Goal: Task Accomplishment & Management: Manage account settings

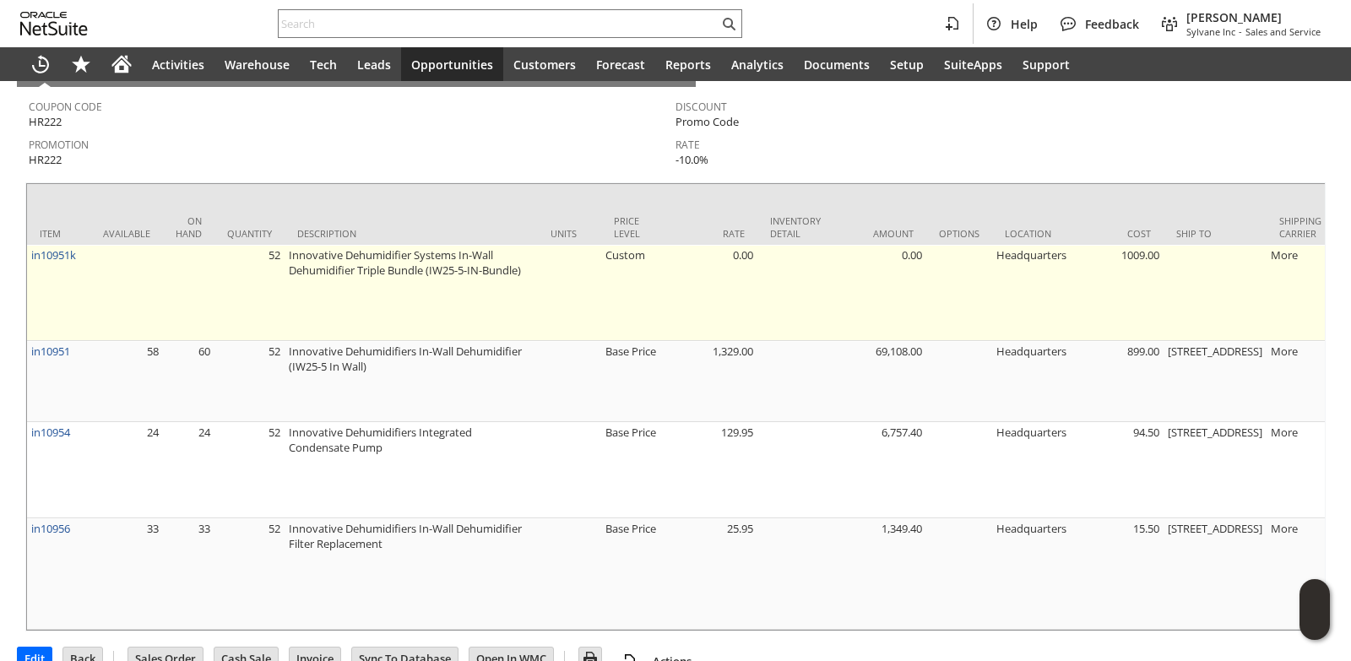
scroll to position [673, 0]
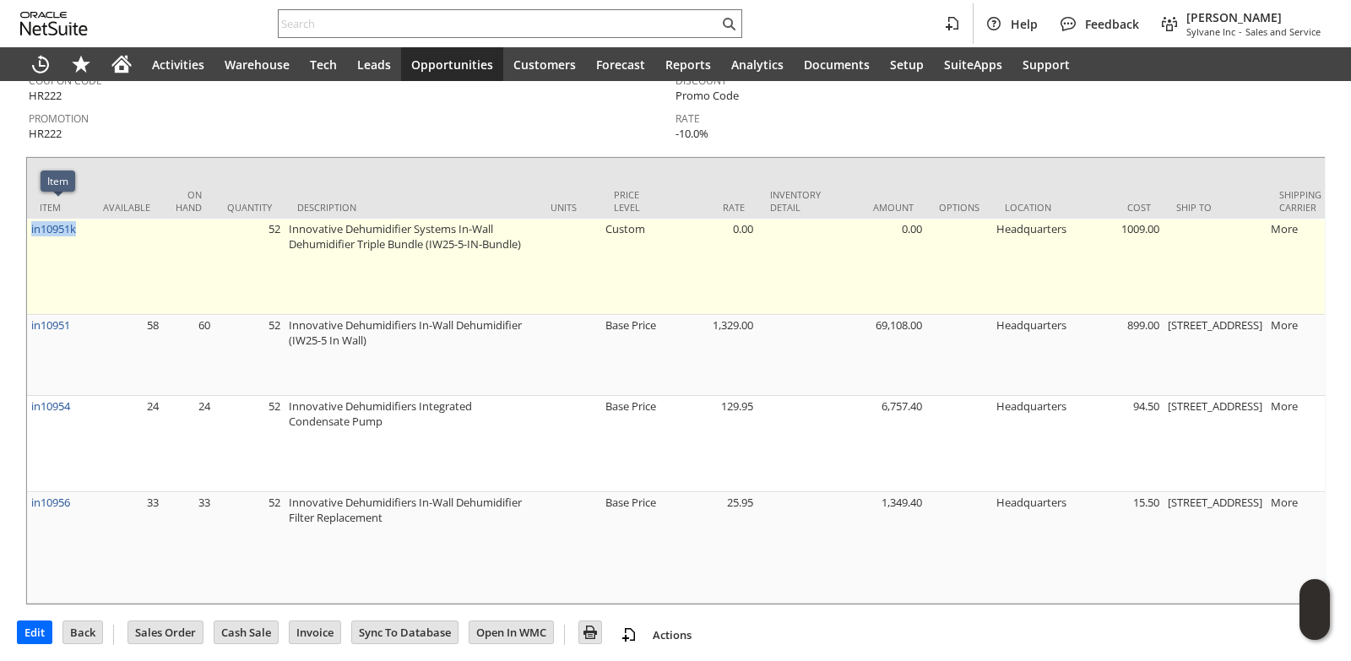
drag, startPoint x: 84, startPoint y: 212, endPoint x: 28, endPoint y: 212, distance: 55.7
click at [28, 219] on td "in10951k" at bounding box center [58, 267] width 63 height 96
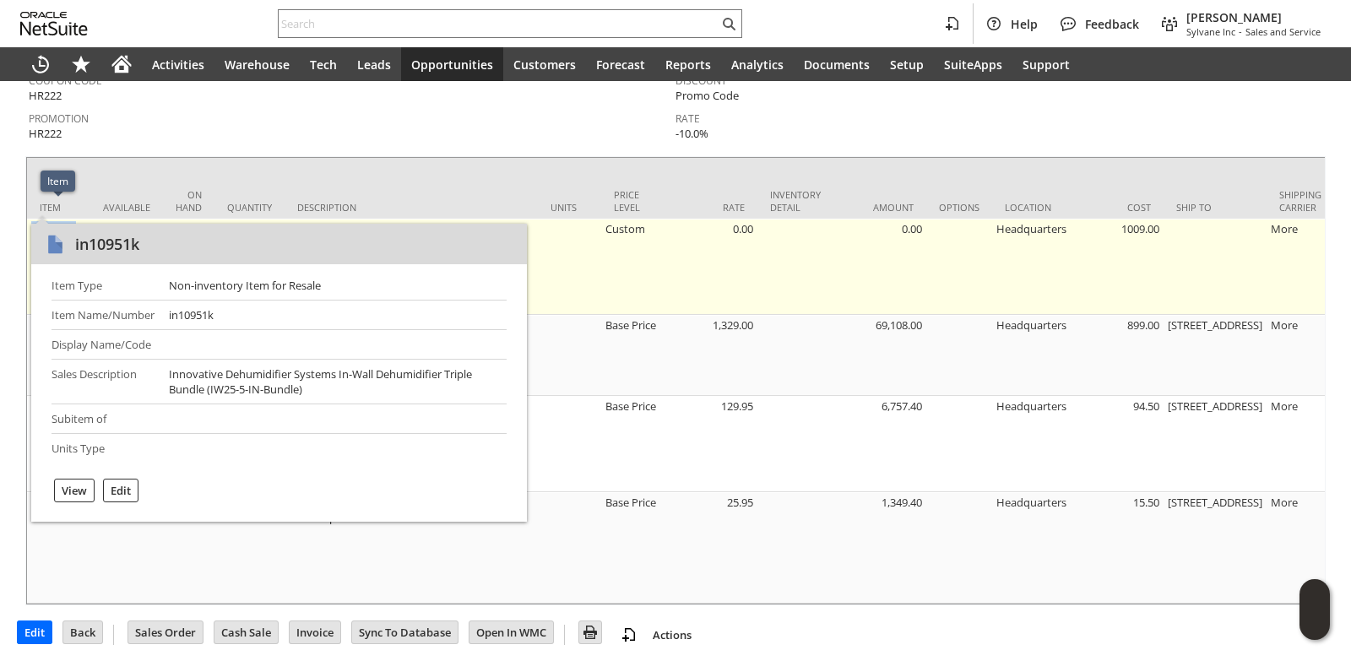
copy link "in10951k"
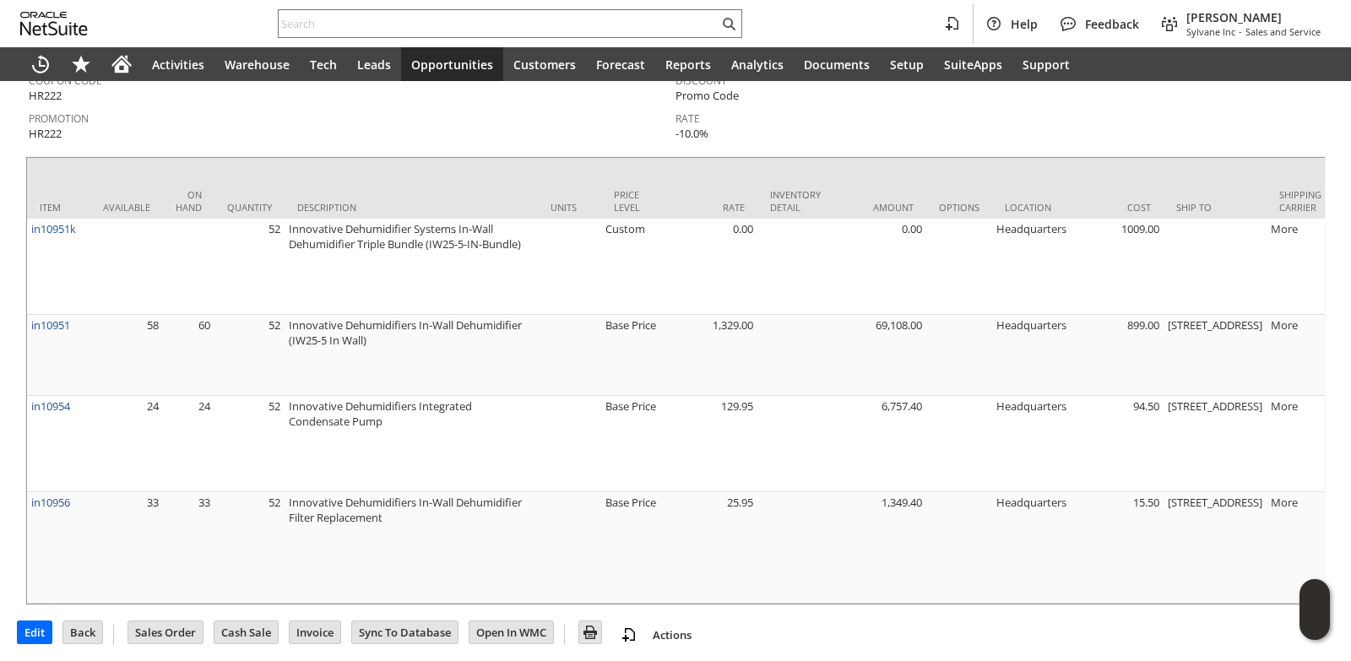
click at [414, 159] on td "Description" at bounding box center [410, 188] width 253 height 61
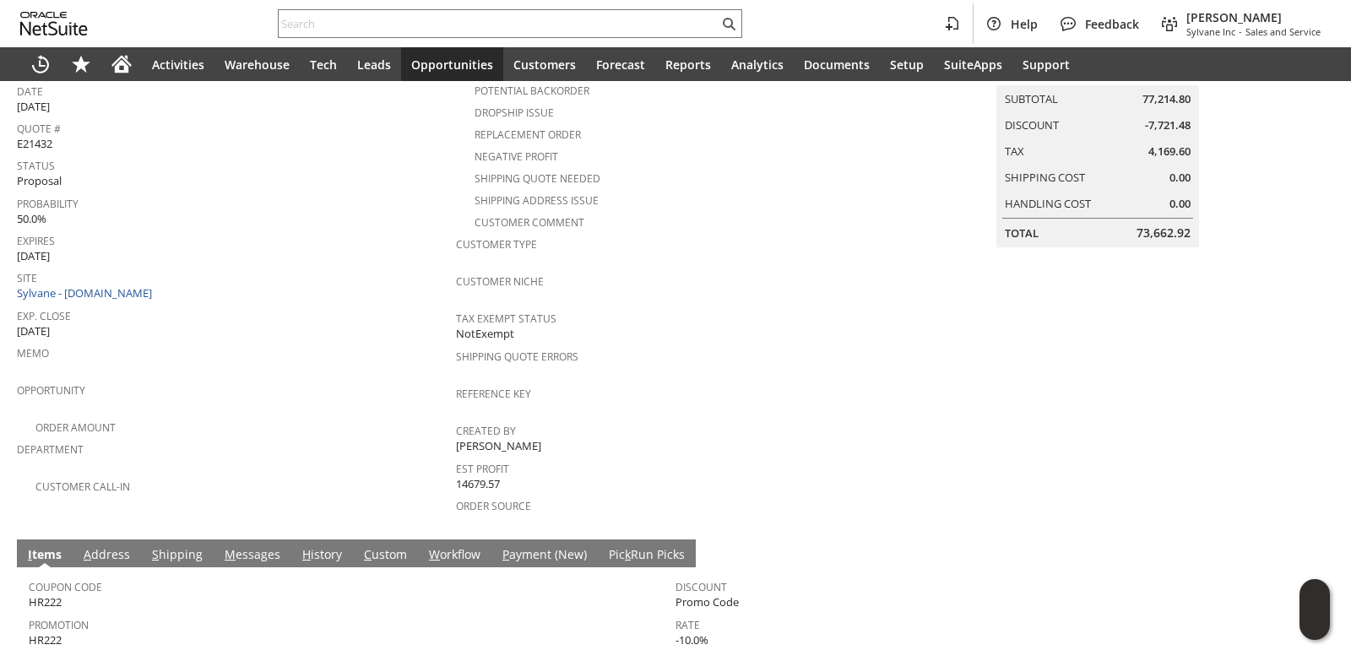
scroll to position [0, 0]
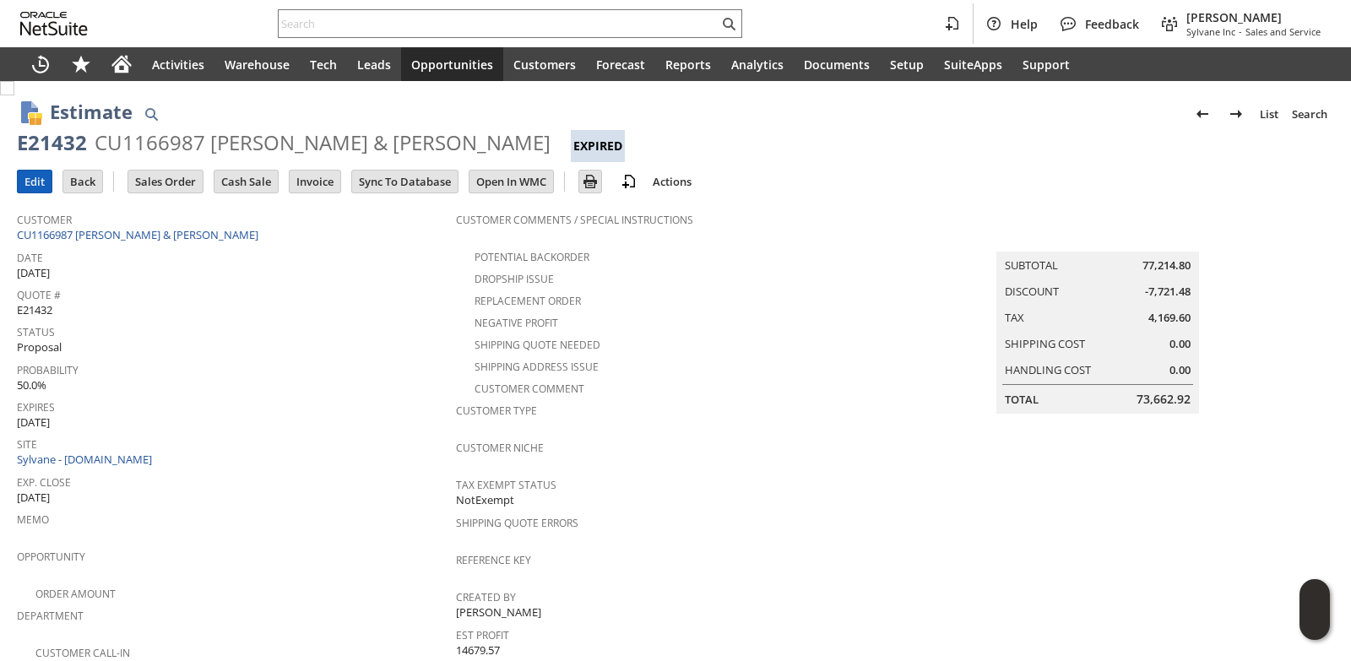
click at [30, 175] on input "Edit" at bounding box center [35, 182] width 34 height 22
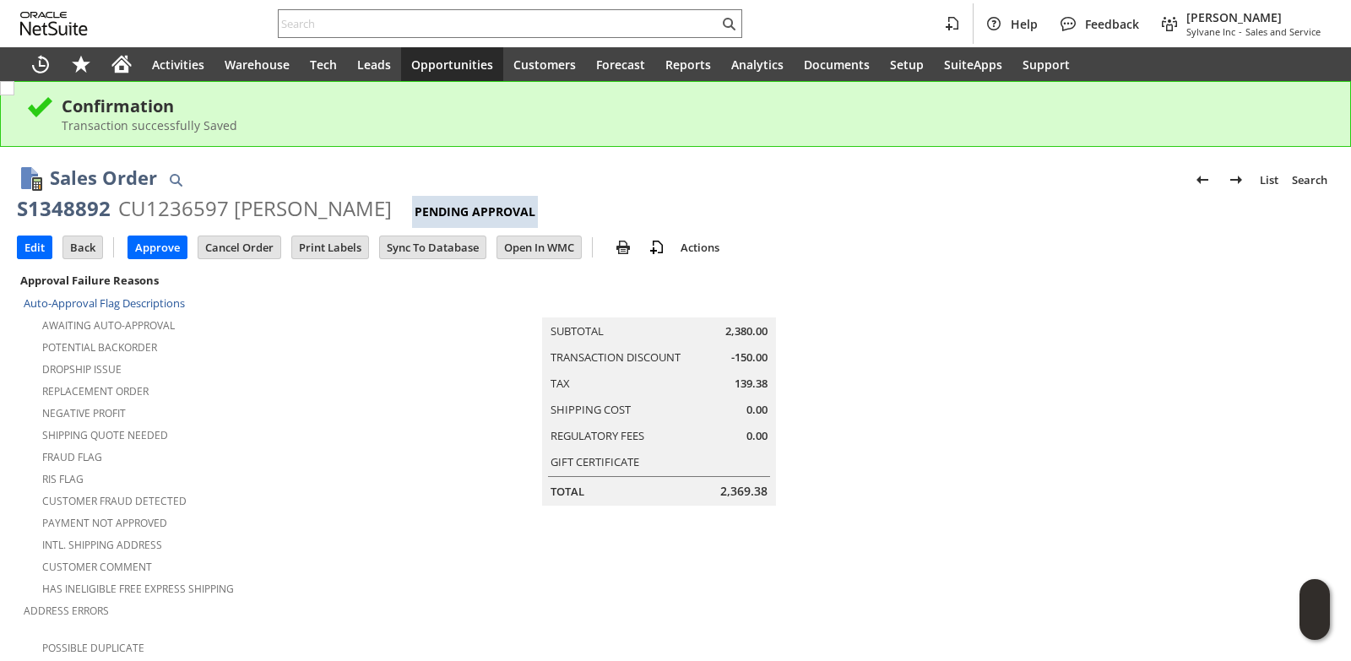
scroll to position [591, 0]
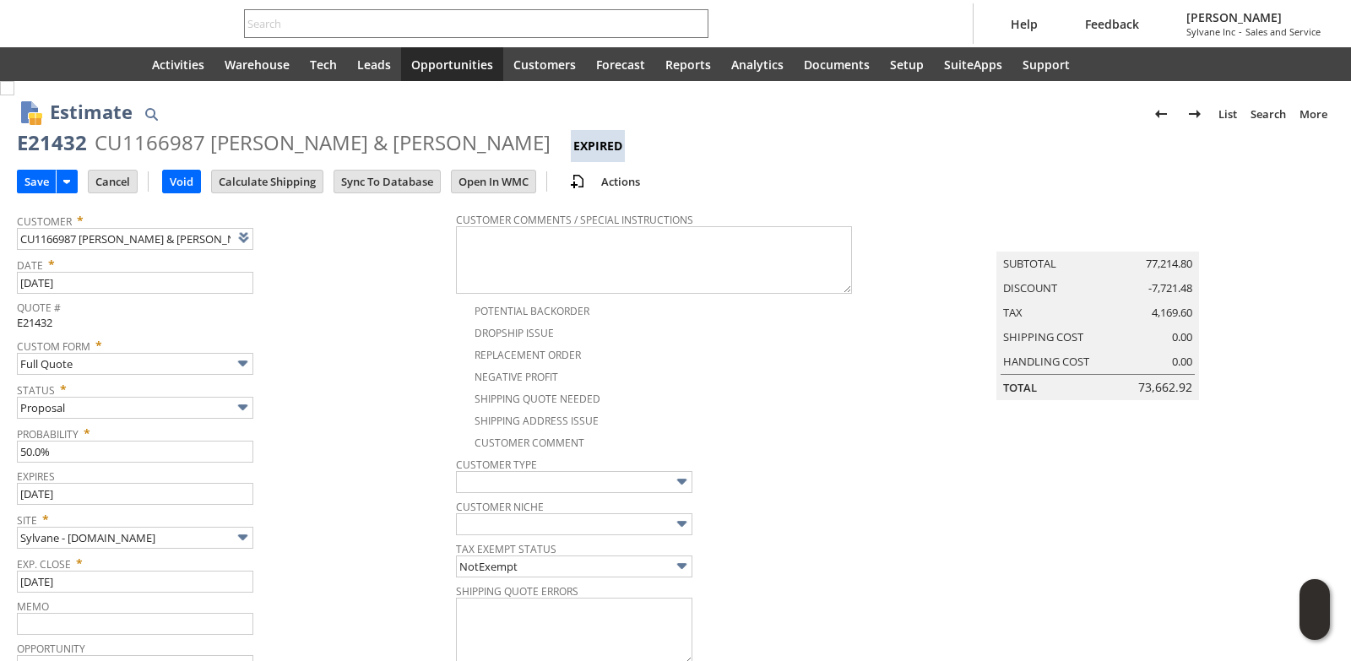
type input "Intelligent Recommendations¹⁰"
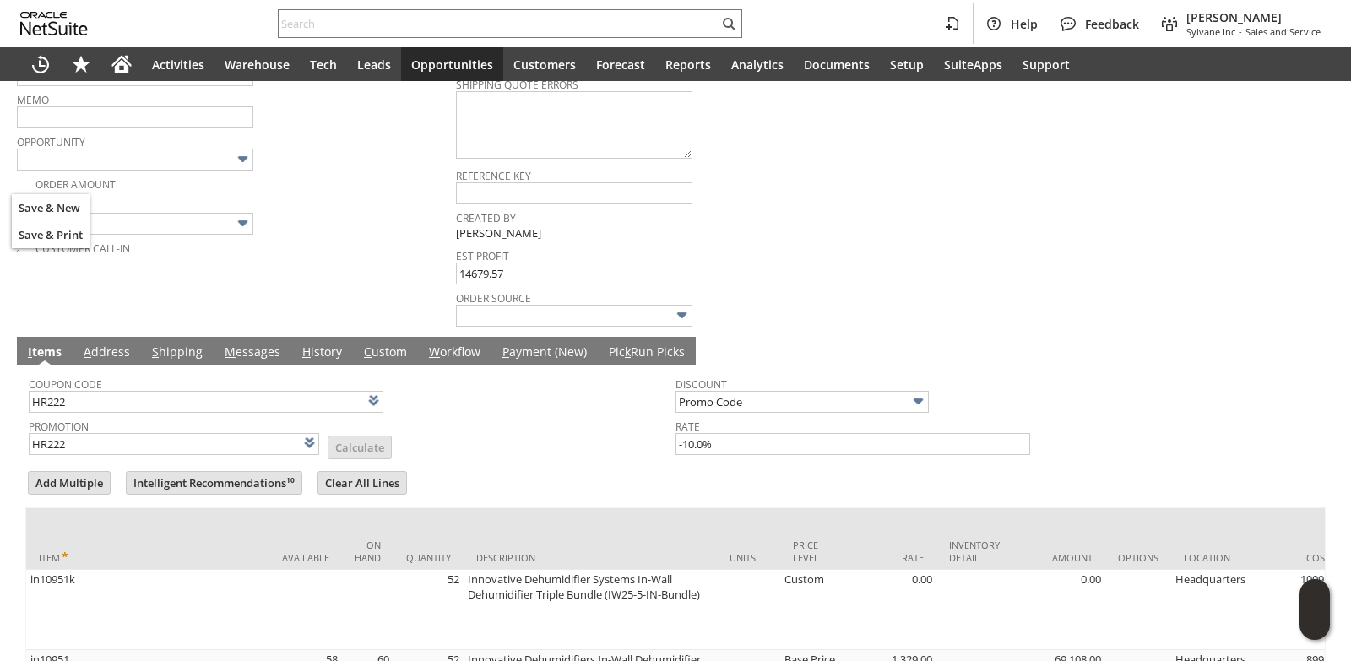
scroll to position [880, 0]
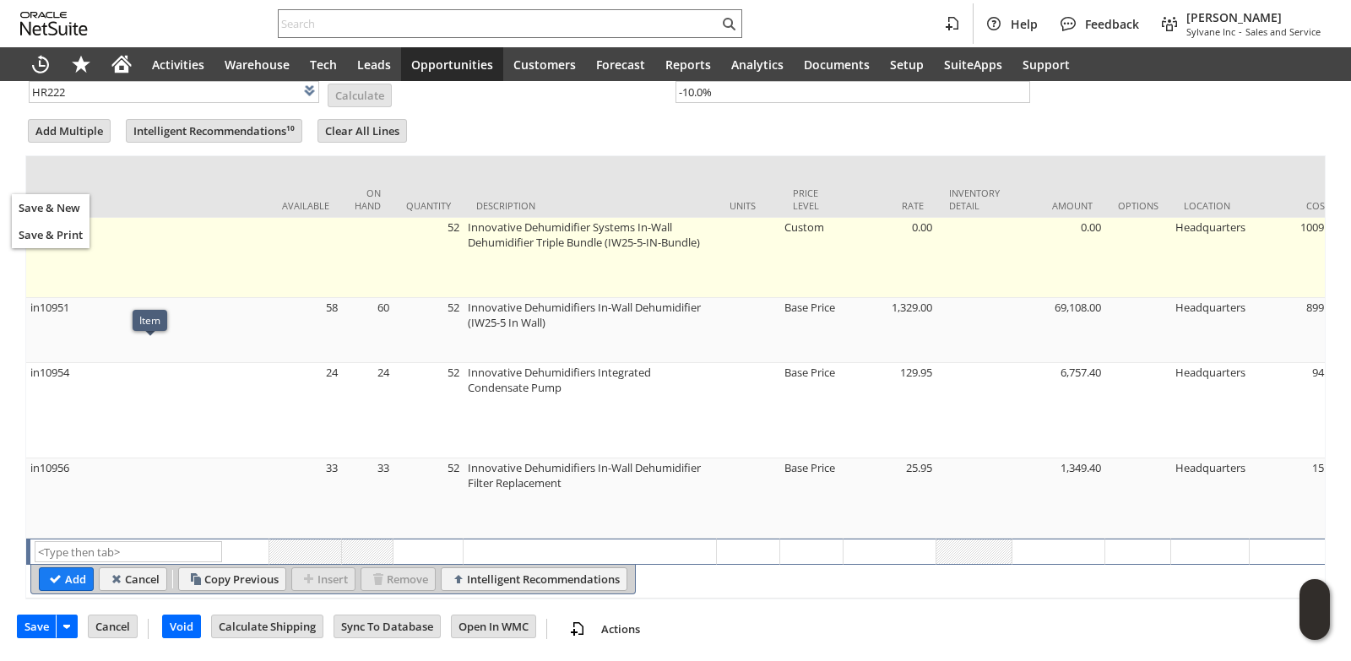
click at [185, 227] on td "in10951k" at bounding box center [147, 258] width 243 height 80
type input "in10951k"
type input "OK"
type input "Make Copy"
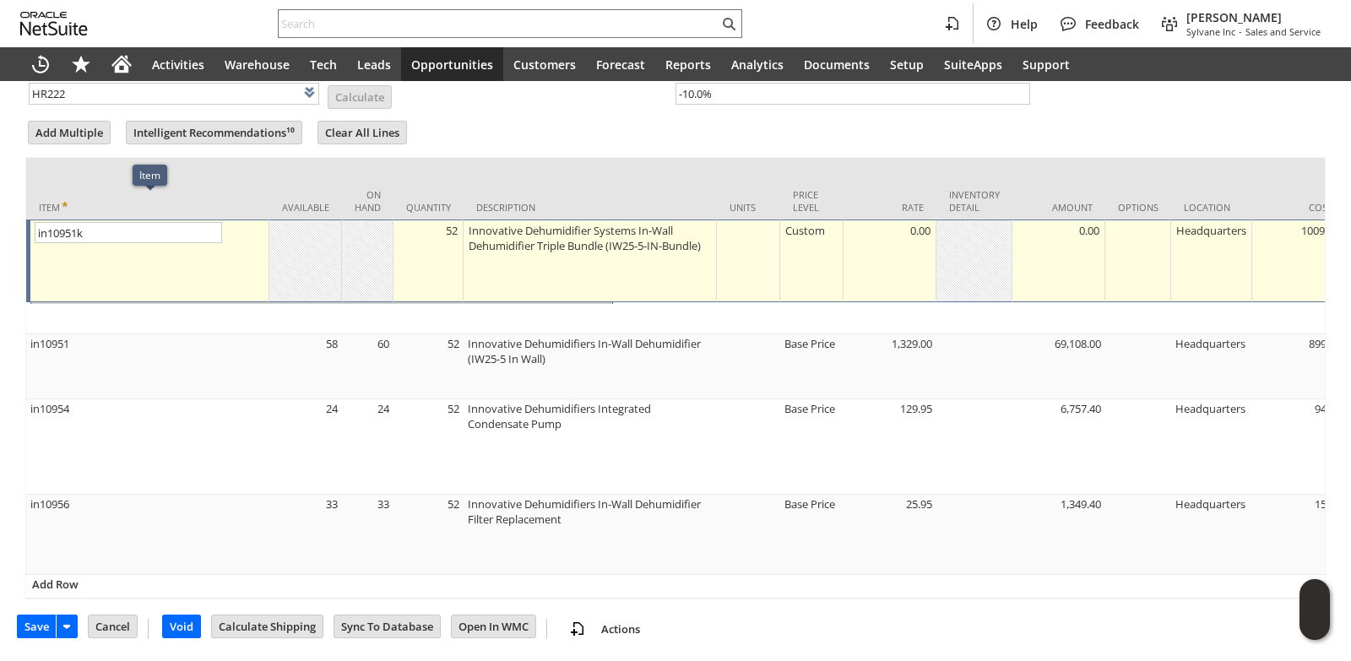
scroll to position [868, 0]
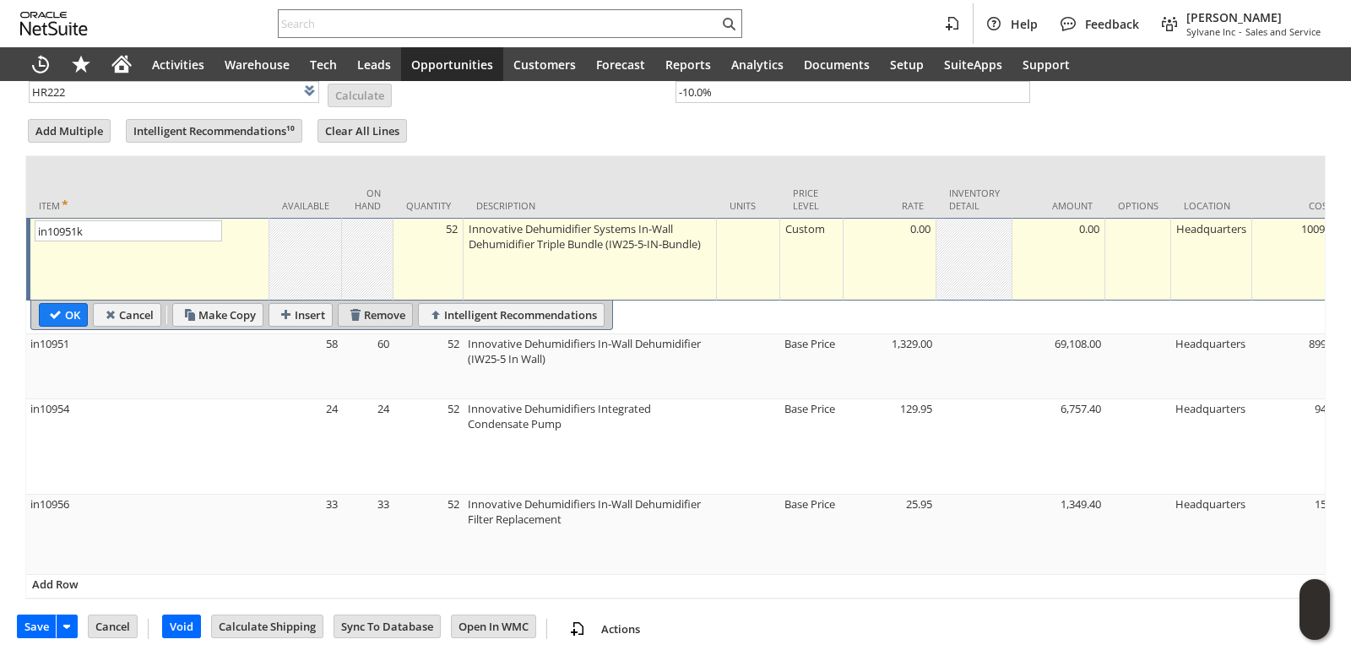
click at [396, 308] on input "Remove" at bounding box center [374, 315] width 73 height 22
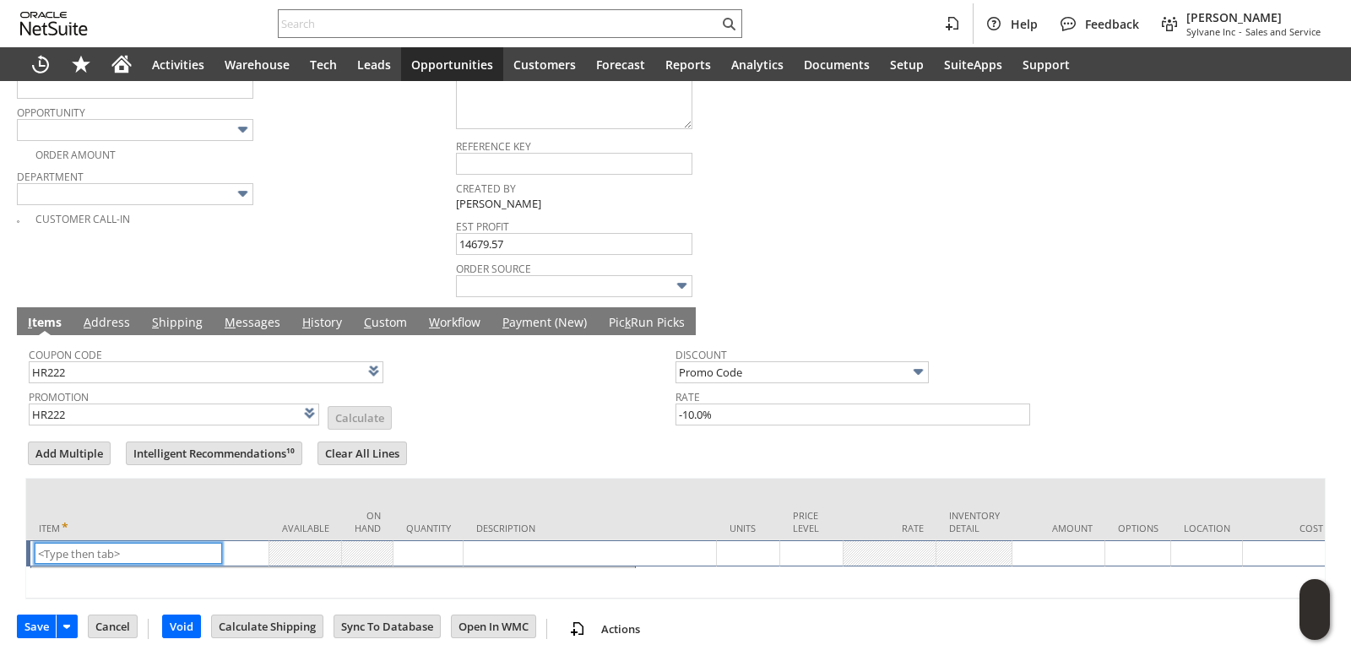
scroll to position [558, 0]
type input "Intelligent Recommendations ⁰"
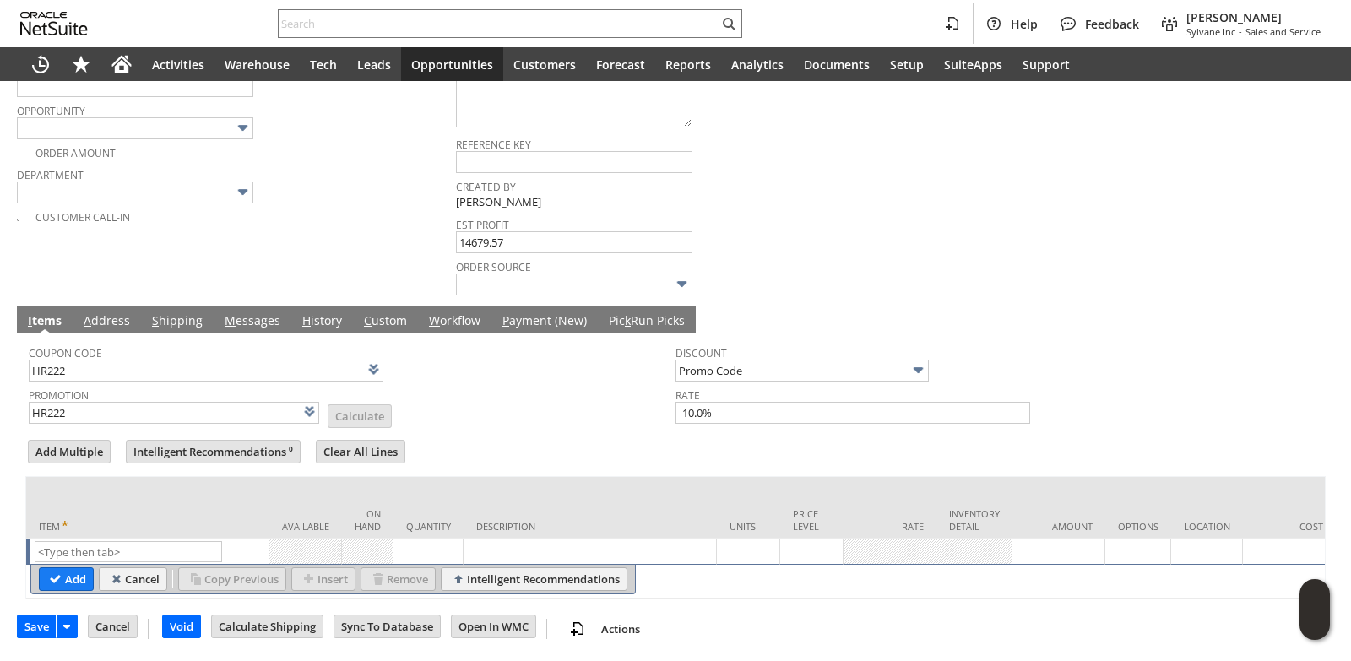
drag, startPoint x: 108, startPoint y: 532, endPoint x: 524, endPoint y: 411, distance: 433.3
click at [526, 429] on div at bounding box center [675, 433] width 1300 height 8
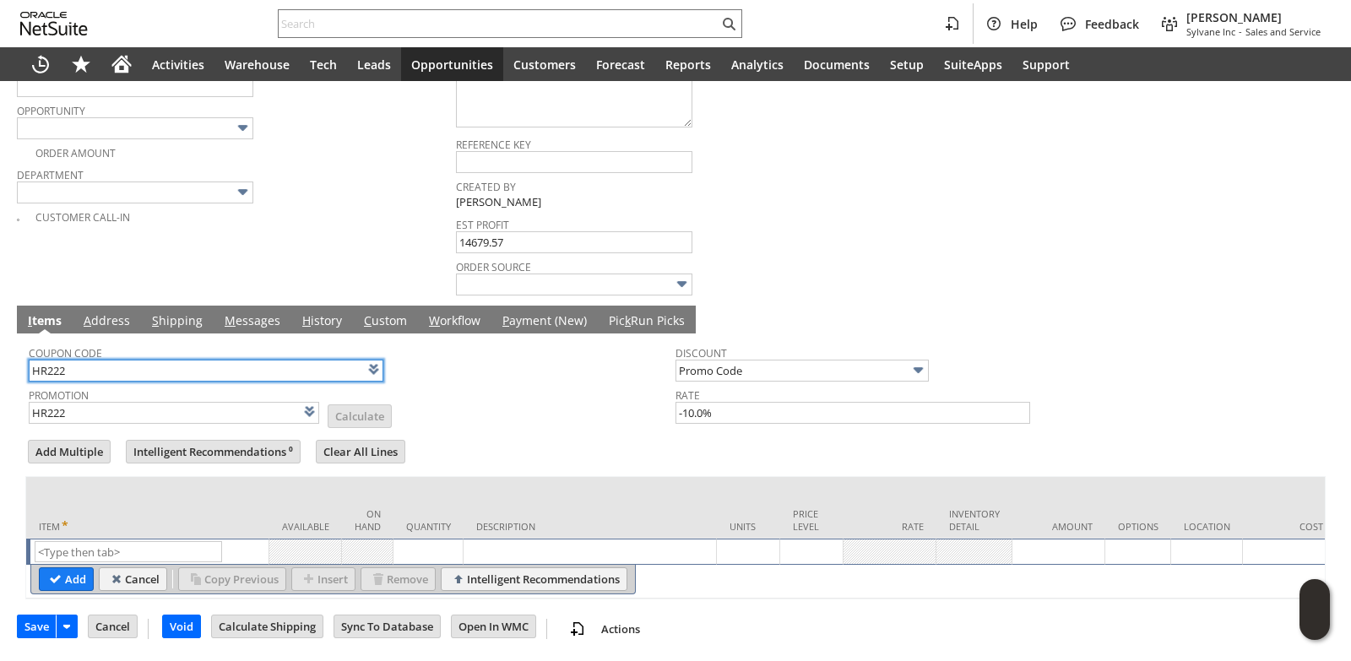
drag, startPoint x: 126, startPoint y: 349, endPoint x: 0, endPoint y: 344, distance: 125.9
click at [0, 344] on div "Estimate List Search More Add To Shortcuts E21432 CU1166987 Hoffman & Hoffman E…" at bounding box center [675, 102] width 1351 height 1118
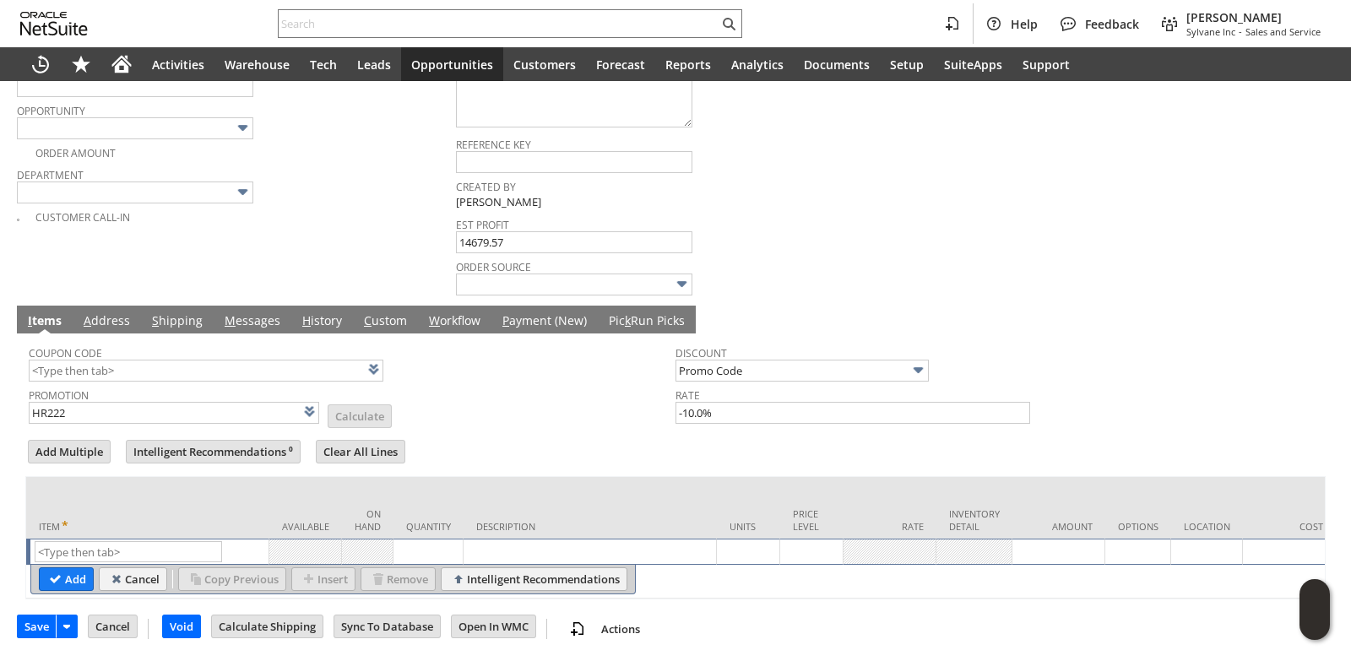
click at [499, 345] on div "Coupon Code" at bounding box center [348, 361] width 638 height 41
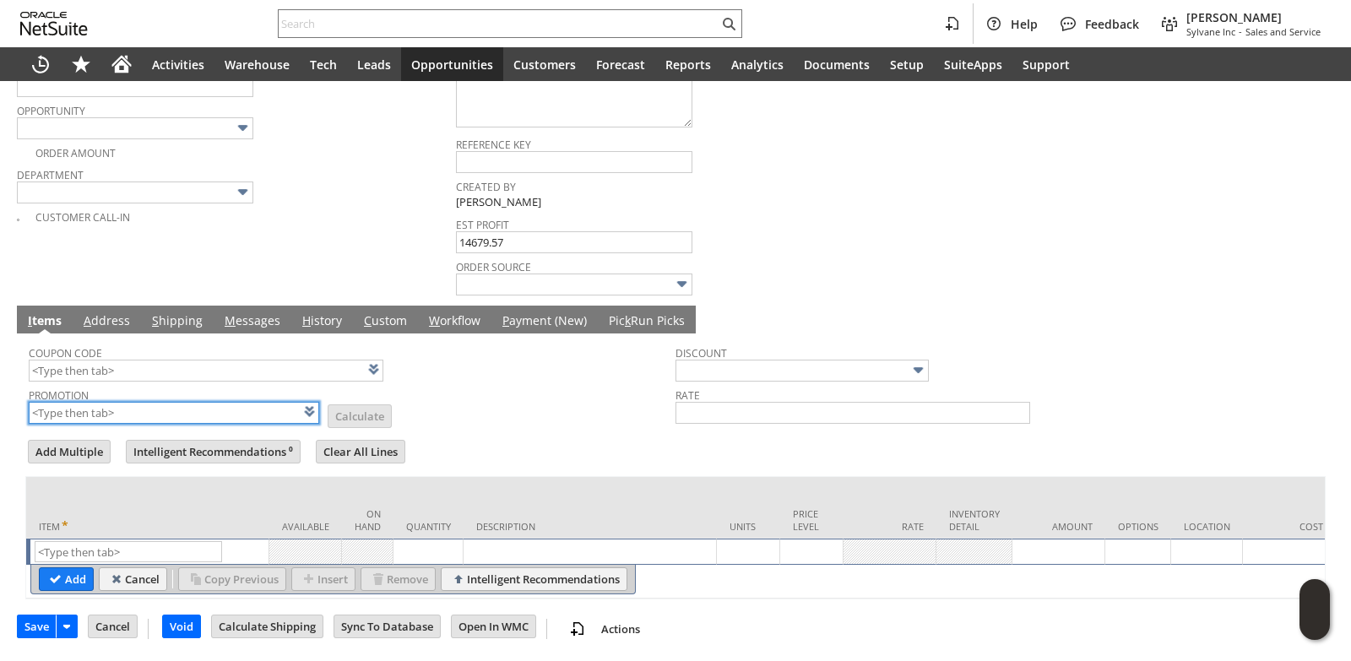
click at [0, 389] on div "Estimate List Search More Add To Shortcuts E21432 CU1166987 Hoffman & Hoffman E…" at bounding box center [675, 102] width 1351 height 1118
click at [550, 393] on td "Promotion List Calculate" at bounding box center [352, 404] width 647 height 42
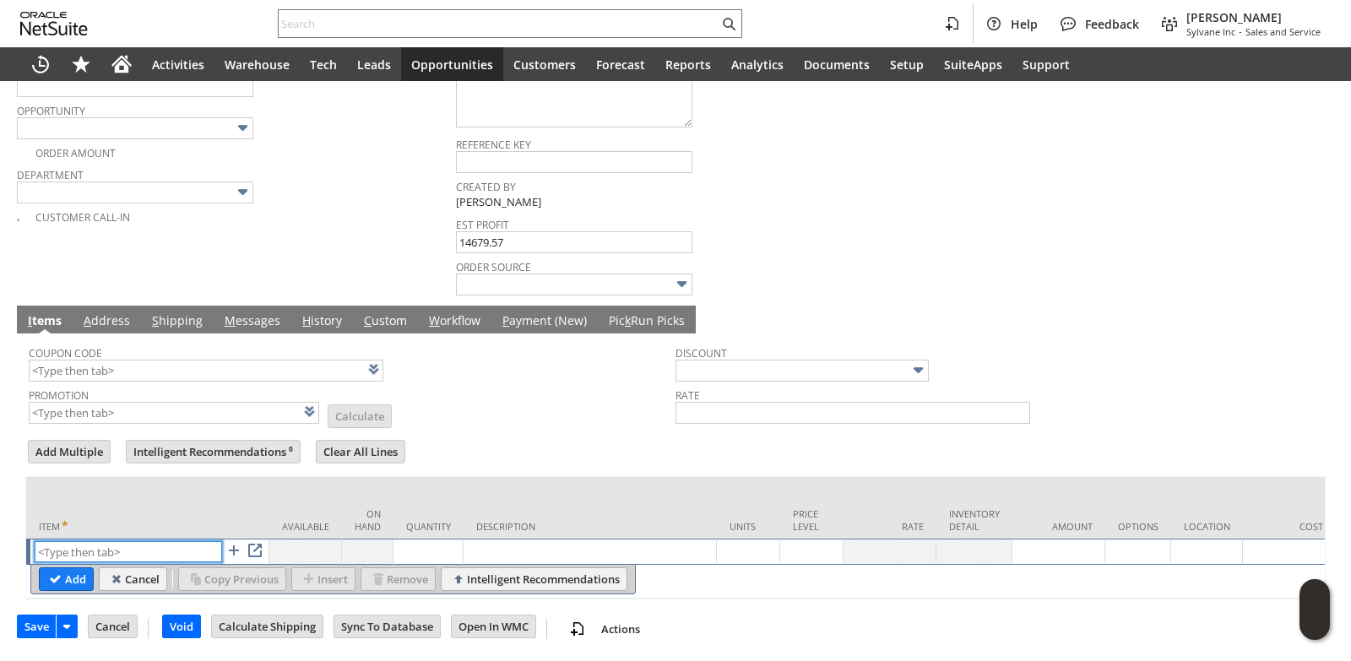
paste input "in10951"
type input "in10951"
click at [460, 477] on td "Quantity" at bounding box center [428, 508] width 70 height 62
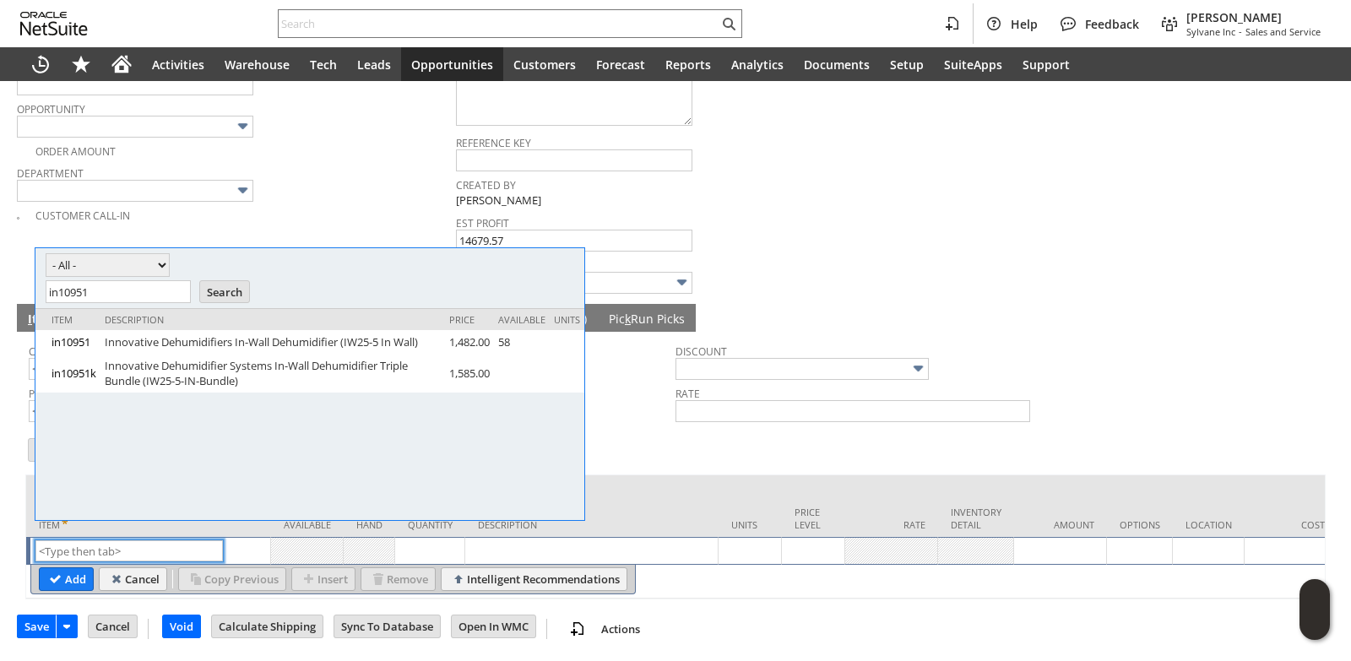
scroll to position [0, 0]
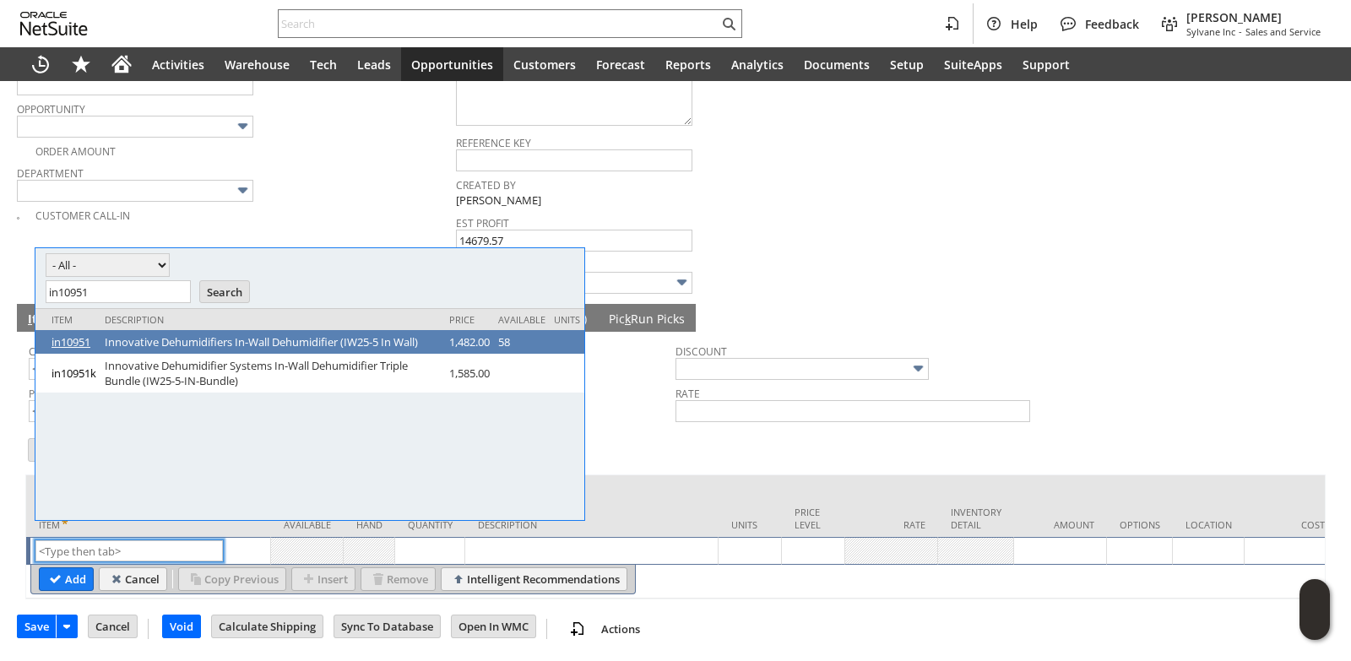
click at [71, 341] on link "in10951" at bounding box center [73, 341] width 45 height 15
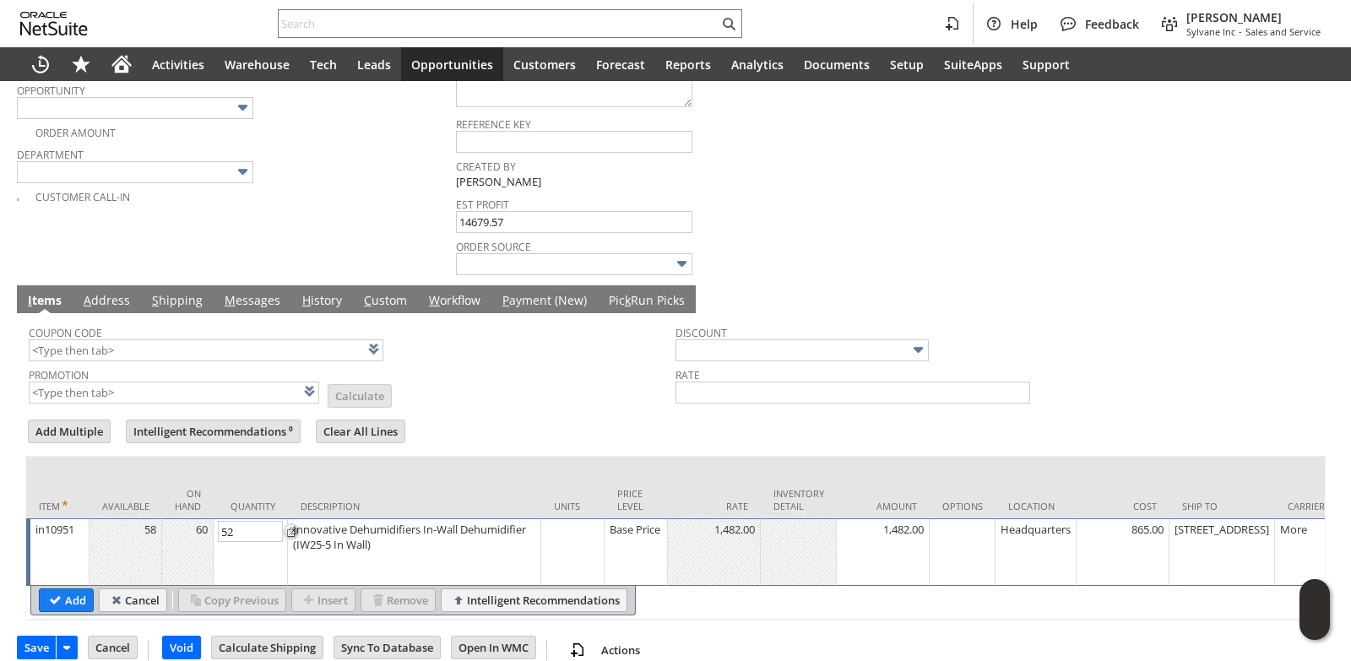
type input "52"
click at [365, 468] on td "Description" at bounding box center [414, 488] width 253 height 62
click at [51, 591] on input "Add" at bounding box center [66, 600] width 53 height 22
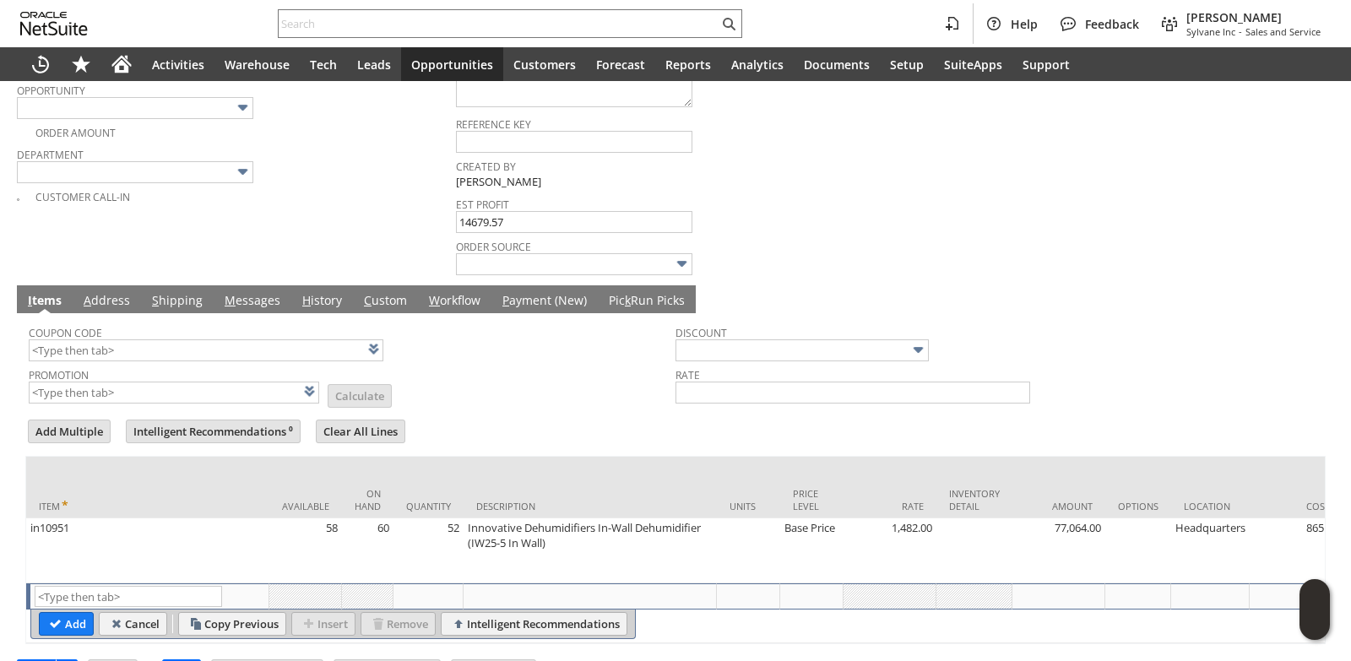
type input "Intelligent Recommendations¹⁰"
paste input "in10954"
type input "in10954"
click at [590, 474] on td "Description" at bounding box center [589, 488] width 253 height 62
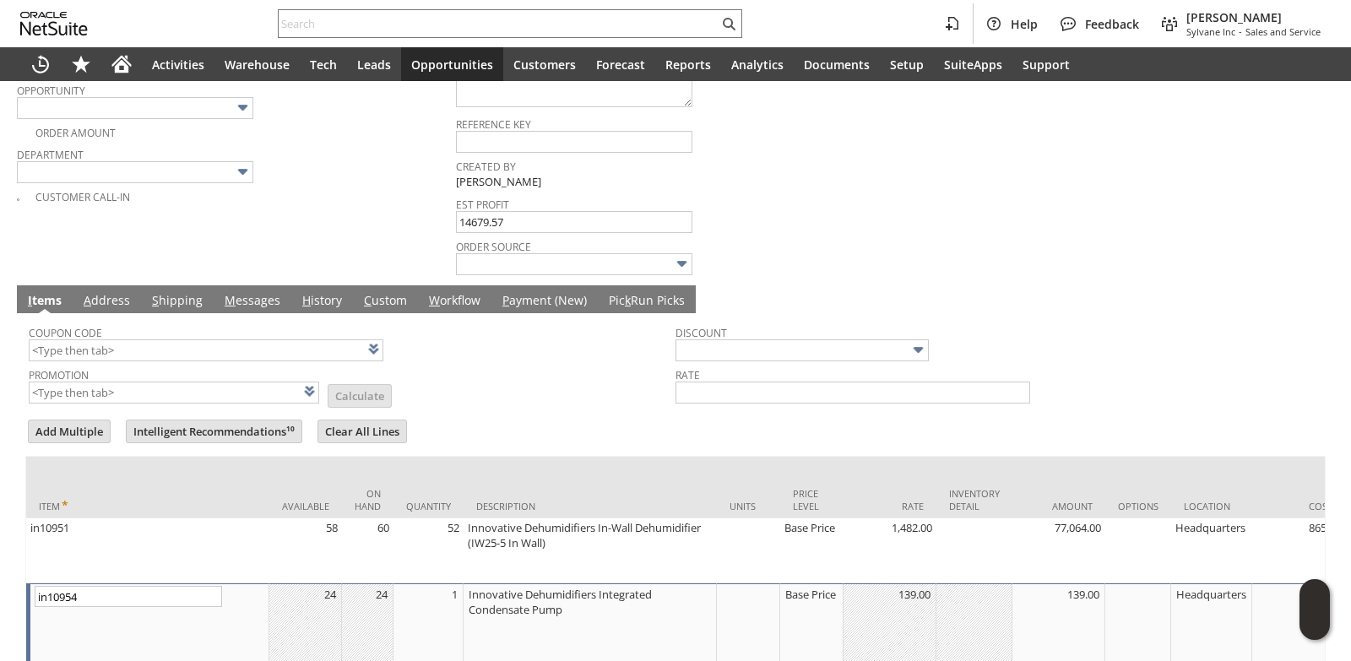
click at [436, 626] on td "1" at bounding box center [428, 632] width 70 height 98
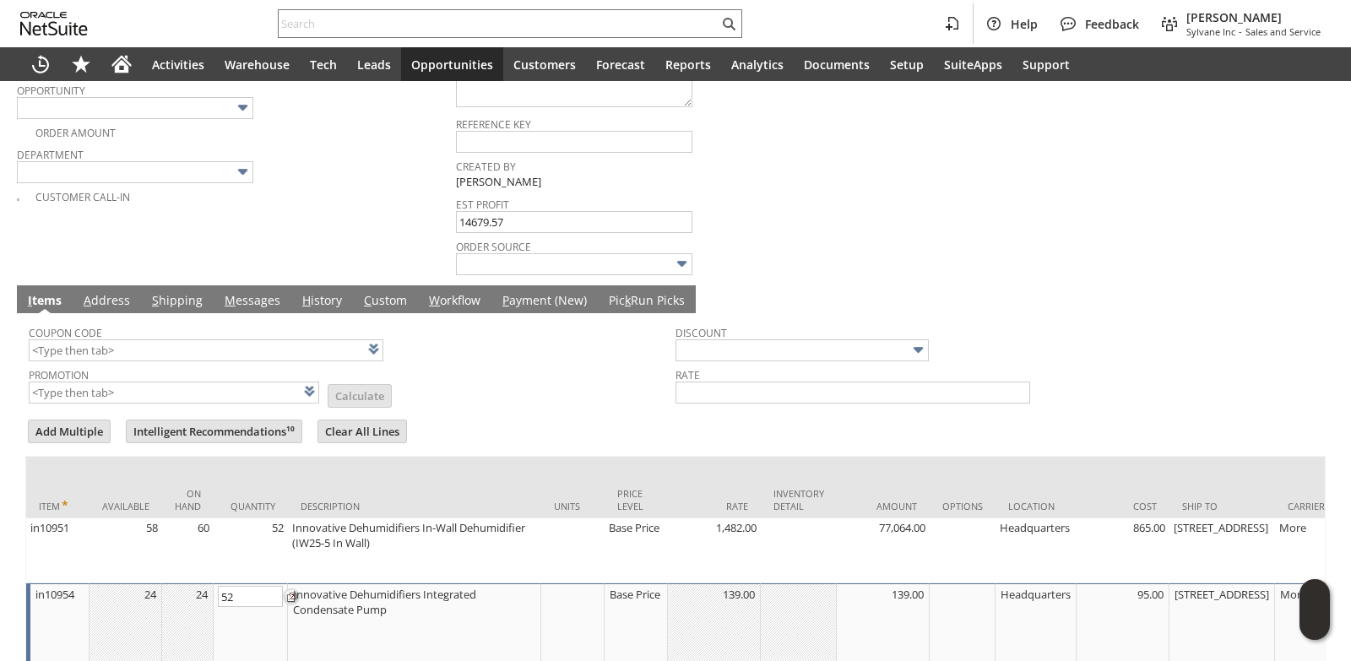
type input "52"
click at [591, 436] on form "Add Multiple Intelligent Recommendations¹⁰ Clear All Lines Line Items All Item …" at bounding box center [675, 566] width 1300 height 299
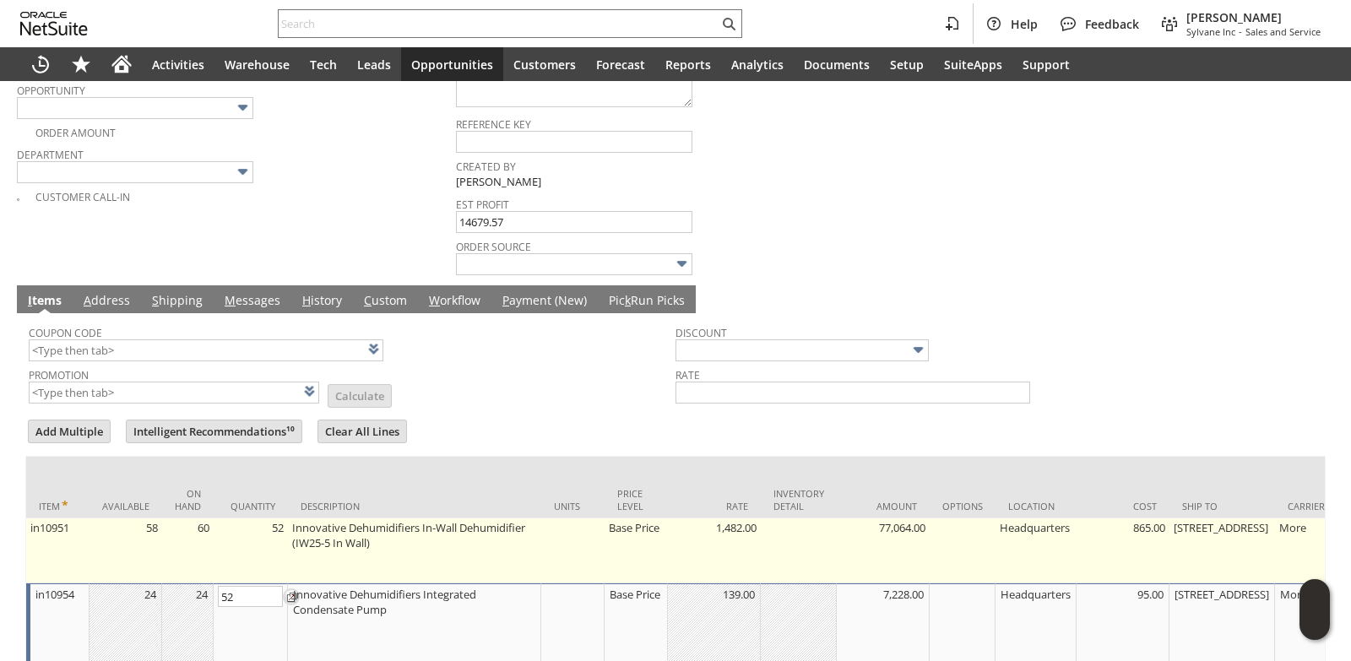
scroll to position [685, 0]
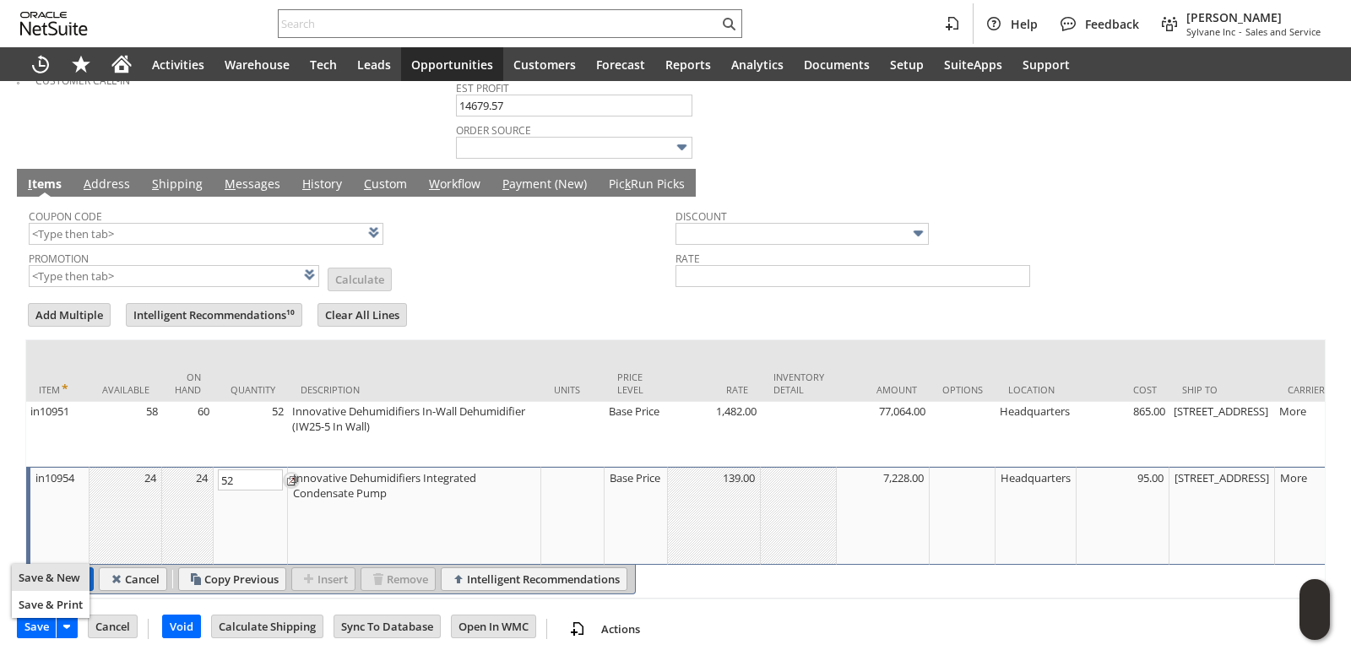
click at [74, 568] on input "Add" at bounding box center [66, 579] width 53 height 22
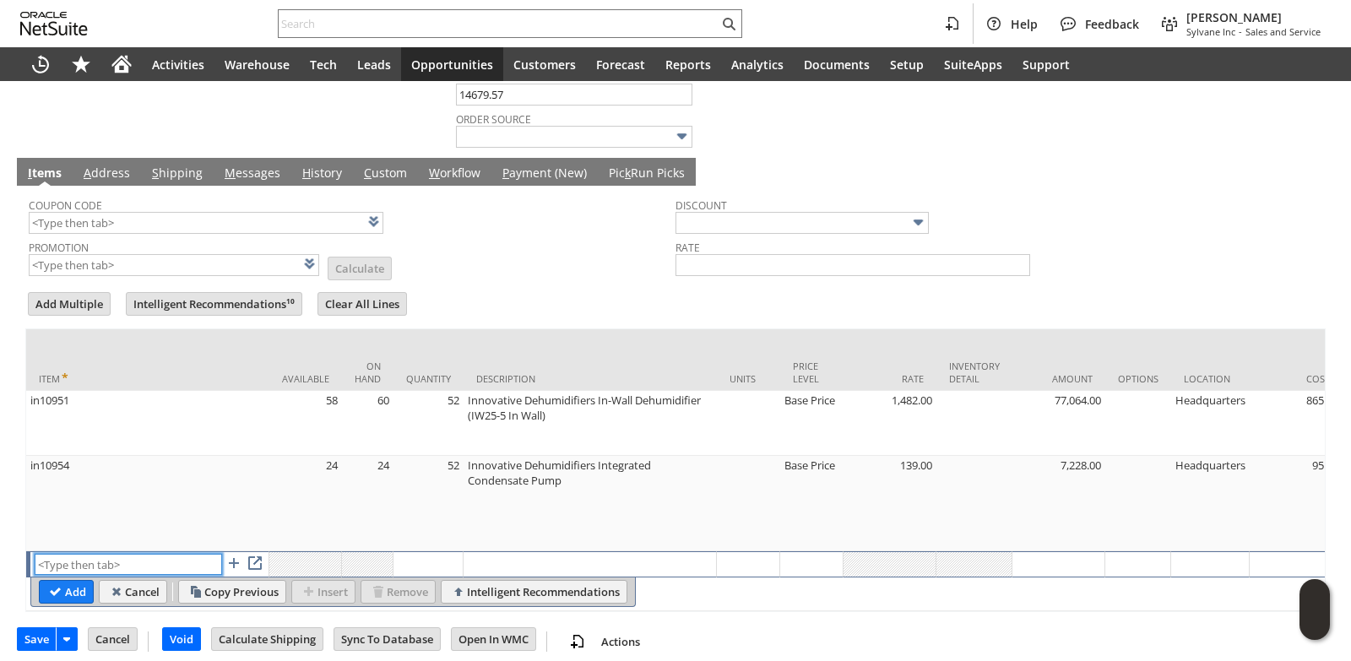
paste input "in10956"
type input "in10956"
click at [500, 344] on td "Description" at bounding box center [589, 360] width 253 height 62
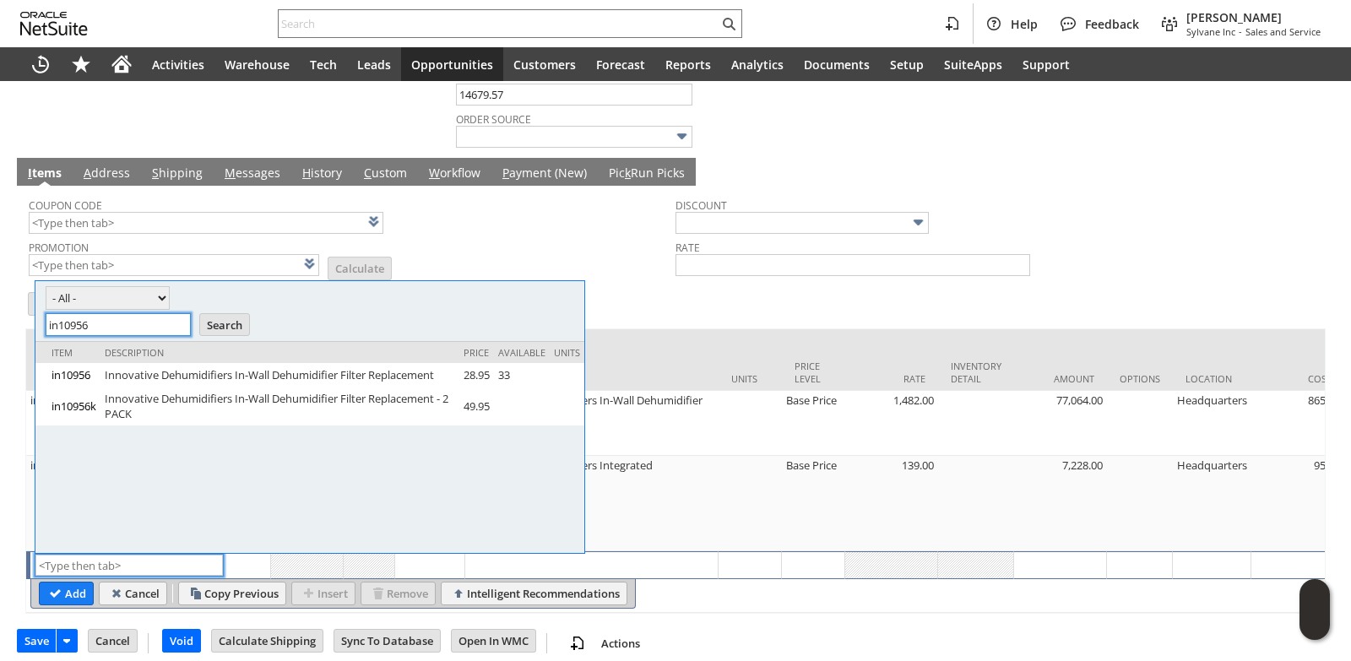
scroll to position [0, 0]
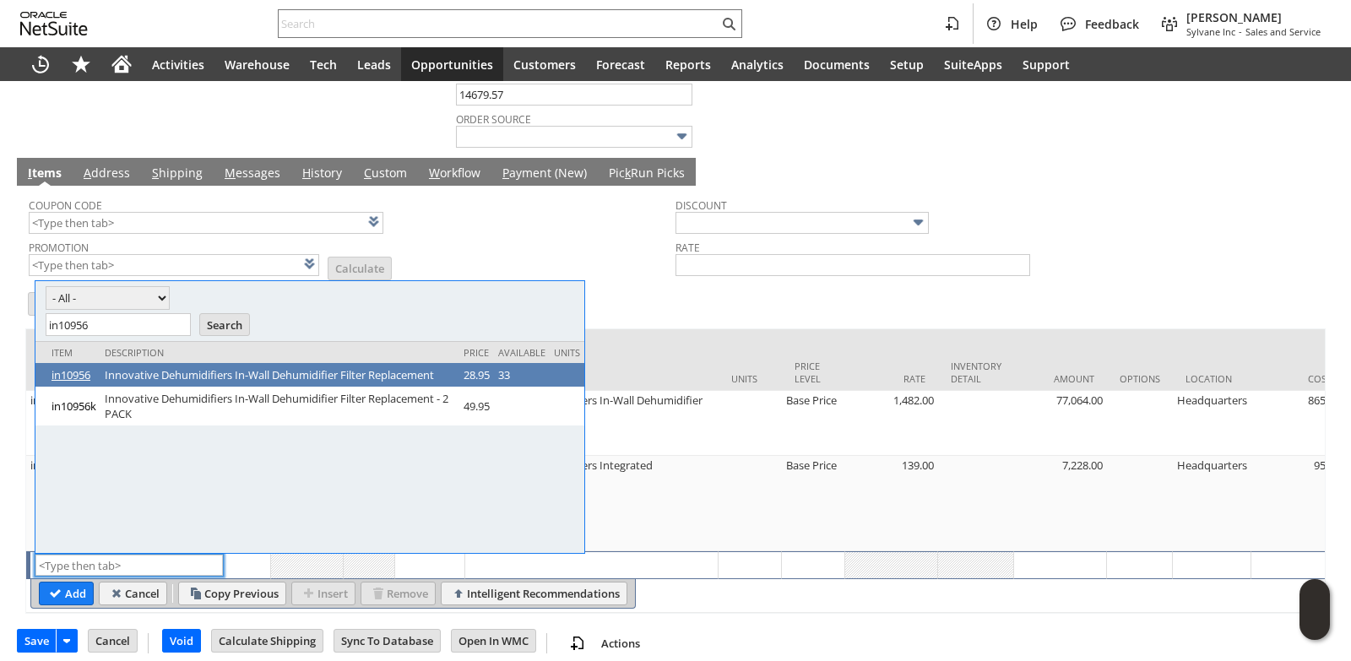
click at [70, 371] on link "in10956" at bounding box center [73, 374] width 45 height 15
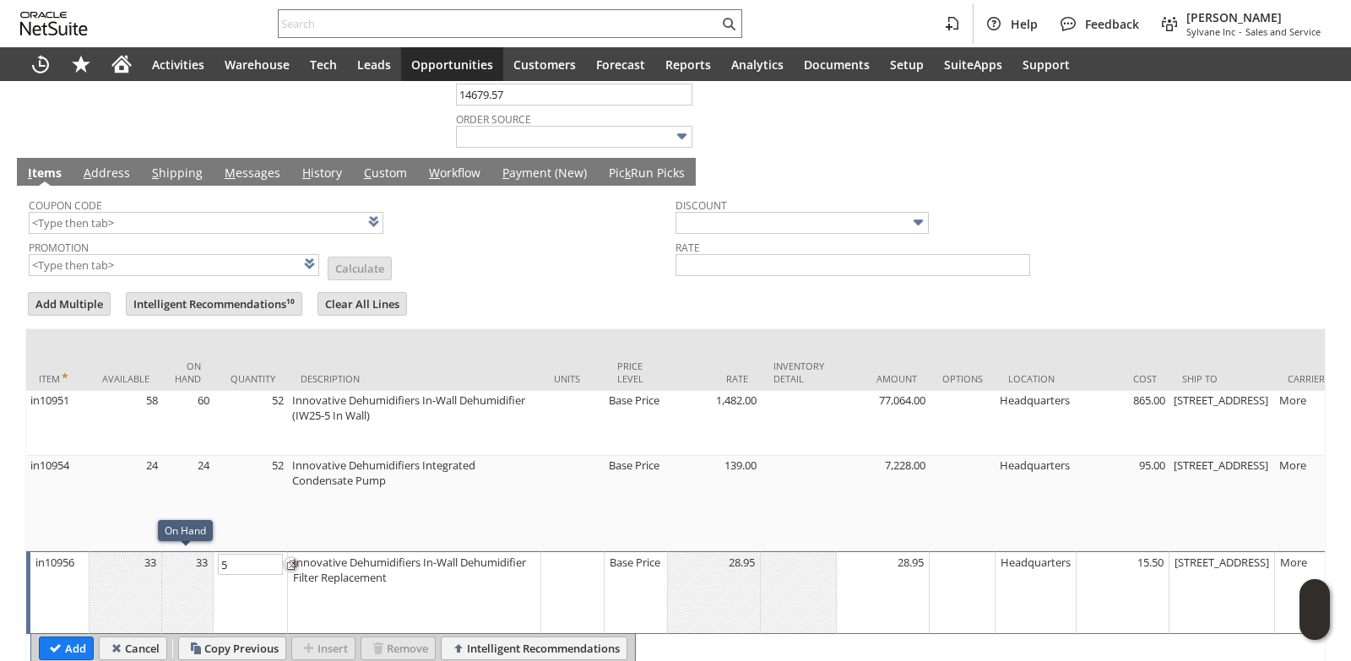
type input "52"
click at [55, 641] on input "Add" at bounding box center [66, 648] width 53 height 22
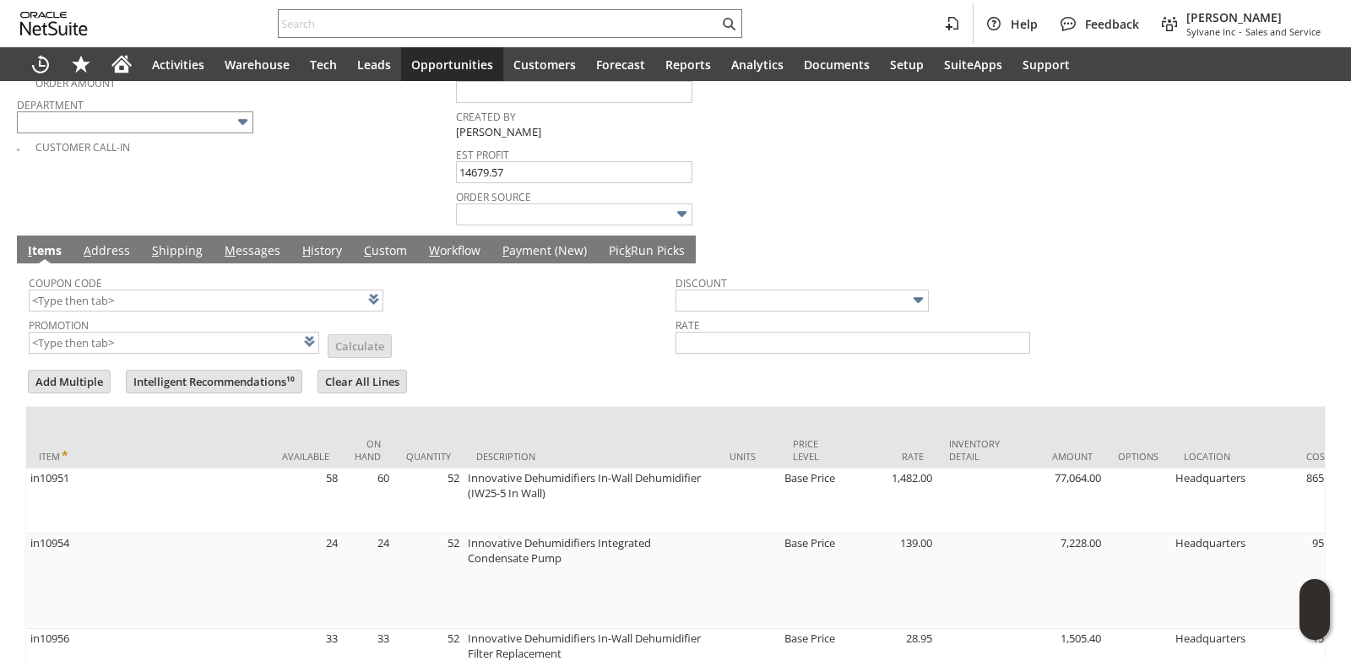
scroll to position [631, 0]
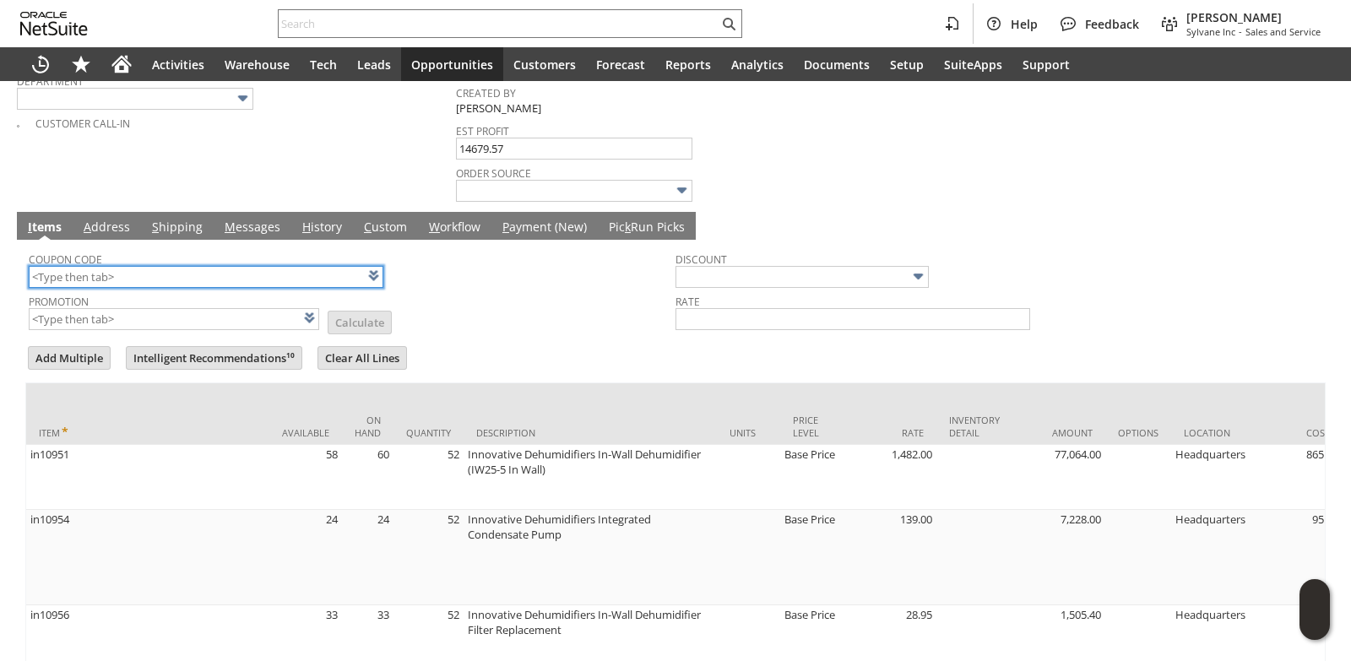
click at [101, 275] on input "text" at bounding box center [206, 277] width 355 height 22
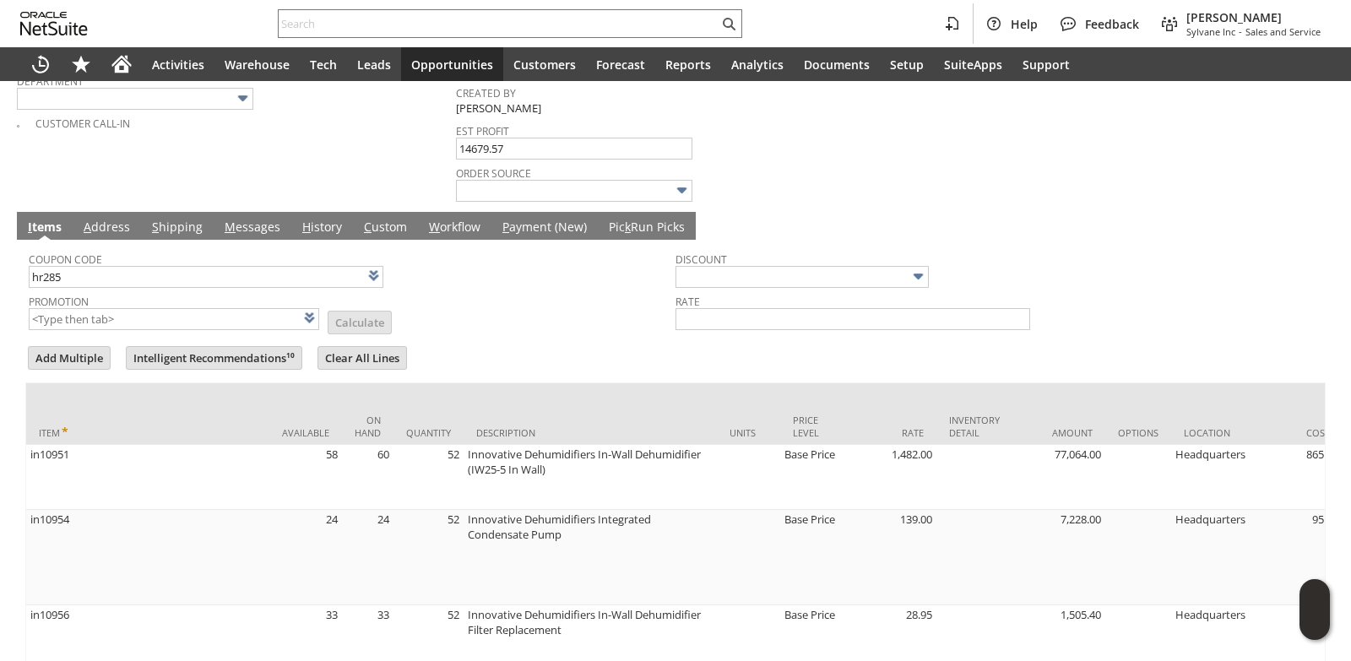
click at [511, 281] on div "Coupon Code hr285" at bounding box center [348, 267] width 638 height 41
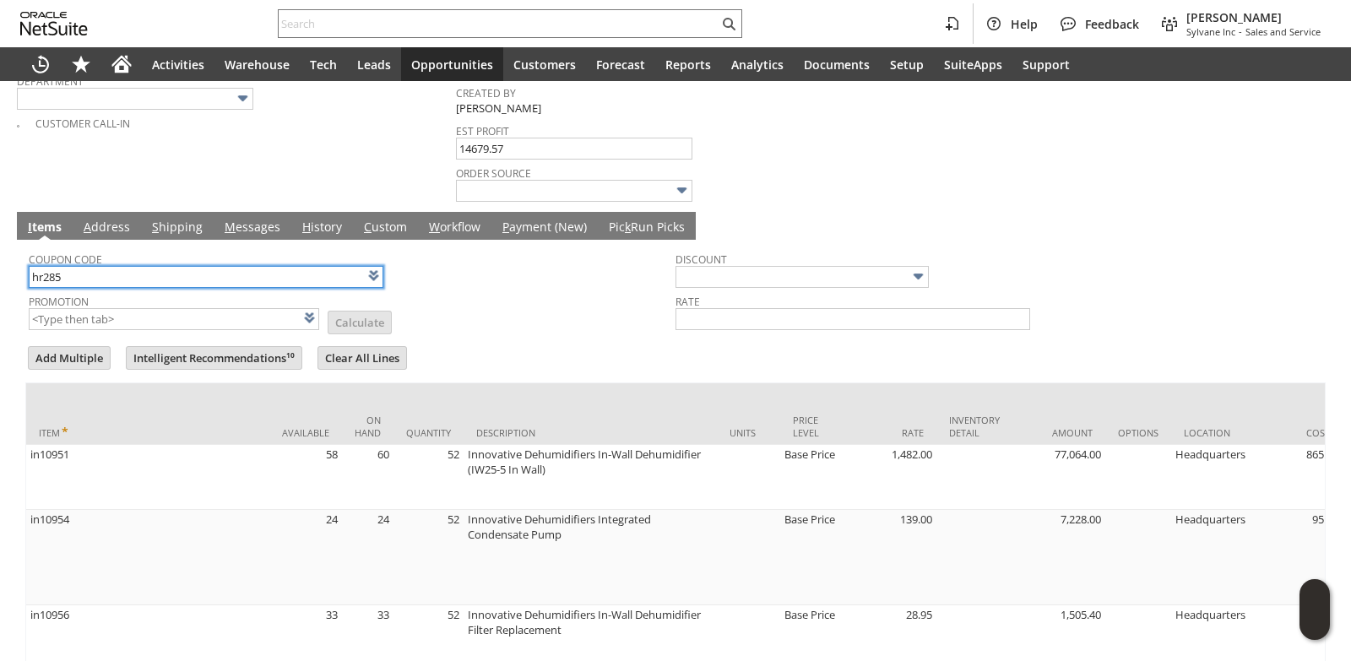
click at [120, 271] on input "hr285" at bounding box center [206, 277] width 355 height 22
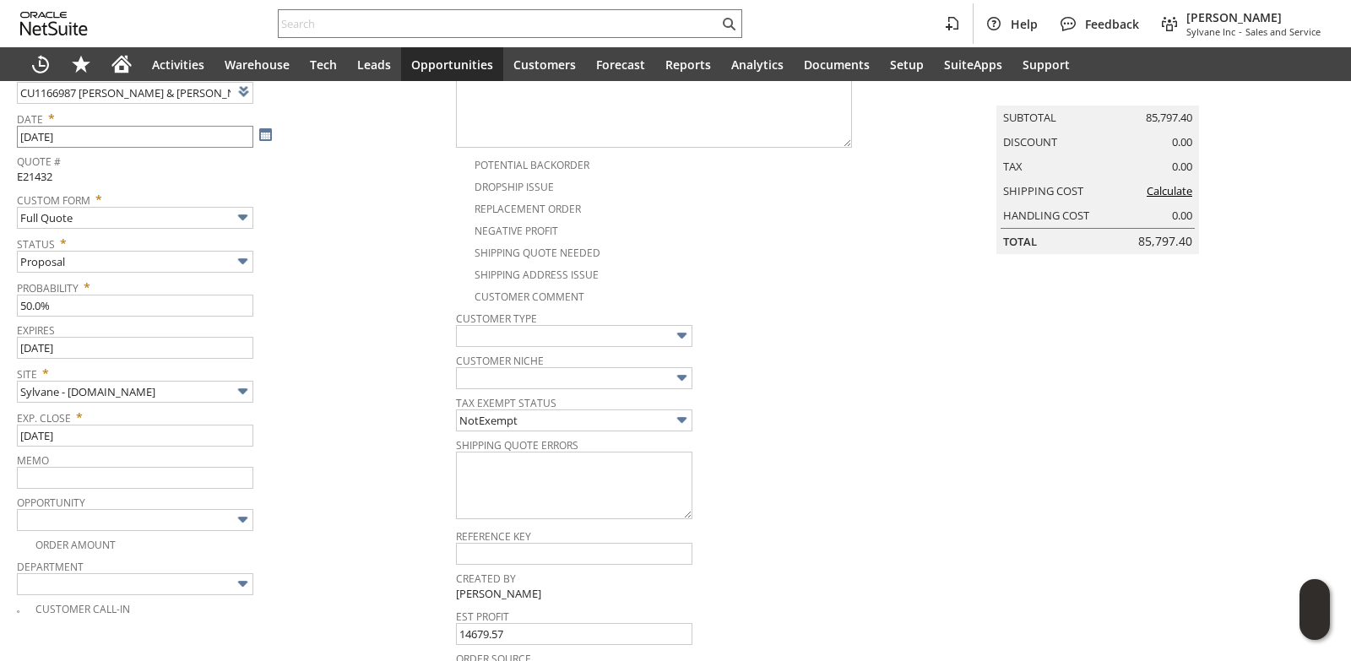
scroll to position [422, 0]
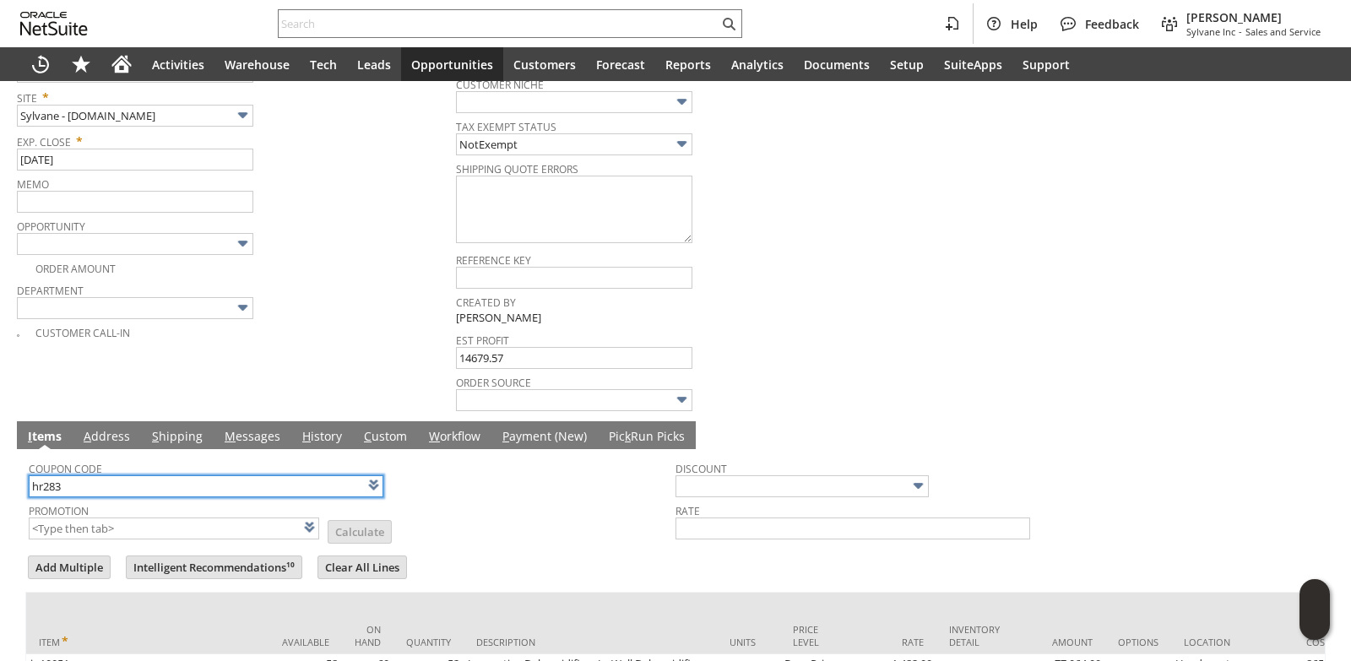
type input "hr283"
click at [462, 473] on span "Coupon Code" at bounding box center [348, 466] width 638 height 19
click at [543, 544] on div at bounding box center [675, 548] width 1300 height 8
click at [448, 515] on td "Promotion List Calculate" at bounding box center [352, 520] width 647 height 42
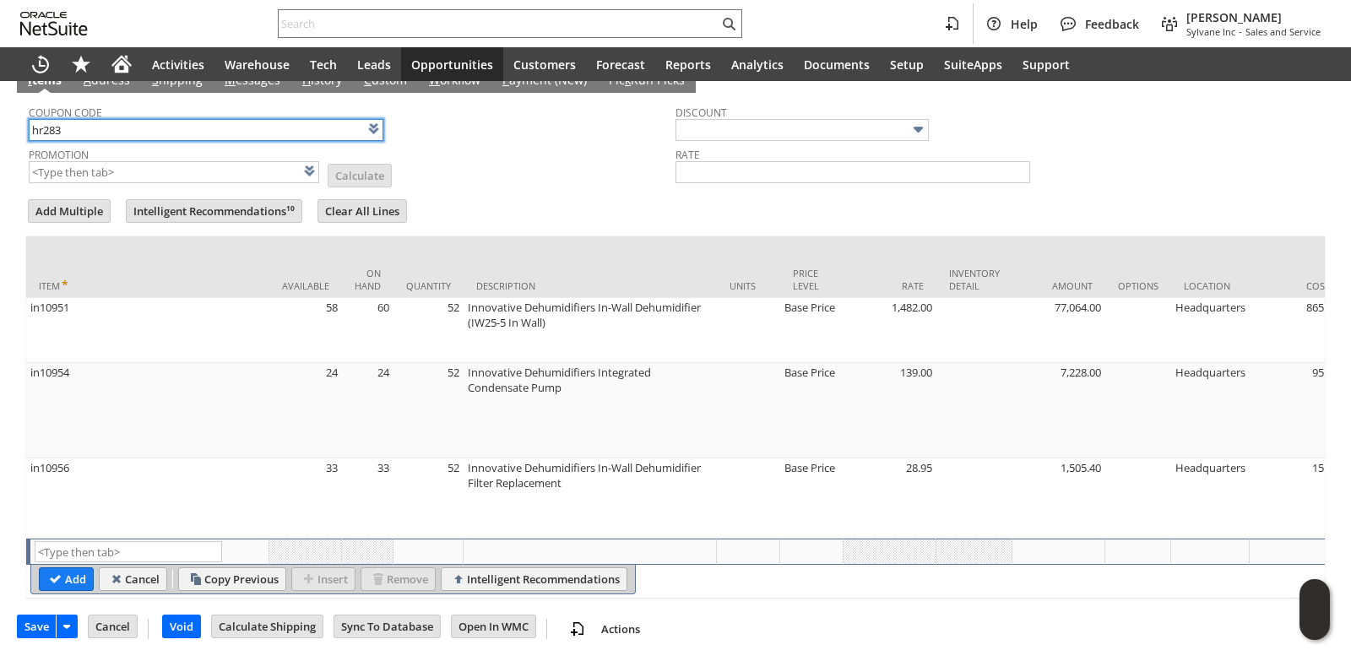
scroll to position [800, 0]
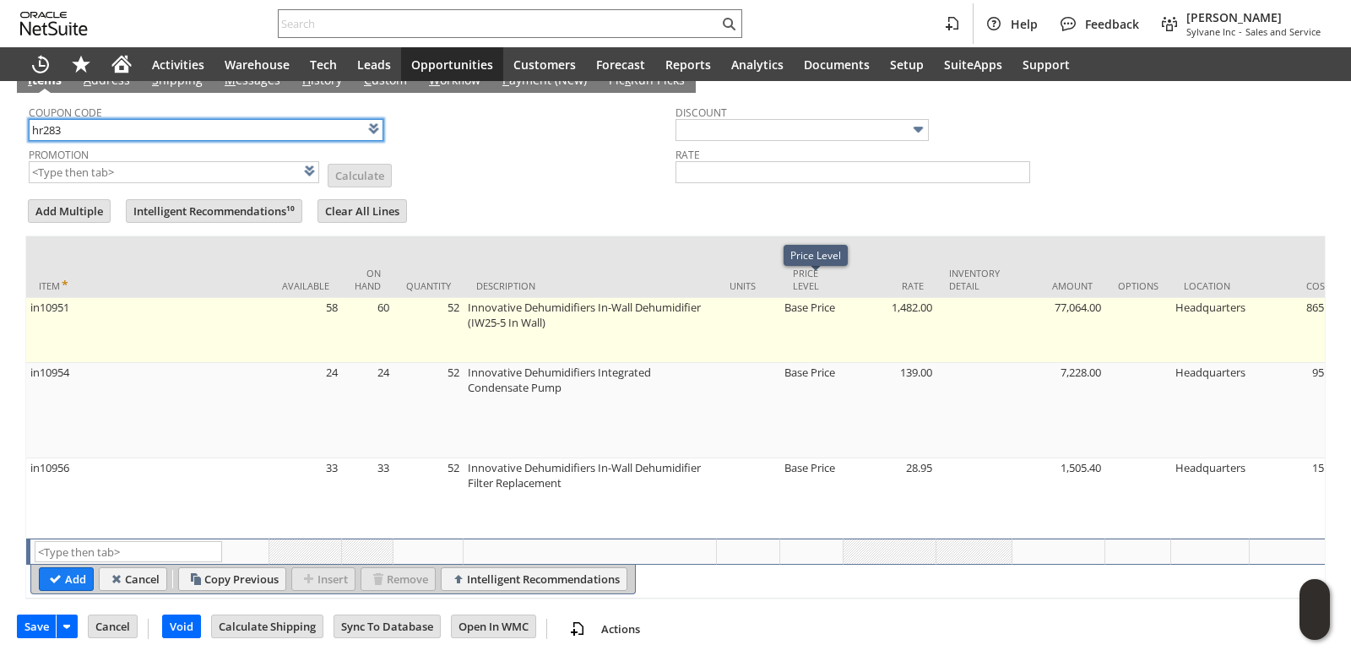
click at [835, 298] on td "Base Price" at bounding box center [811, 330] width 63 height 65
type input "Base Price"
type input "OK"
type input "Make Copy"
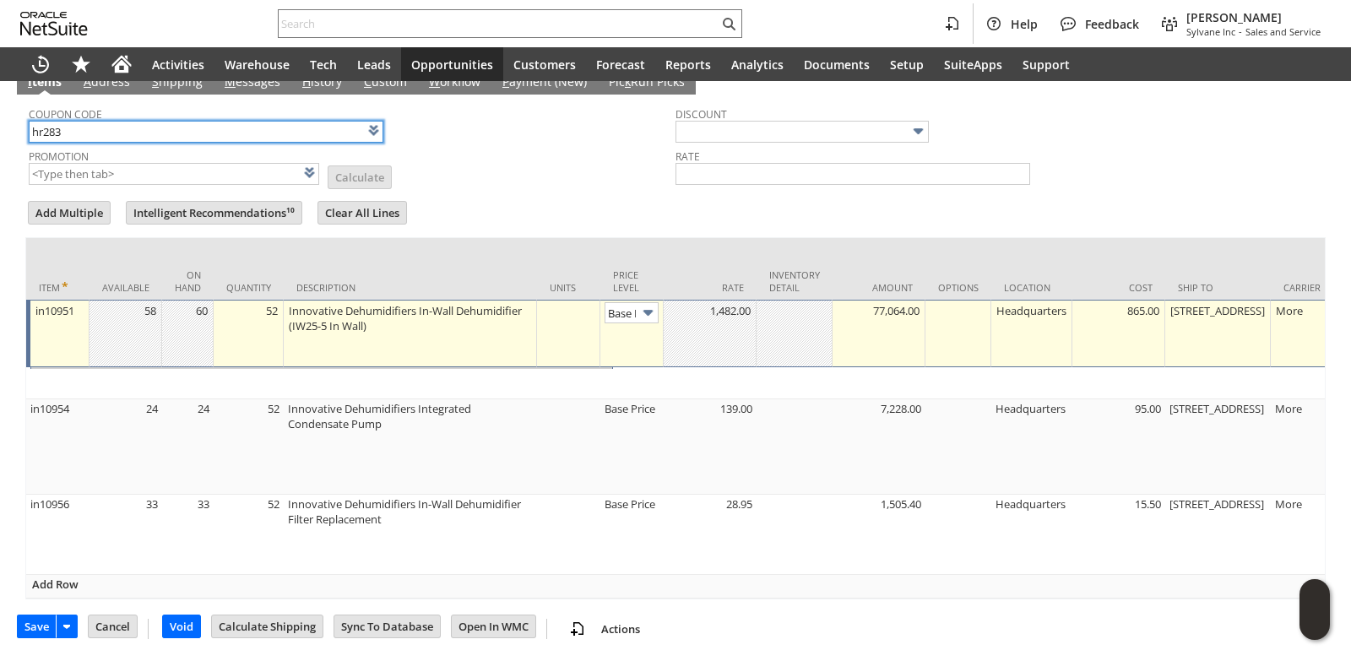
scroll to position [788, 0]
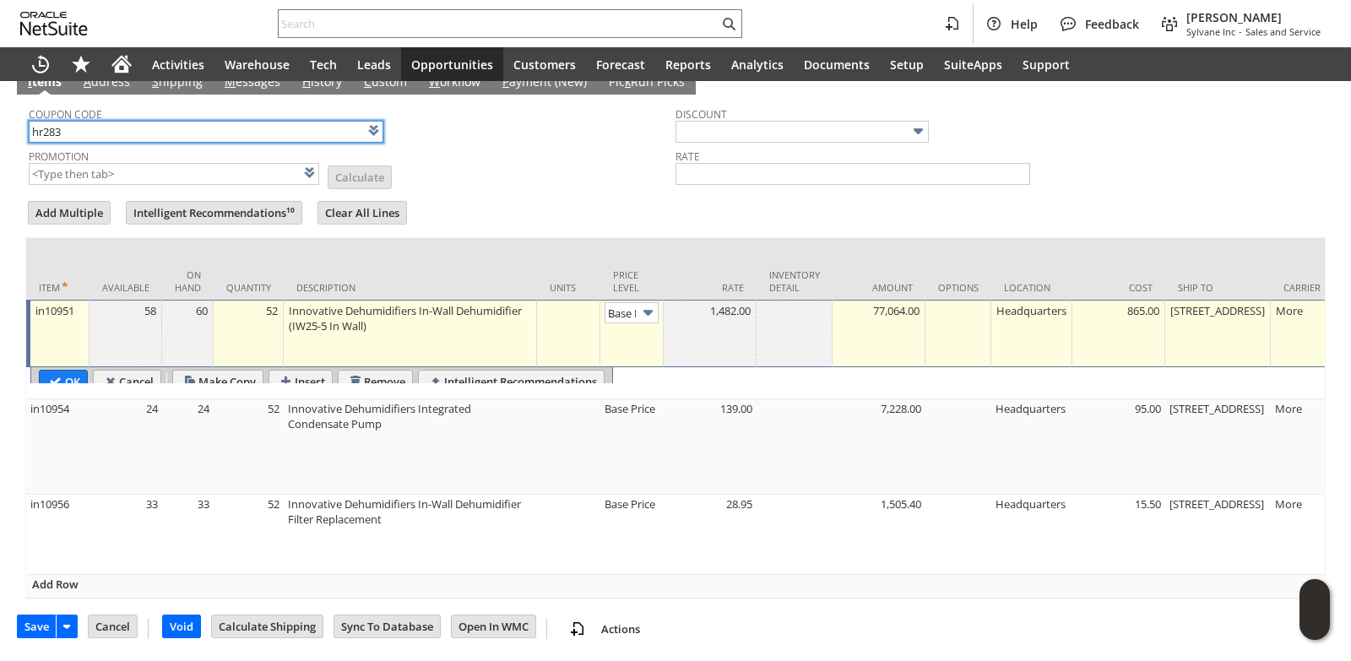
type input "Base Price"
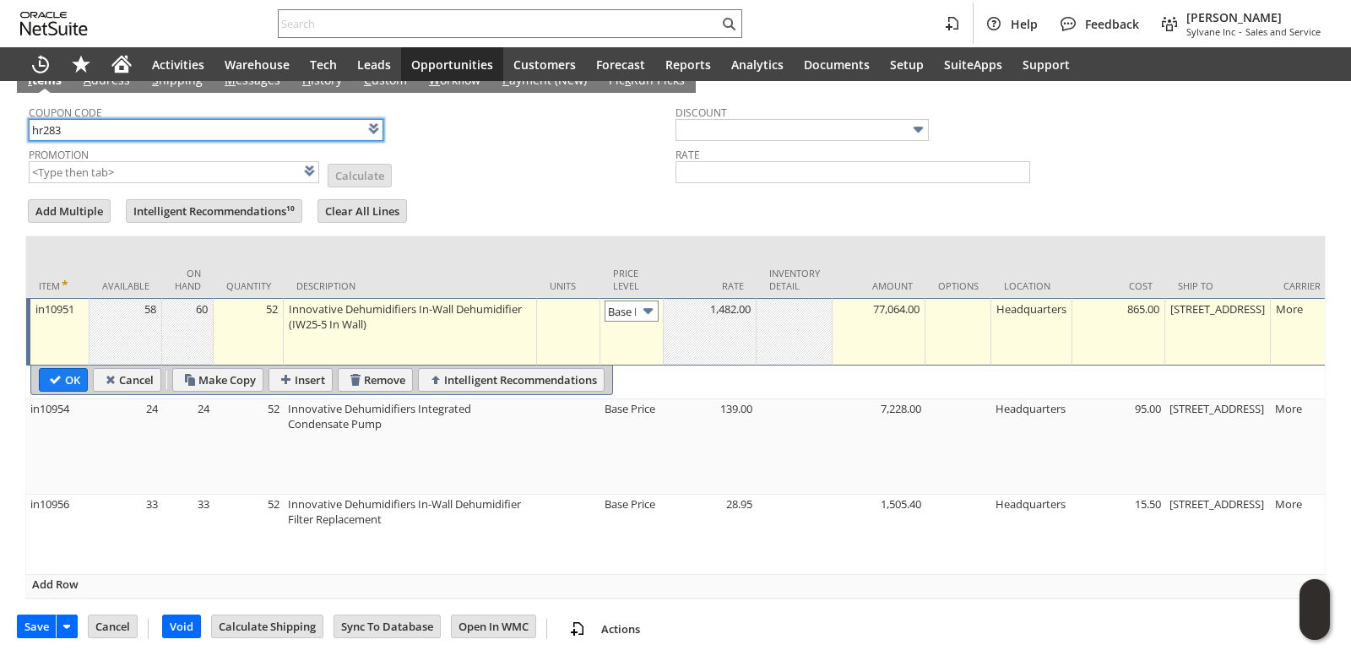
click at [635, 304] on input "Base Price" at bounding box center [631, 311] width 54 height 21
click at [75, 371] on input "OK" at bounding box center [63, 380] width 47 height 22
click at [650, 308] on img at bounding box center [647, 310] width 19 height 19
click at [649, 303] on img at bounding box center [647, 310] width 19 height 19
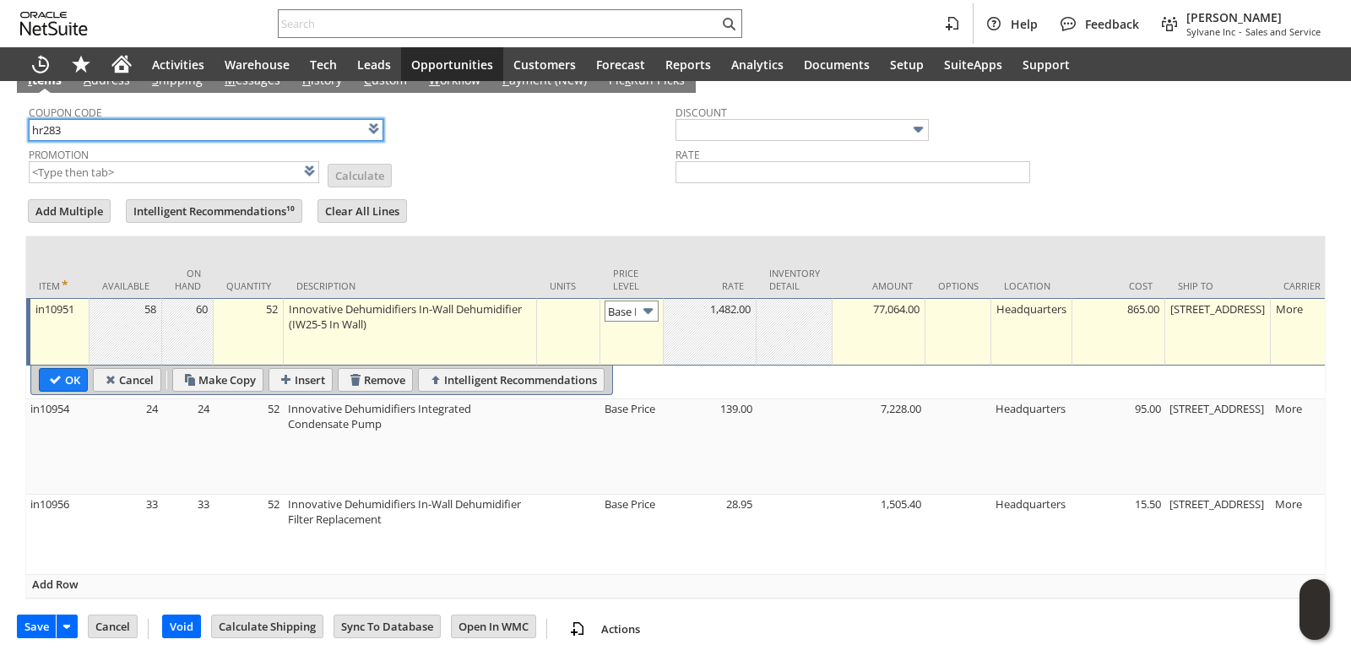
click at [625, 301] on input "Base Price" at bounding box center [631, 311] width 54 height 21
click at [647, 301] on img at bounding box center [647, 310] width 19 height 19
click at [62, 369] on input "OK" at bounding box center [63, 380] width 47 height 22
click at [67, 370] on input "OK" at bounding box center [63, 380] width 47 height 22
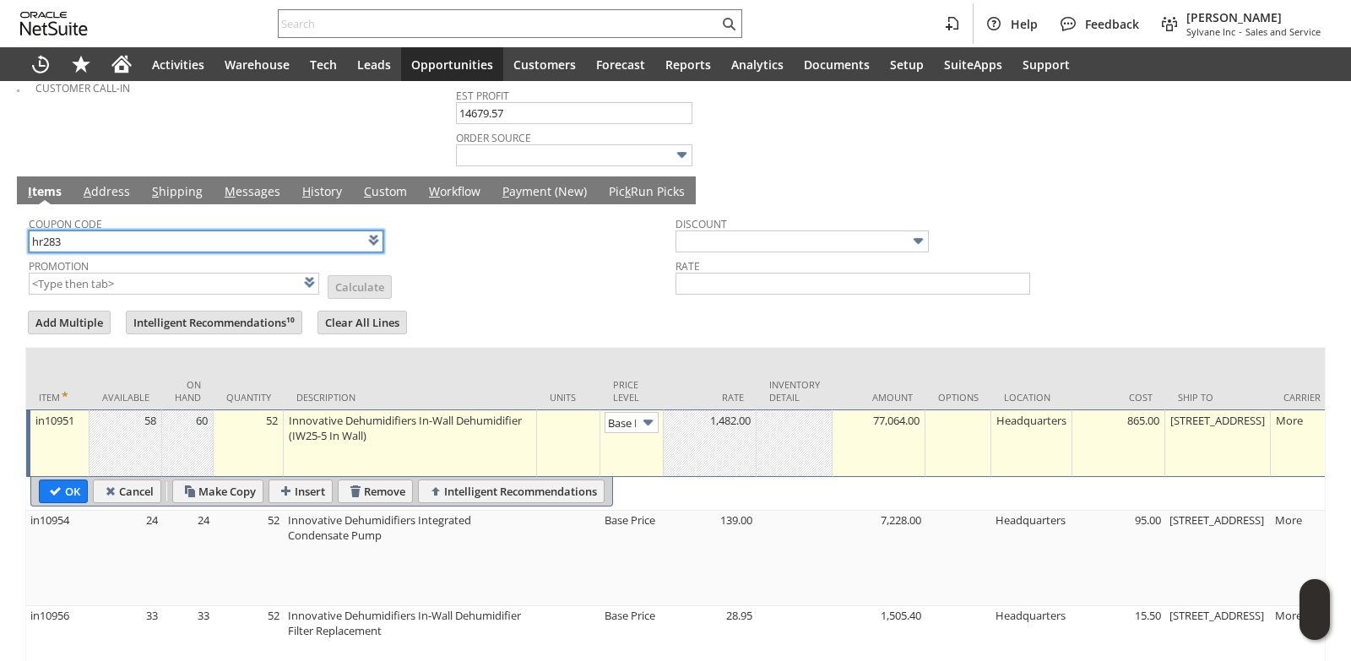
scroll to position [620, 0]
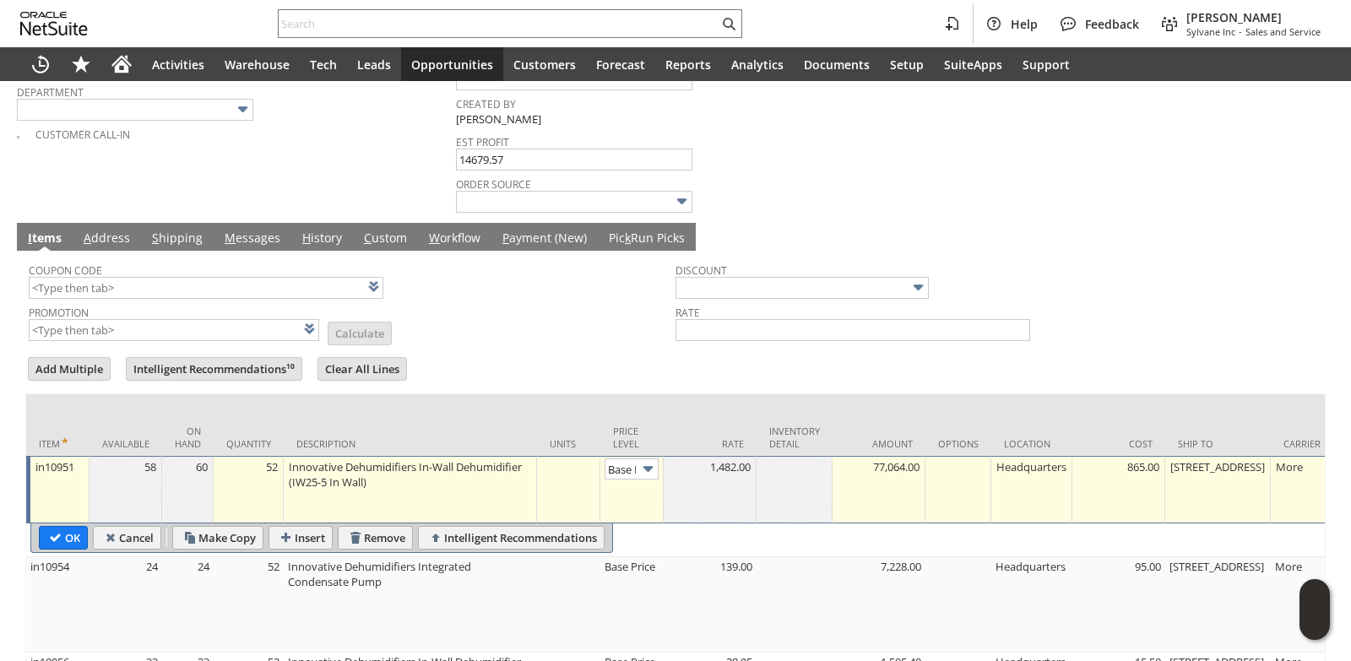
click at [574, 335] on td "Promotion List Calculate" at bounding box center [352, 322] width 647 height 42
click at [72, 536] on input "OK" at bounding box center [63, 538] width 47 height 22
type input "Add"
type input "Copy Previous"
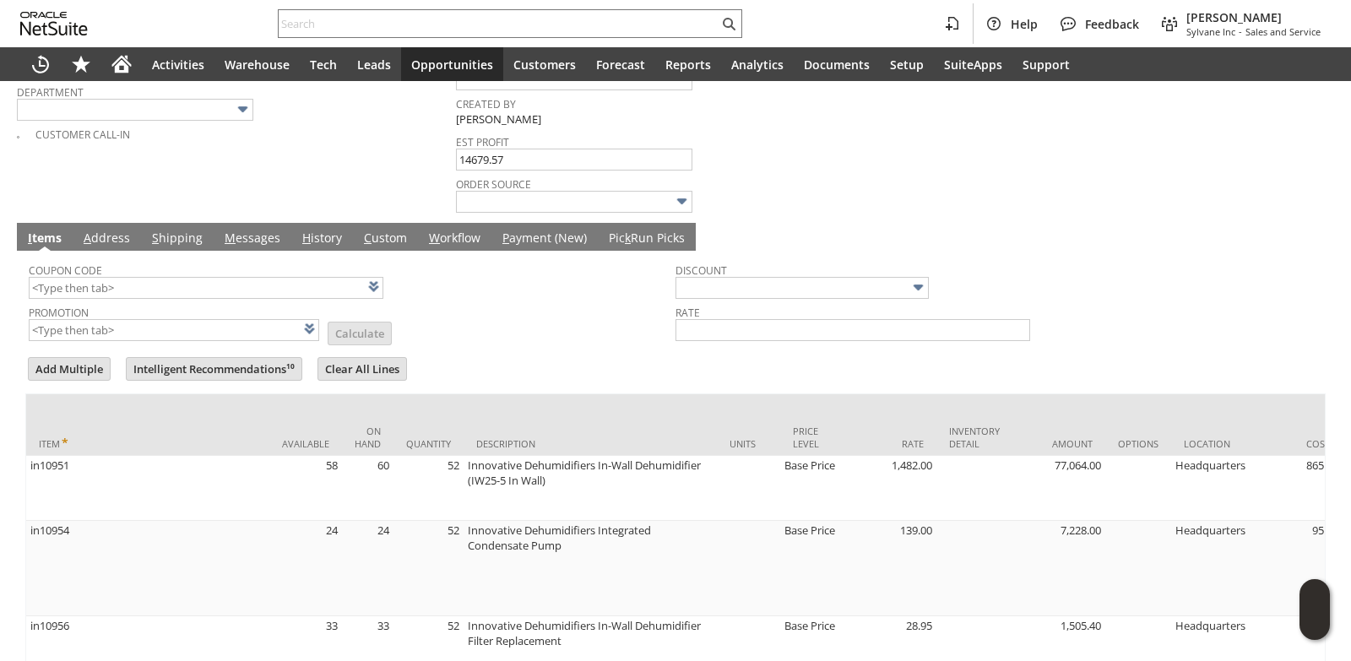
scroll to position [799, 0]
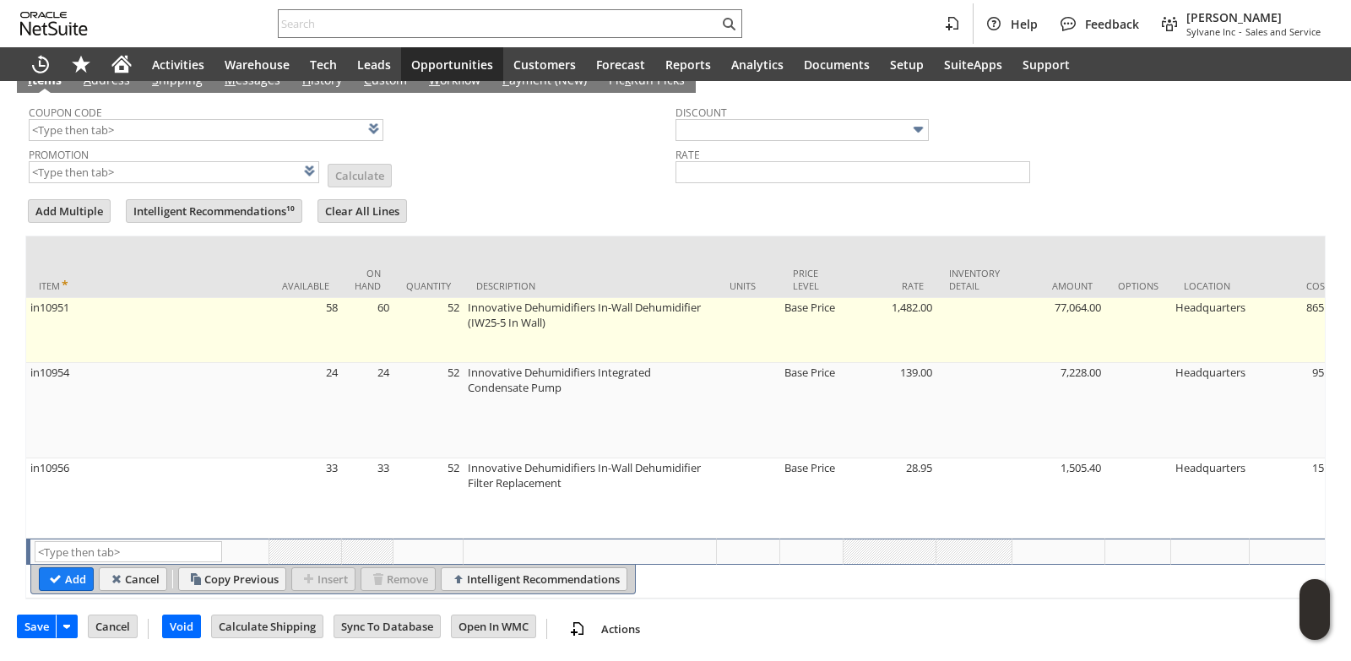
click at [820, 298] on td "Base Price" at bounding box center [811, 330] width 63 height 65
type input "Base Price"
type input "OK"
type input "Make Copy"
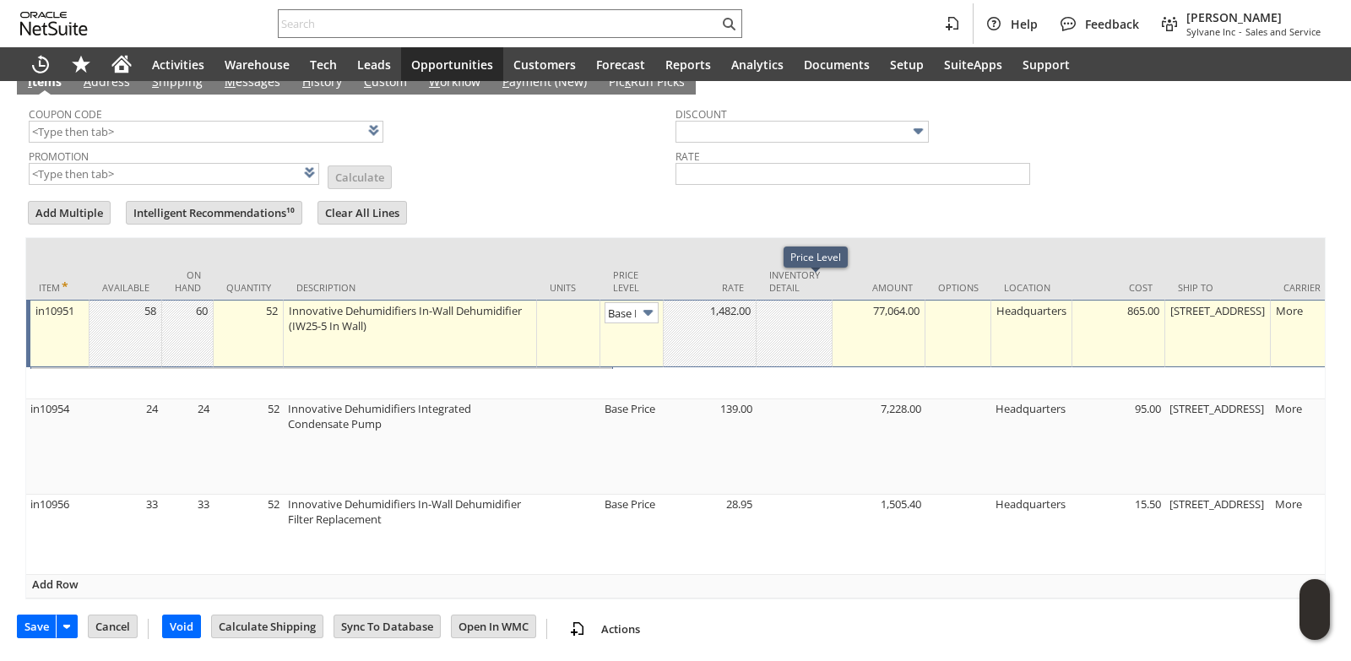
scroll to position [788, 0]
type input "Base Price"
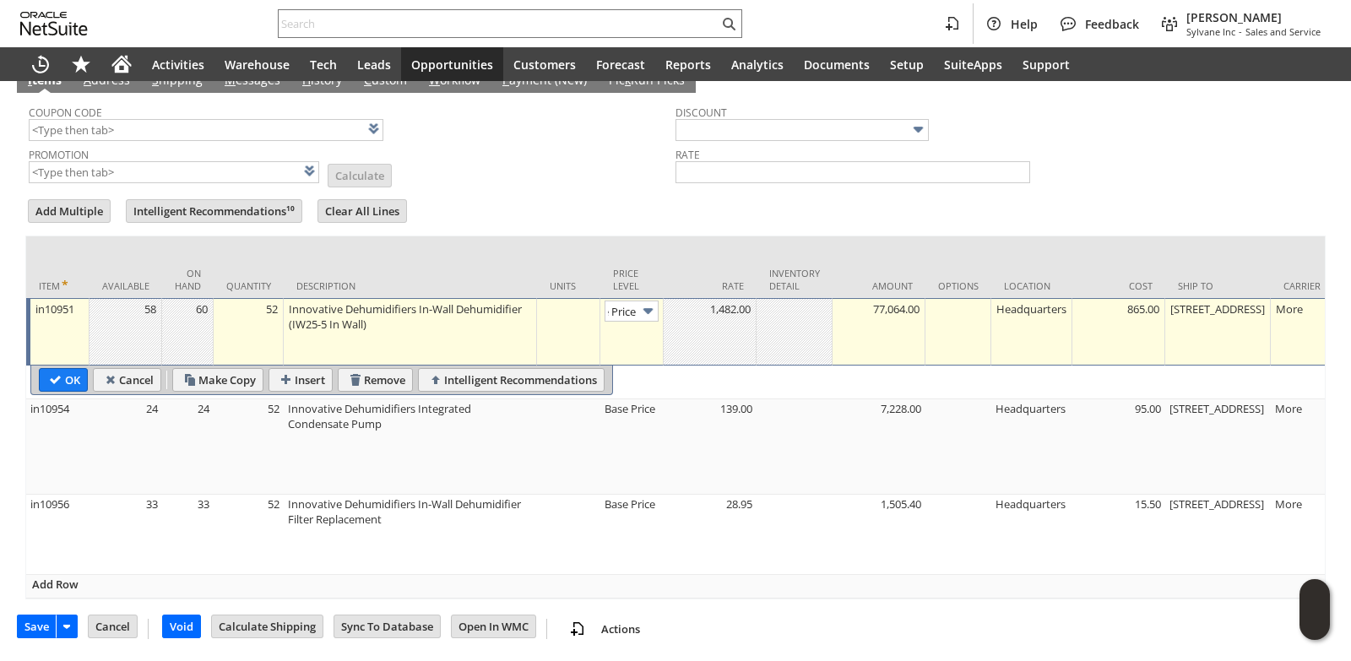
scroll to position [0, 0]
click at [625, 298] on td "Base Price" at bounding box center [631, 332] width 63 height 68
click at [628, 307] on input "Base Price" at bounding box center [631, 311] width 54 height 21
type input "Custom"
click at [717, 316] on td at bounding box center [709, 332] width 93 height 68
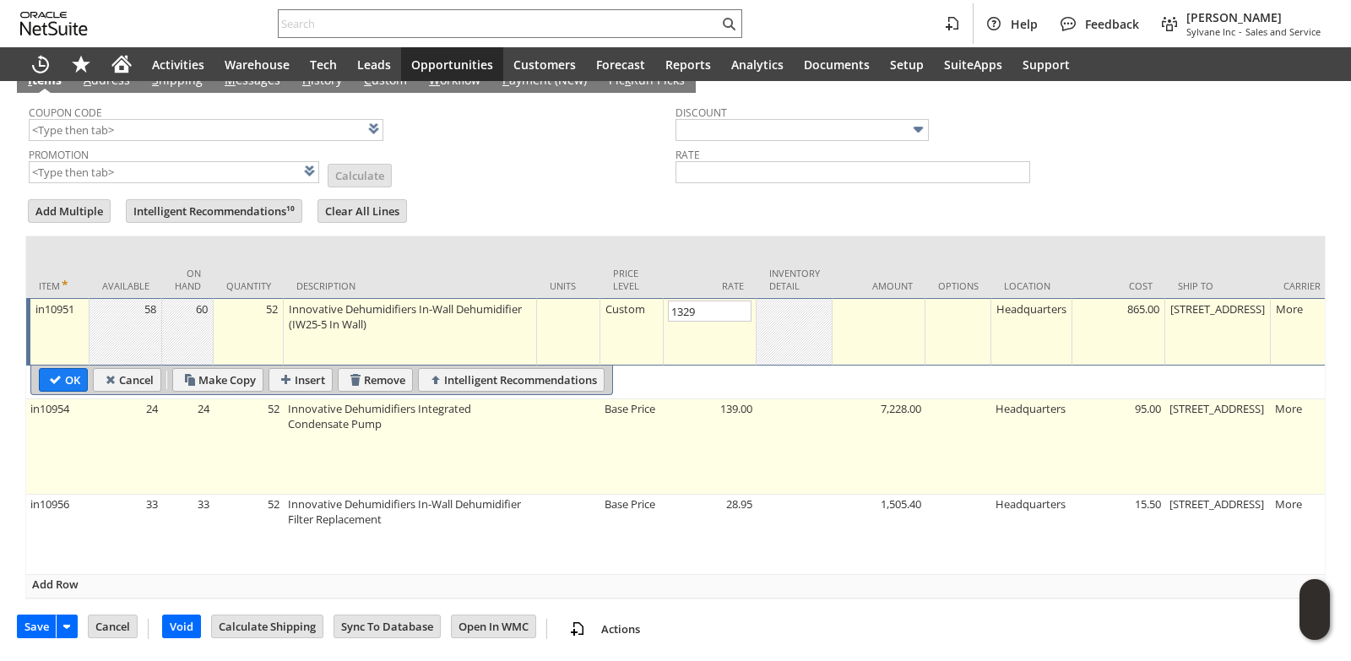
type input "1,329.00"
click at [644, 406] on td "Base Price" at bounding box center [631, 446] width 63 height 95
type input "OK"
type input "Make Copy"
type input "Base Price"
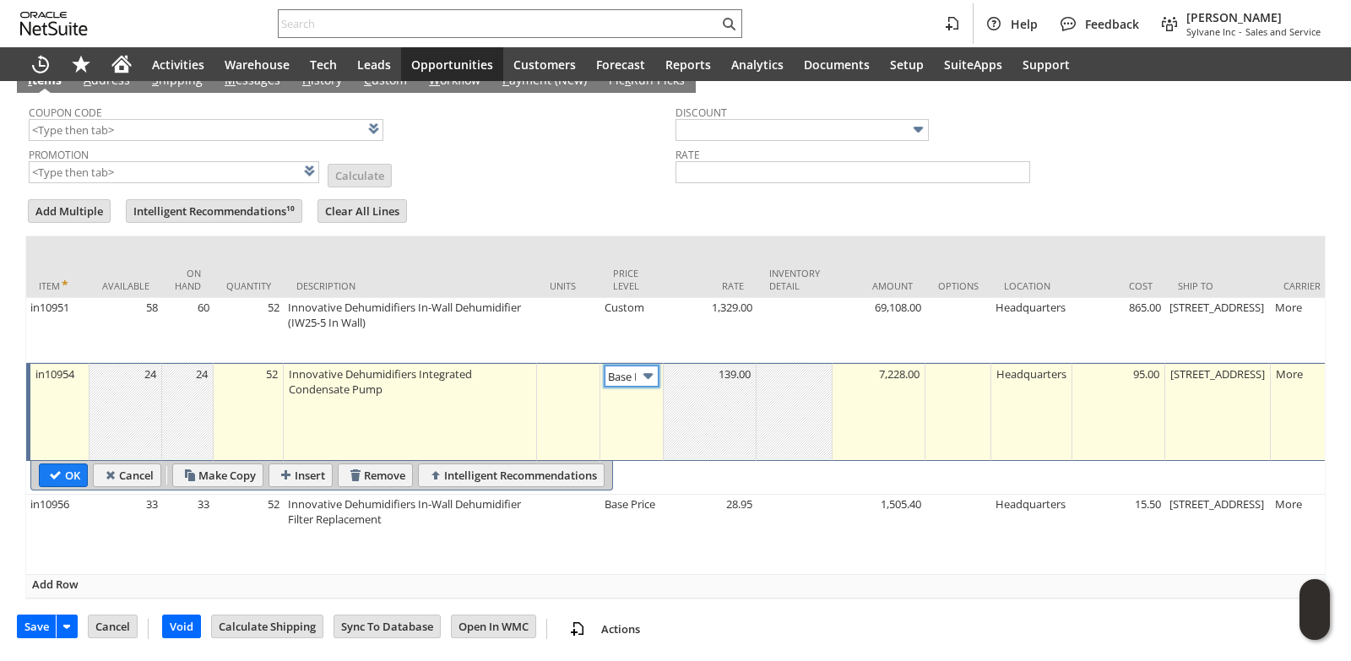
click at [635, 365] on input "Base Price" at bounding box center [631, 375] width 54 height 21
type input "Custom"
click at [700, 378] on td at bounding box center [709, 412] width 93 height 98
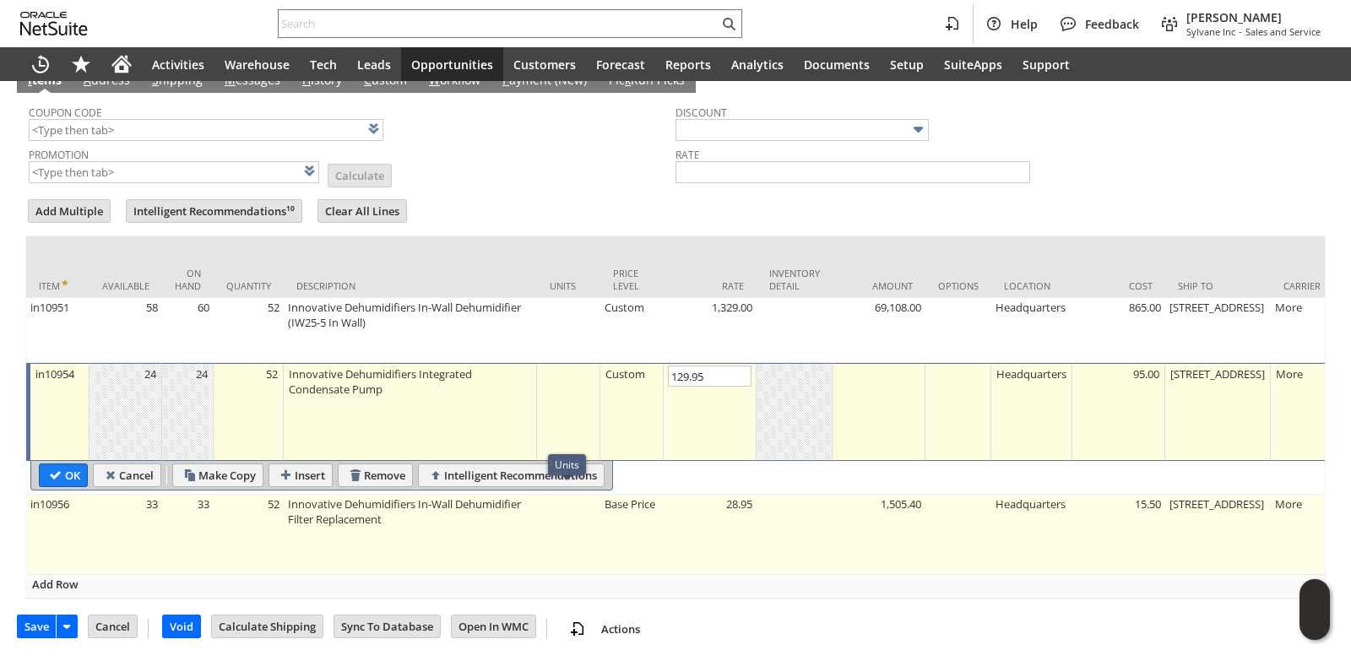
type input "129.95"
click at [605, 500] on td "Base Price" at bounding box center [631, 535] width 63 height 80
type input "OK"
type input "Make Copy"
type input "Base Price"
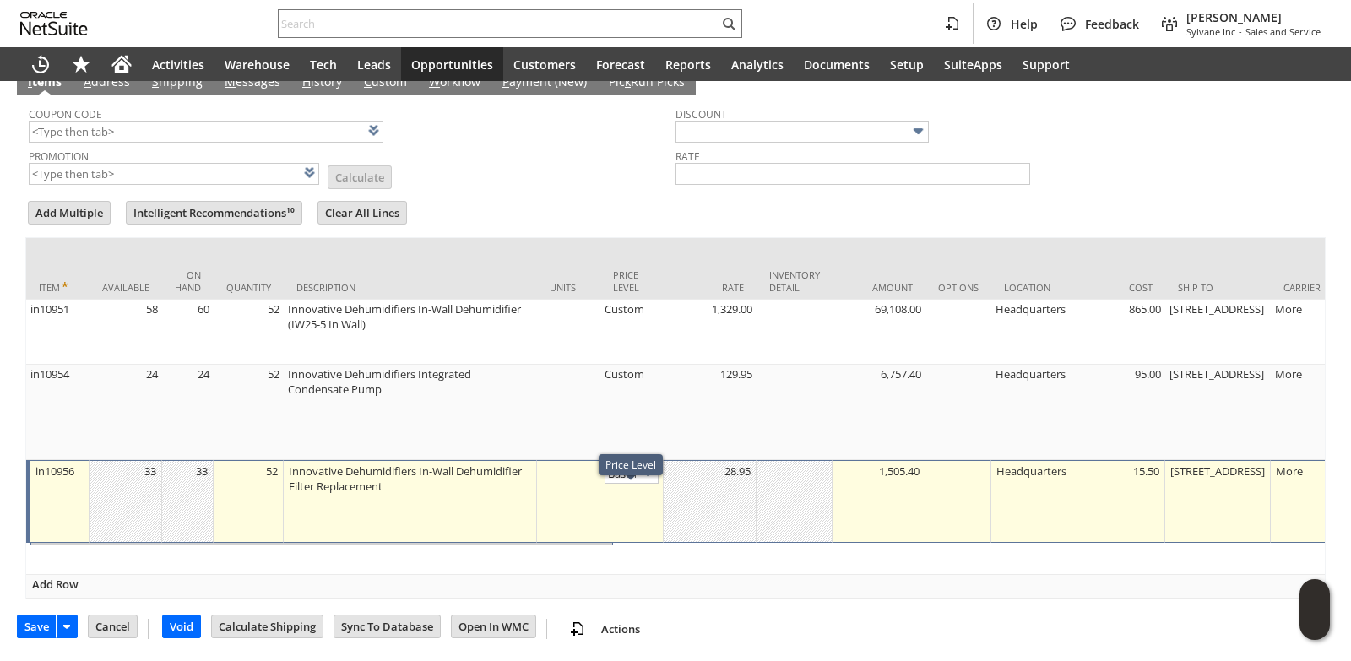
type input "Base Price"
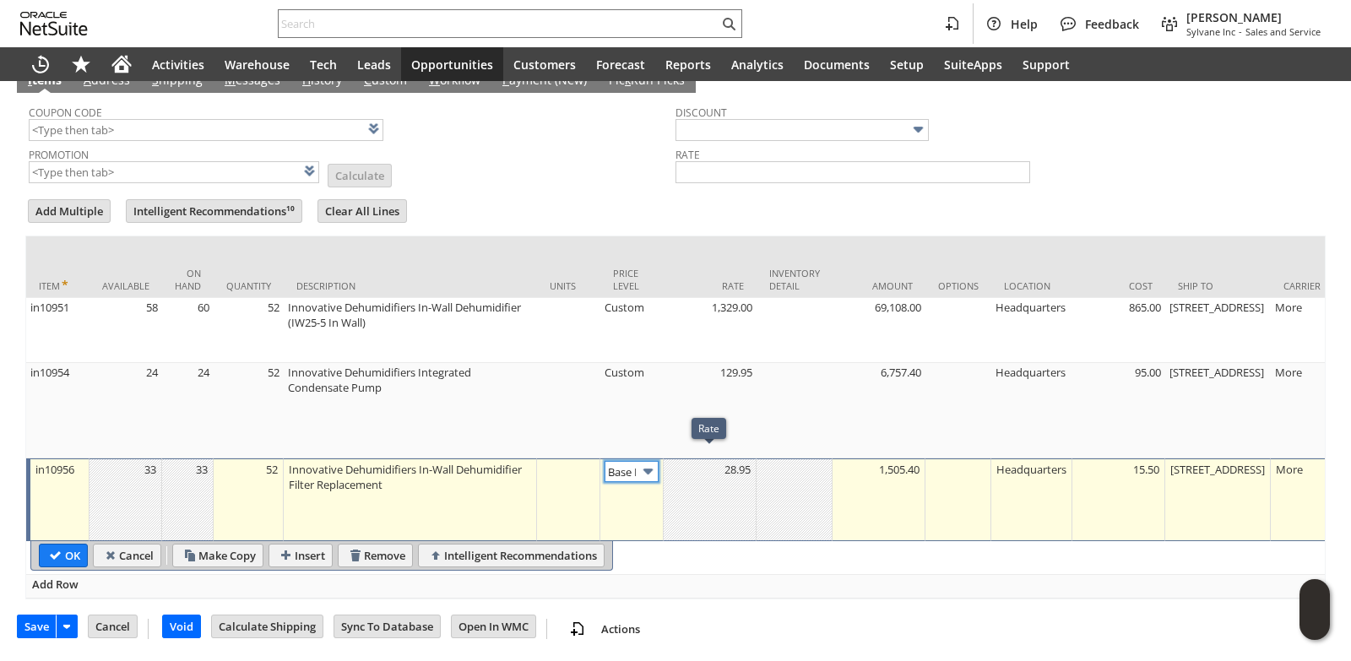
click at [625, 461] on input "Base Price" at bounding box center [631, 471] width 54 height 21
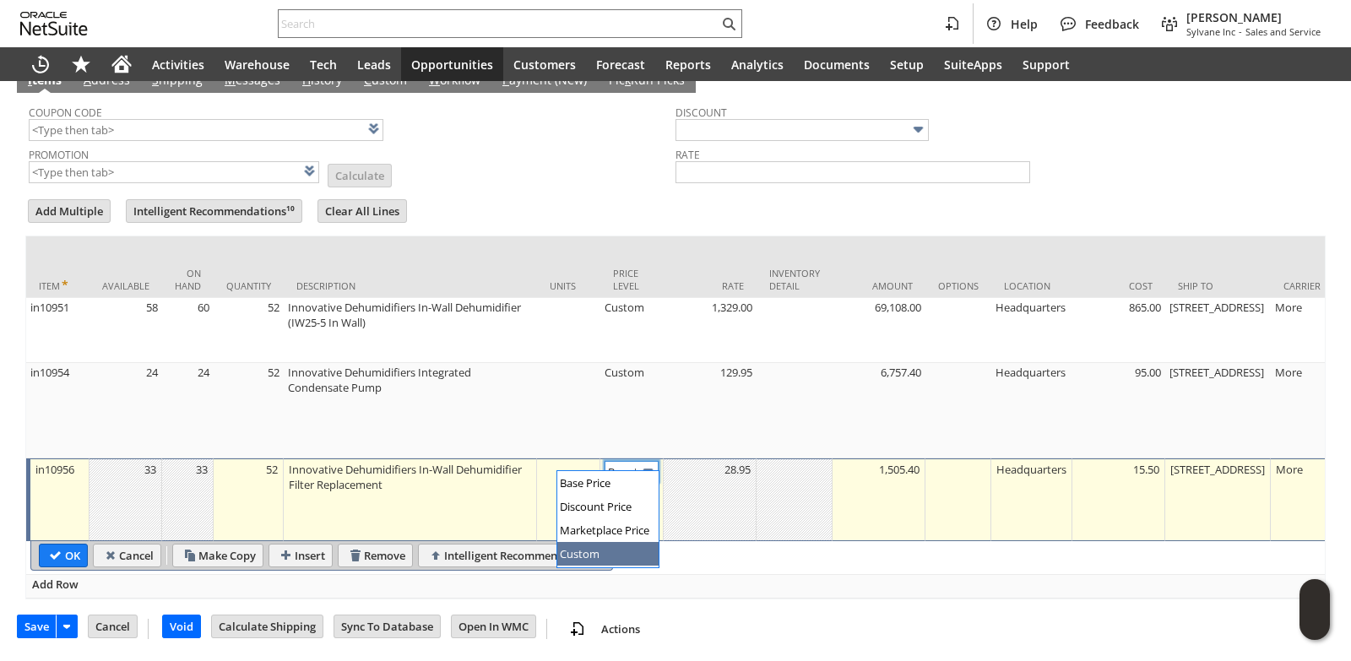
type input "Custom"
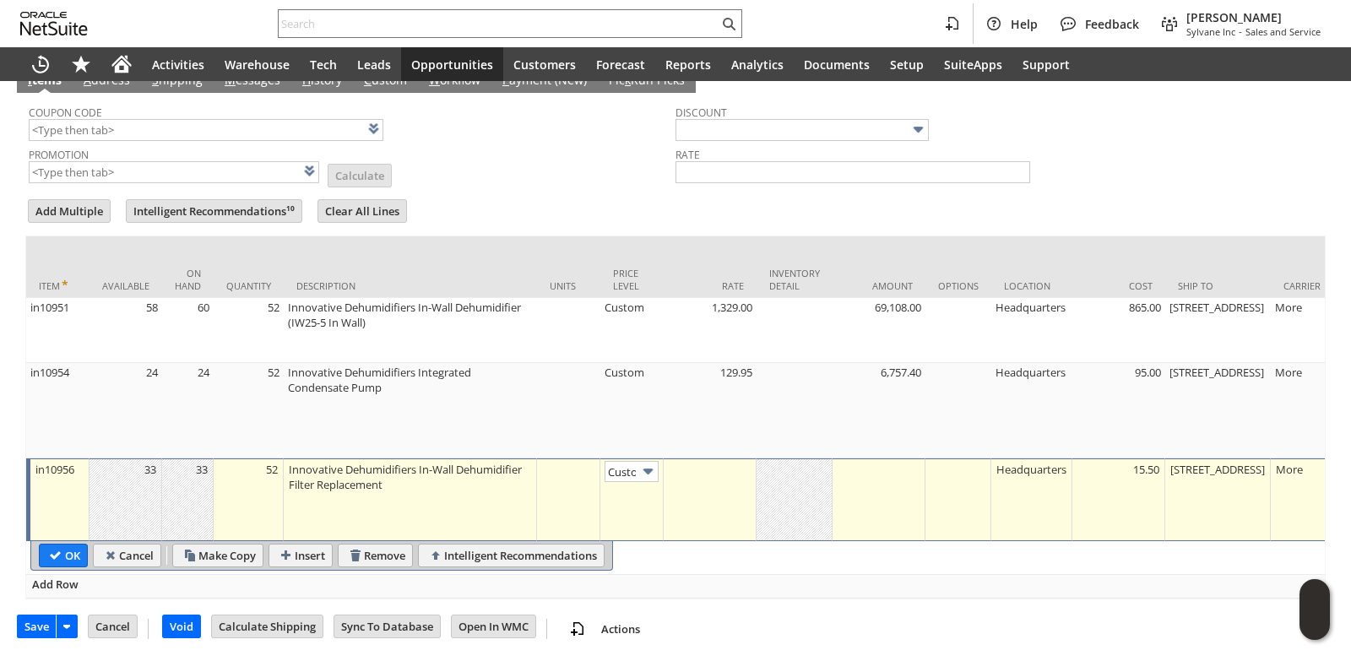
click at [709, 499] on td at bounding box center [709, 499] width 93 height 83
type input "25.95"
click at [69, 547] on input "OK" at bounding box center [63, 555] width 47 height 22
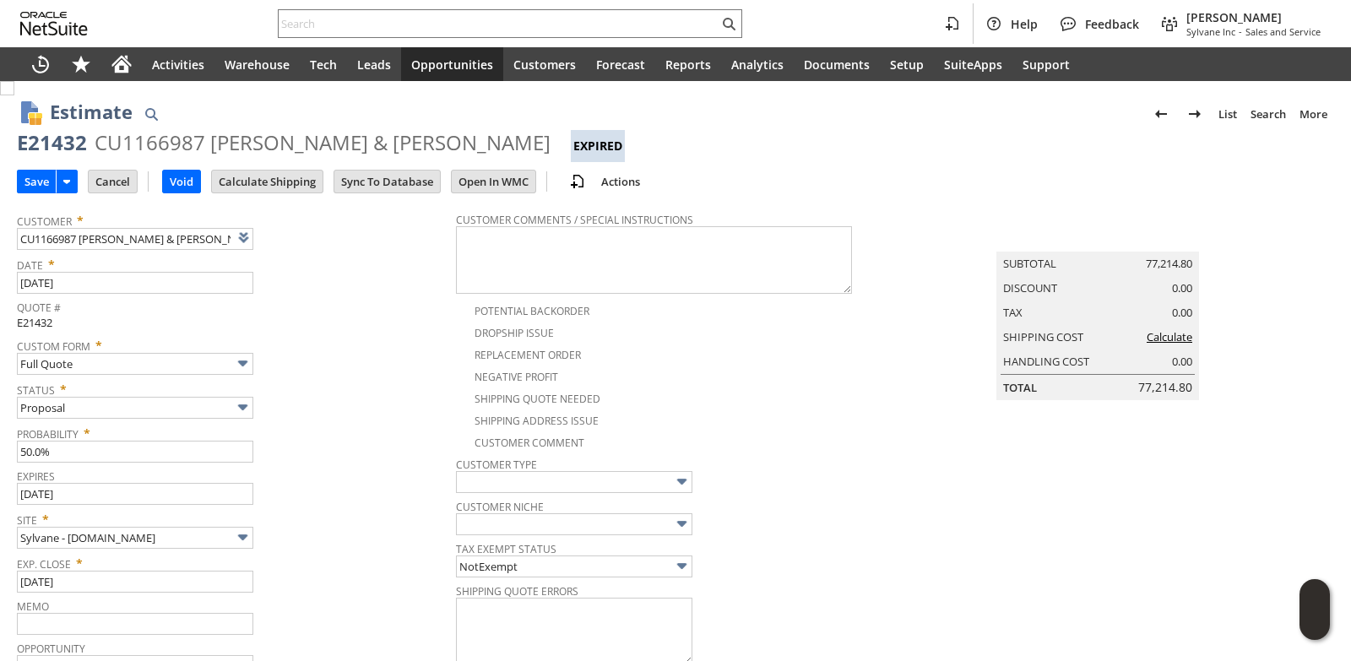
click at [67, 143] on div "E21432" at bounding box center [52, 142] width 70 height 27
copy div "E21432"
click at [119, 191] on input "Cancel" at bounding box center [113, 182] width 48 height 22
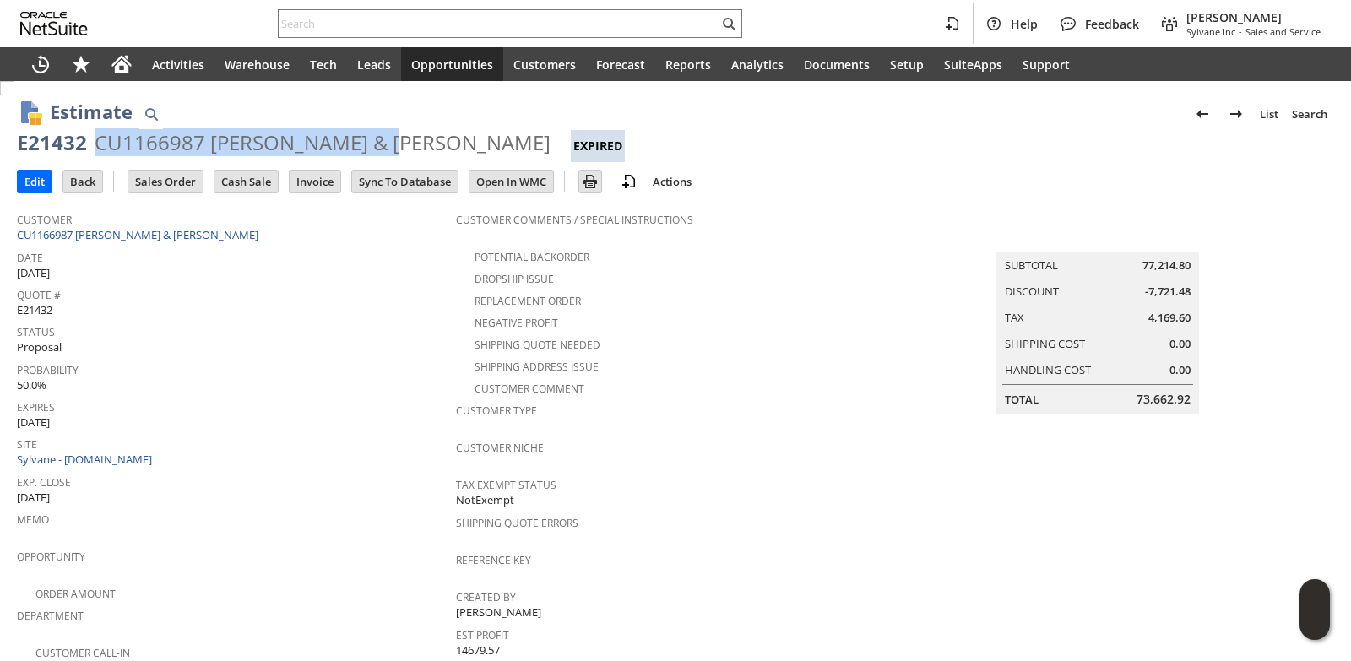
drag, startPoint x: 97, startPoint y: 144, endPoint x: 395, endPoint y: 151, distance: 298.0
click at [395, 151] on div "CU1166987 [PERSON_NAME] & [PERSON_NAME]" at bounding box center [323, 142] width 456 height 27
click at [322, 25] on input "text" at bounding box center [499, 24] width 440 height 20
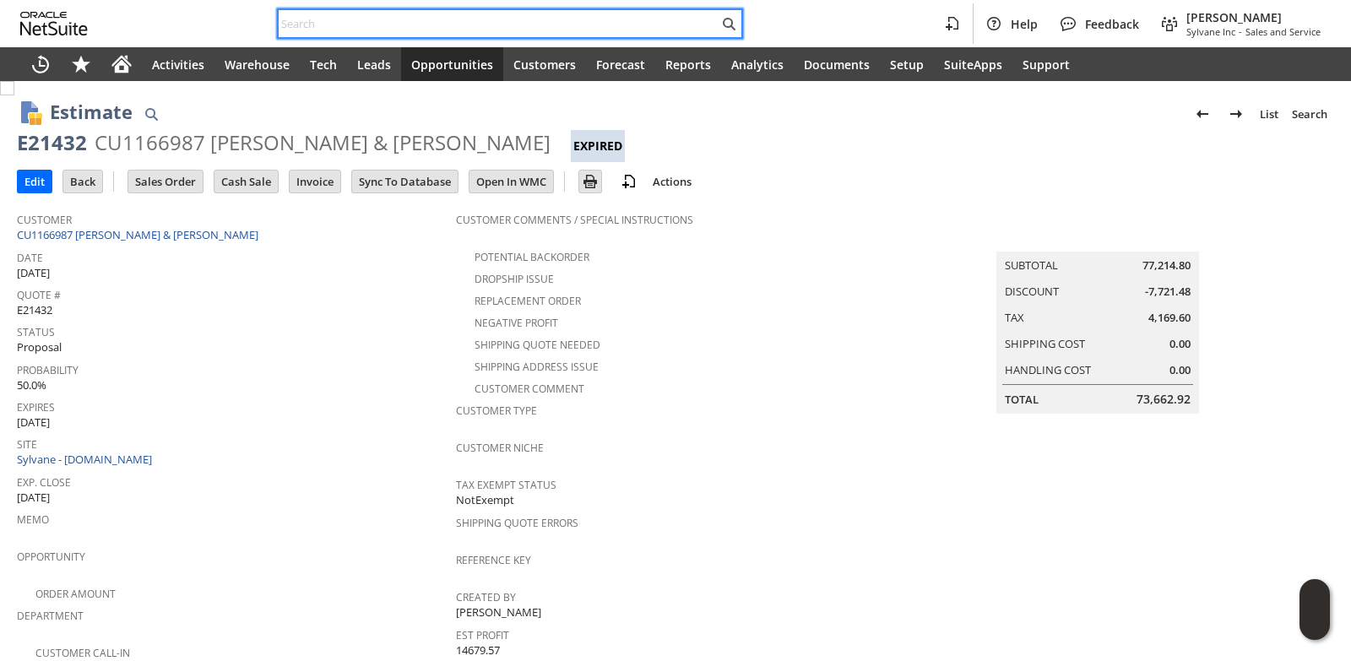
paste input "SY6890D15623E70"
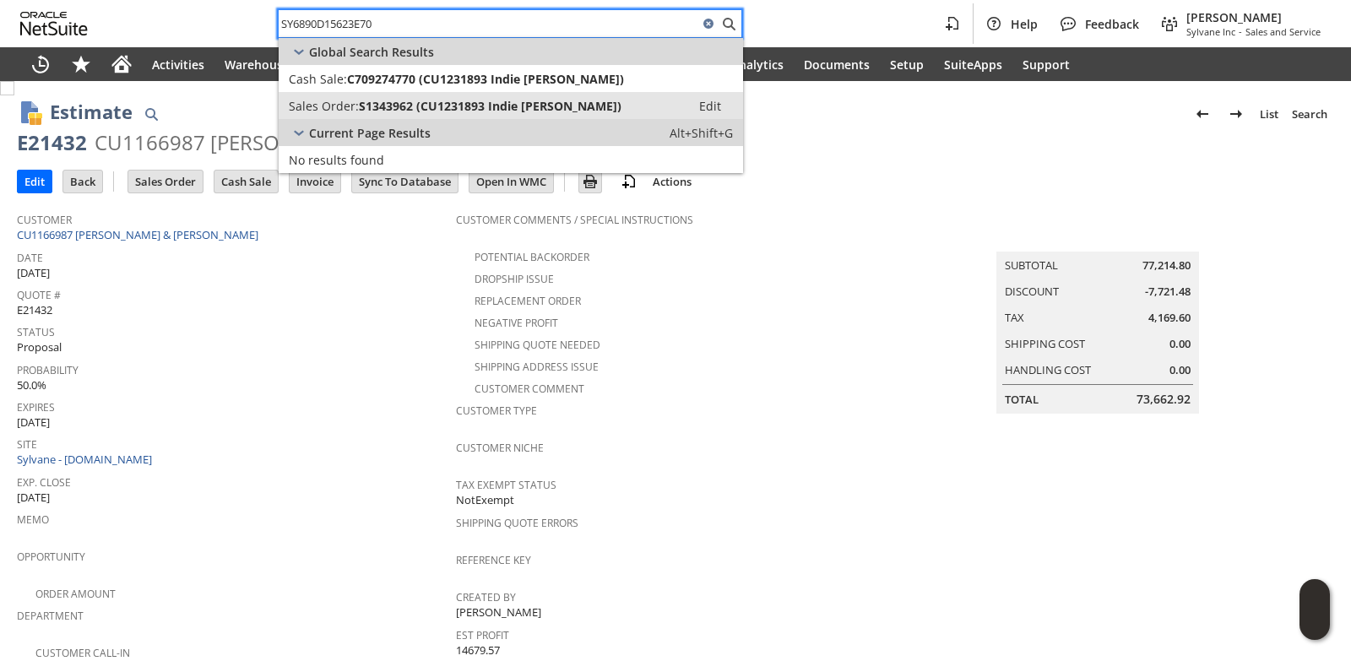
type input "SY6890D15623E70"
click at [376, 106] on span "S1343962 (CU1231893 Indie Terry)" at bounding box center [490, 106] width 263 height 16
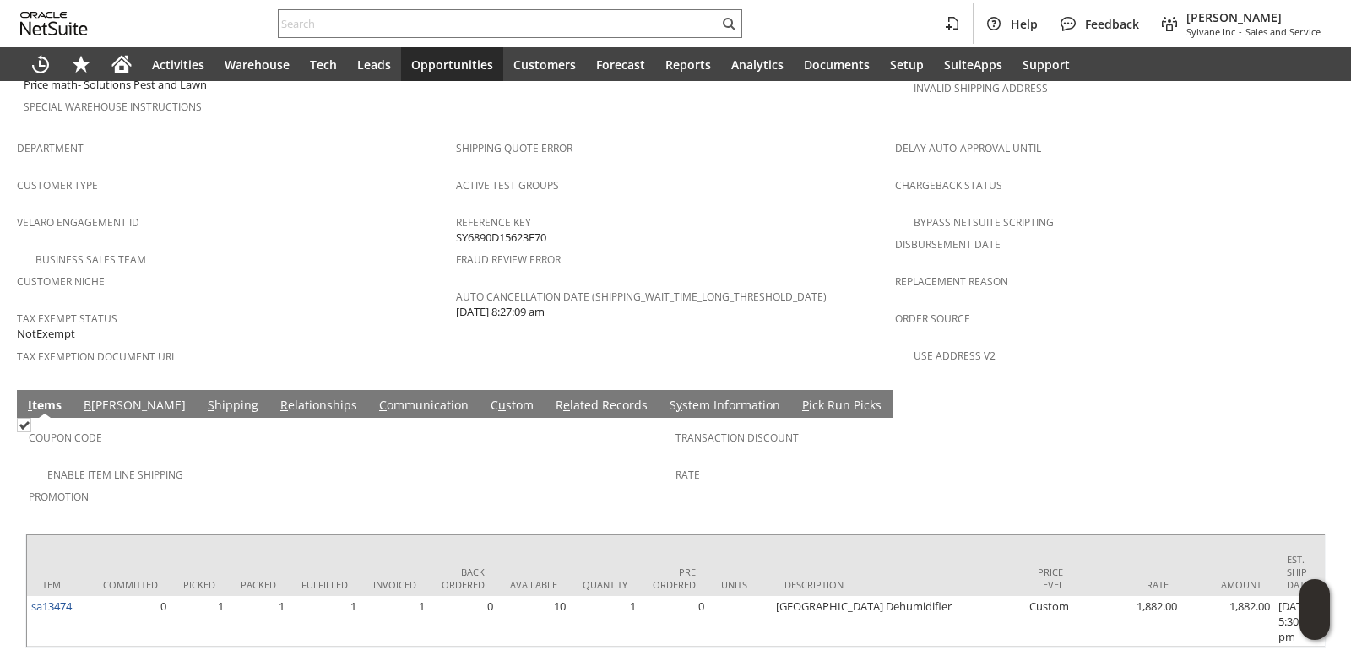
scroll to position [1042, 0]
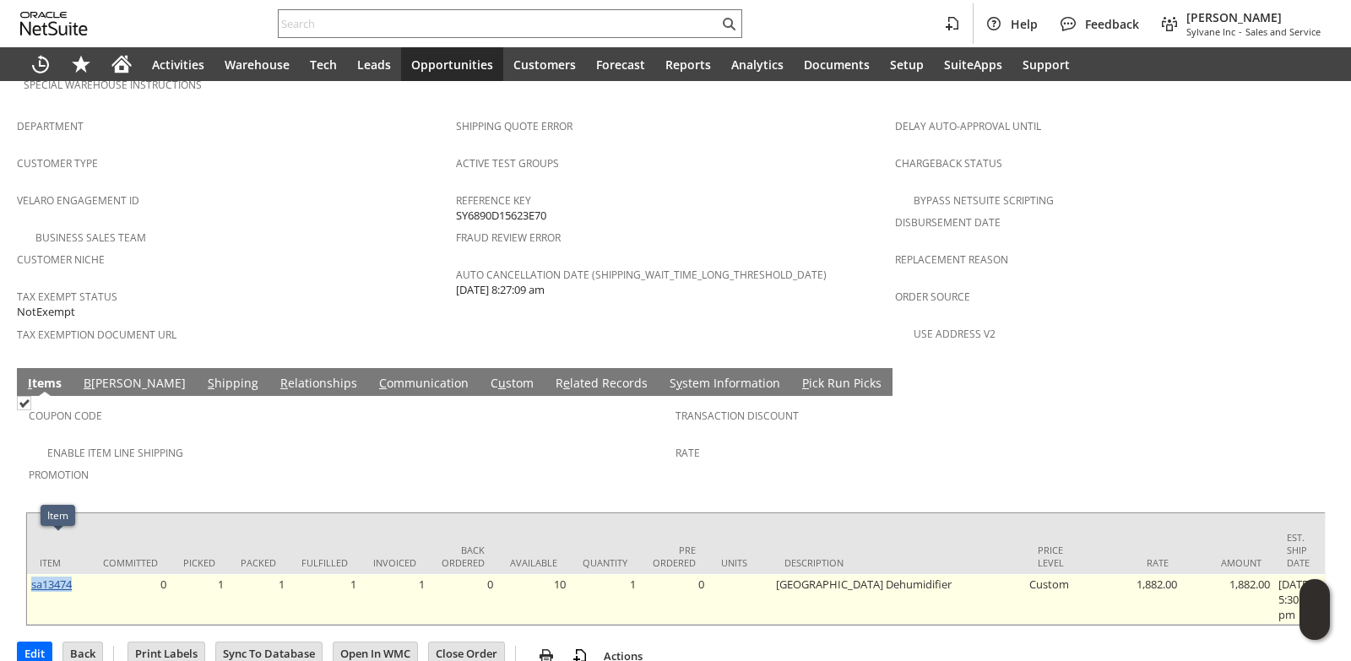
drag, startPoint x: 80, startPoint y: 544, endPoint x: 33, endPoint y: 546, distance: 47.3
click at [33, 574] on td "sa13474" at bounding box center [58, 599] width 63 height 51
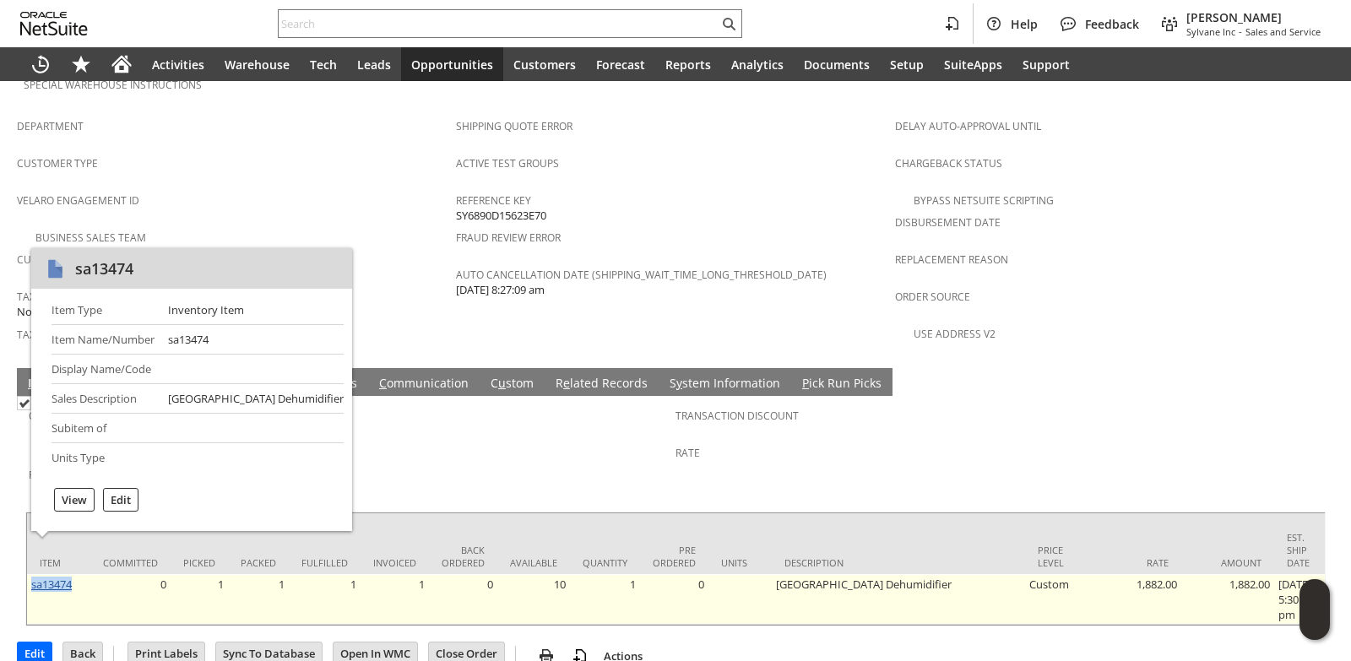
copy link "sa13474"
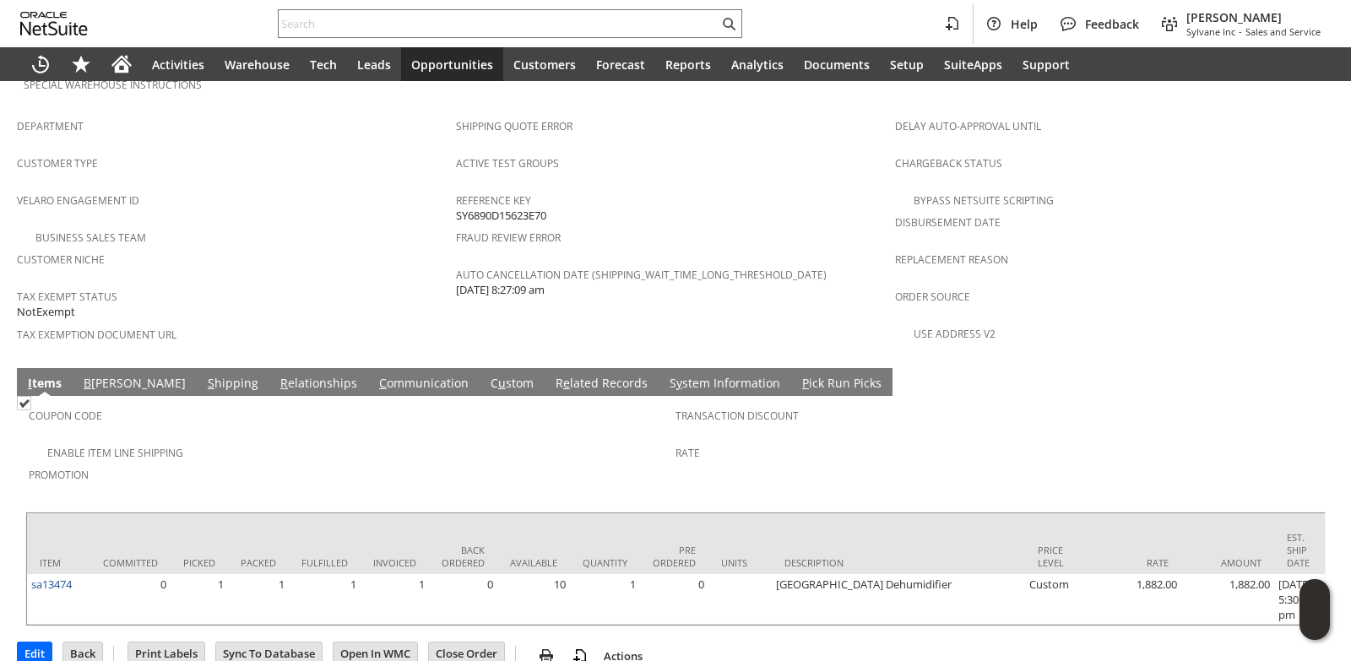
click at [522, 441] on div "Enable Item Line Shipping" at bounding box center [352, 451] width 647 height 20
click at [112, 375] on link "B illing" at bounding box center [134, 384] width 111 height 19
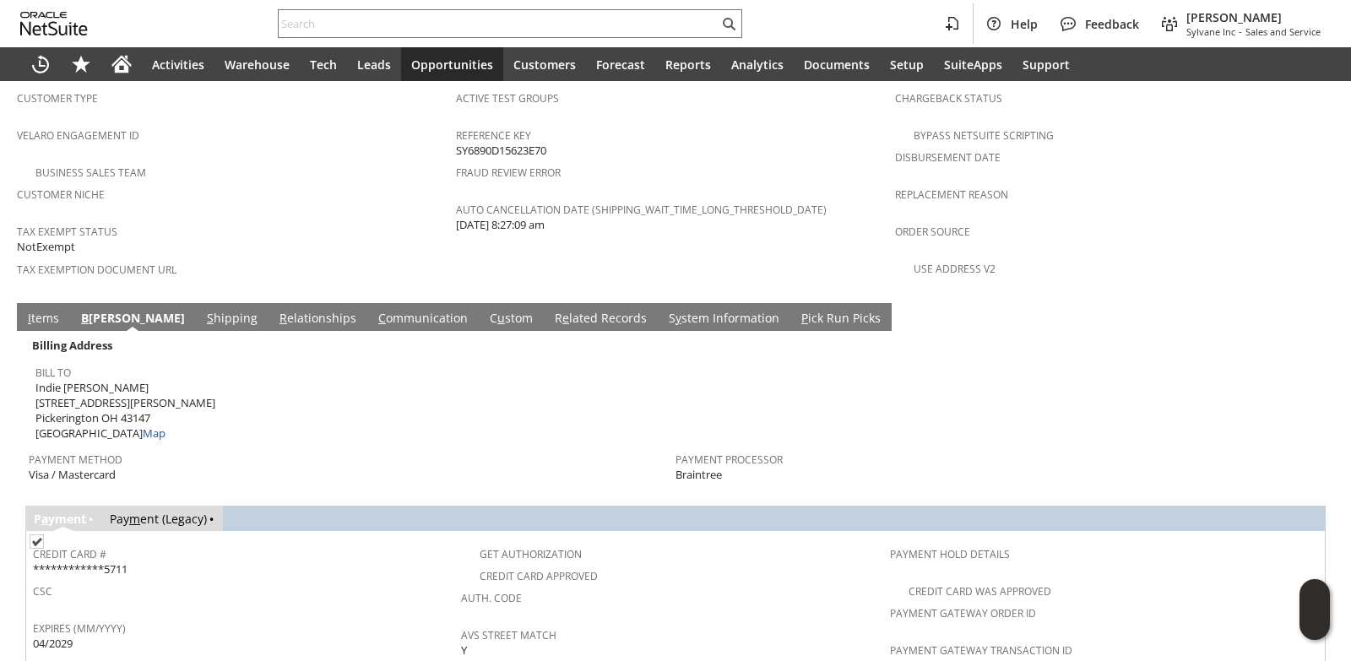
scroll to position [1296, 0]
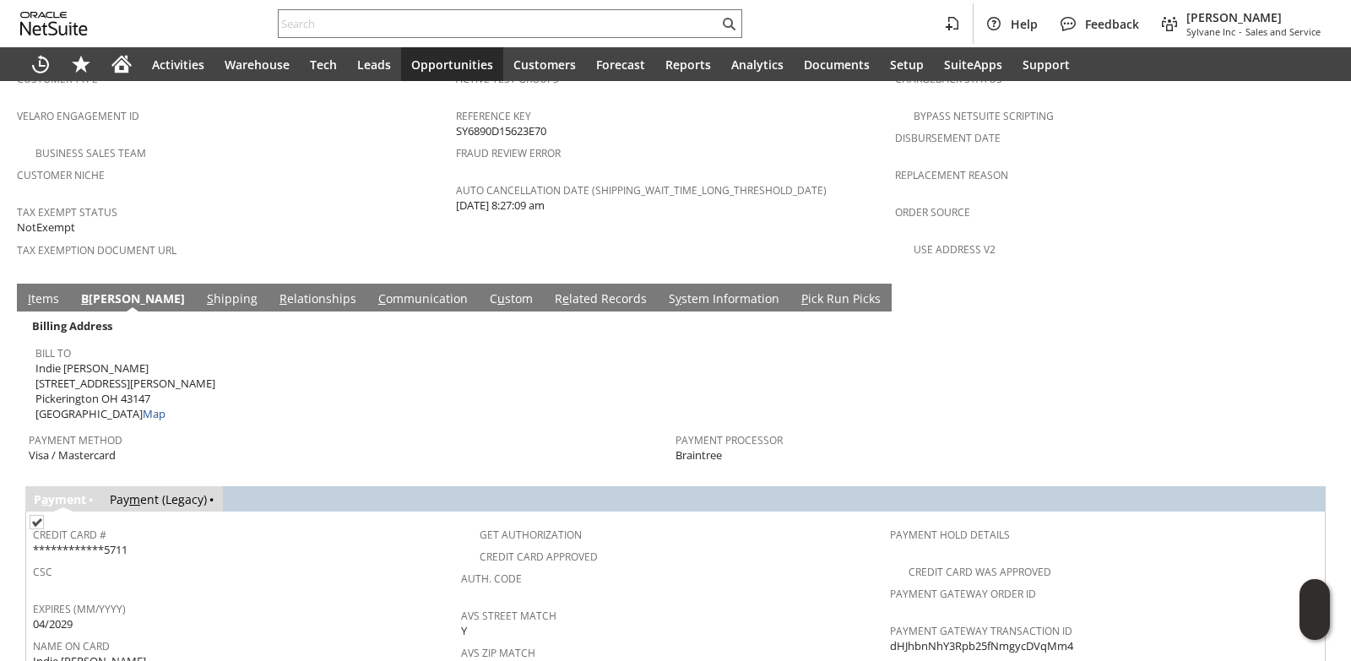
click at [24, 290] on link "I tems" at bounding box center [44, 299] width 40 height 19
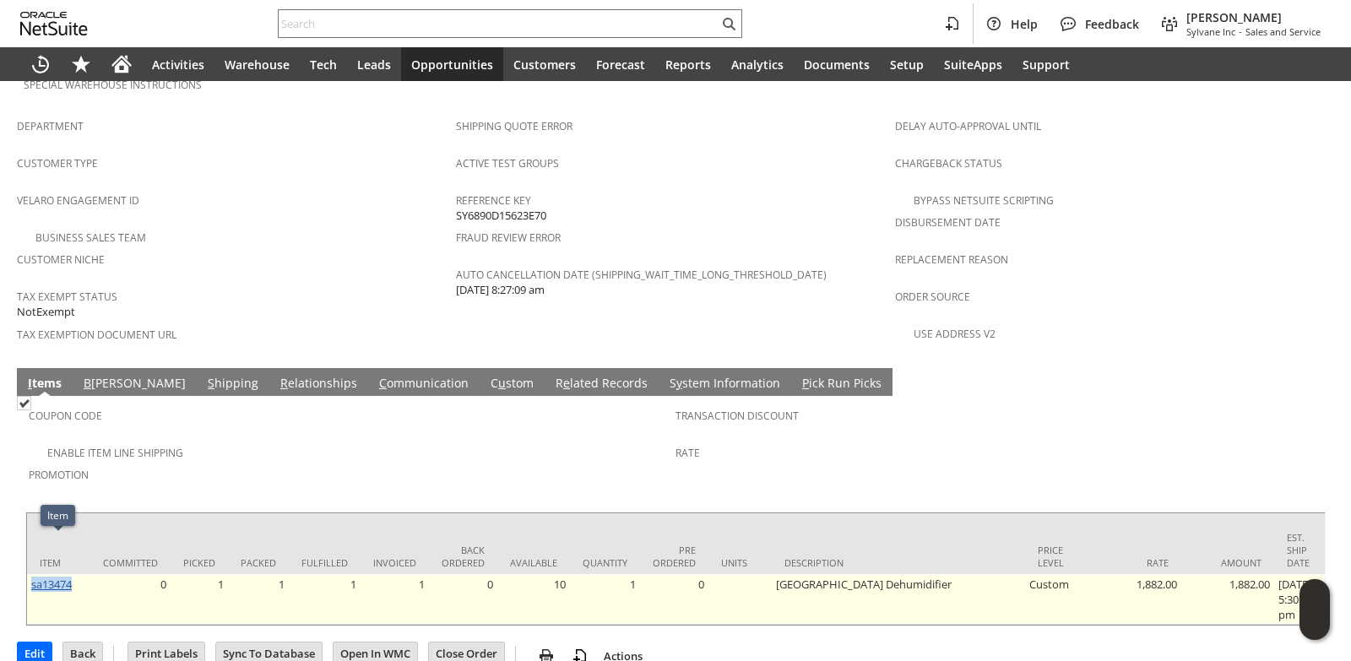
drag, startPoint x: 78, startPoint y: 544, endPoint x: 33, endPoint y: 544, distance: 44.7
click at [33, 574] on td "sa13474" at bounding box center [58, 599] width 63 height 51
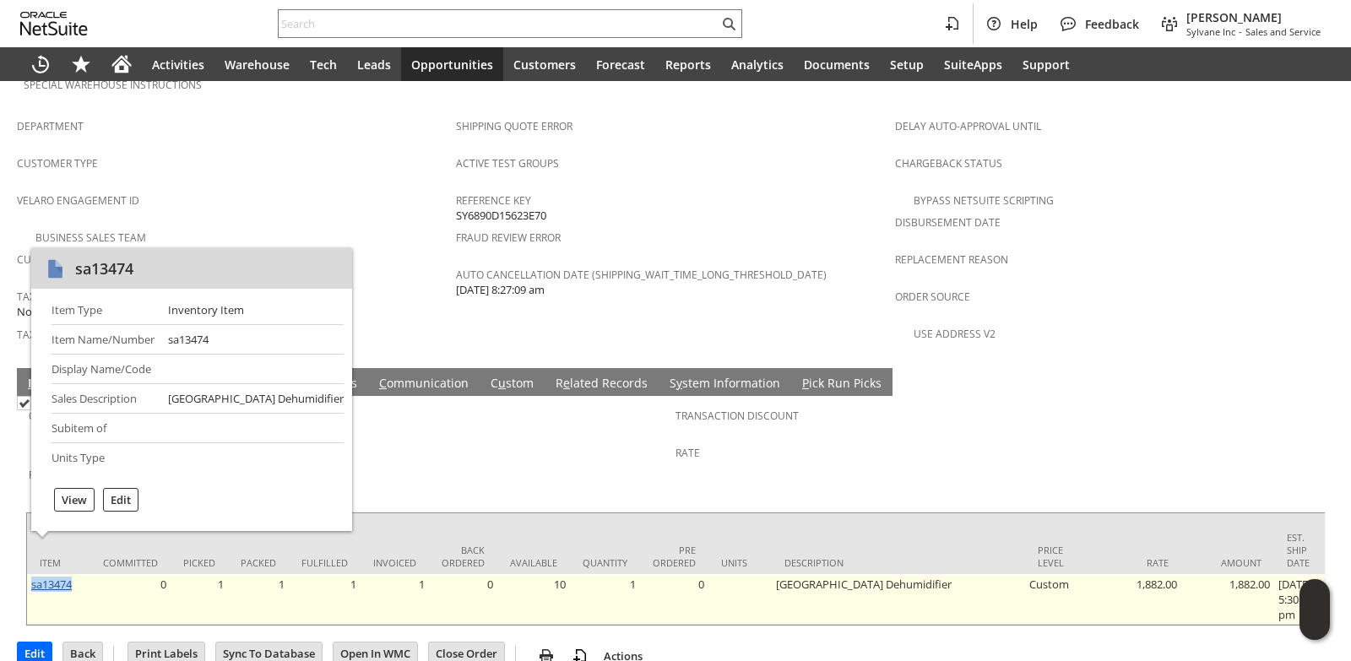
copy link "sa13474"
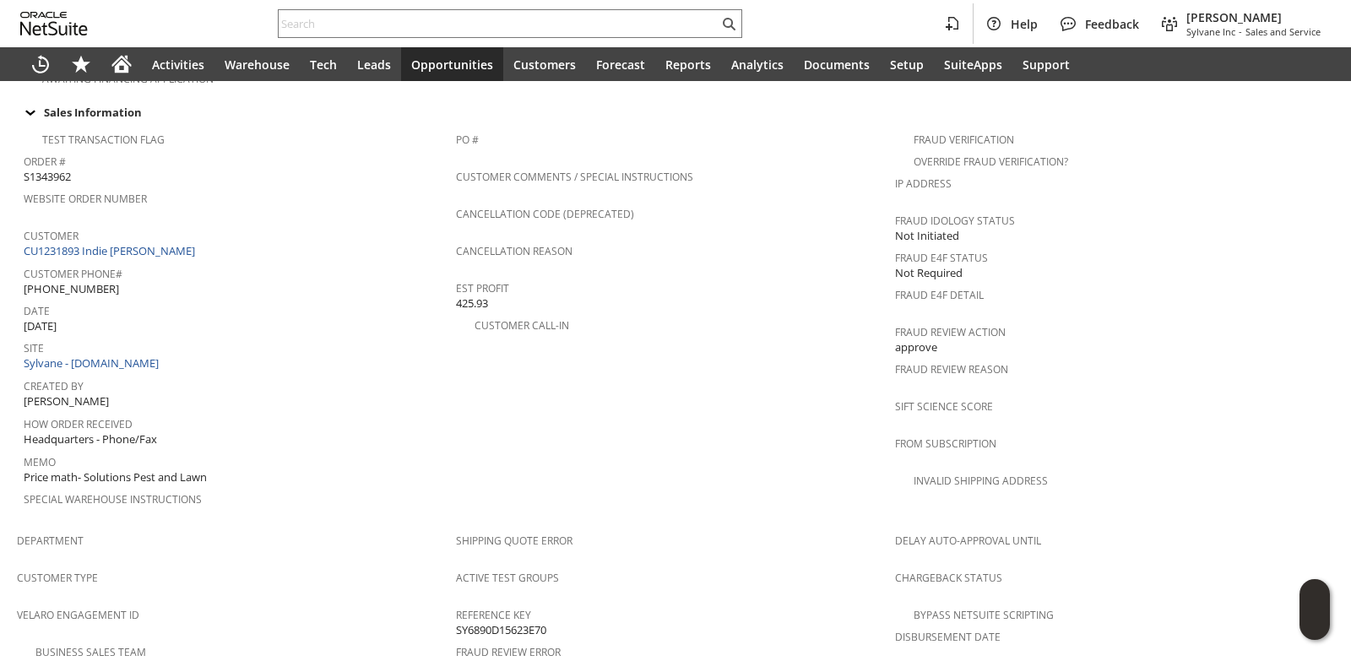
scroll to position [536, 0]
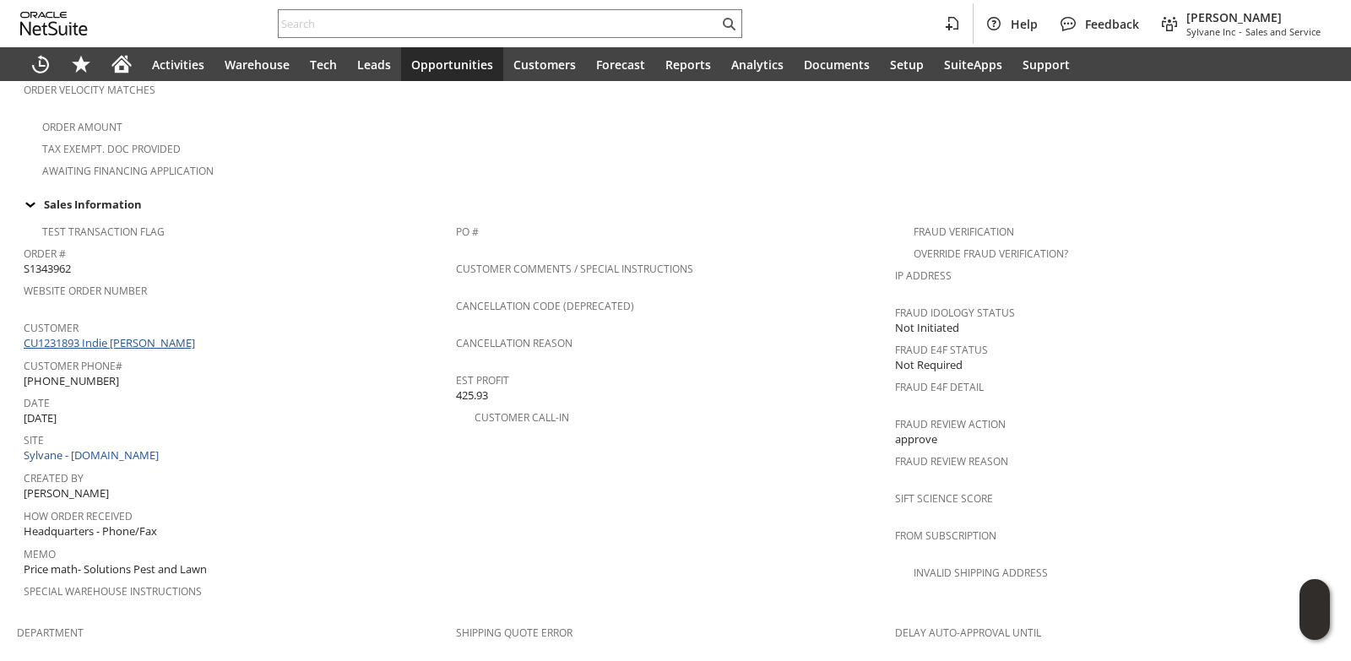
click at [117, 335] on link "CU1231893 Indie Terry" at bounding box center [112, 342] width 176 height 15
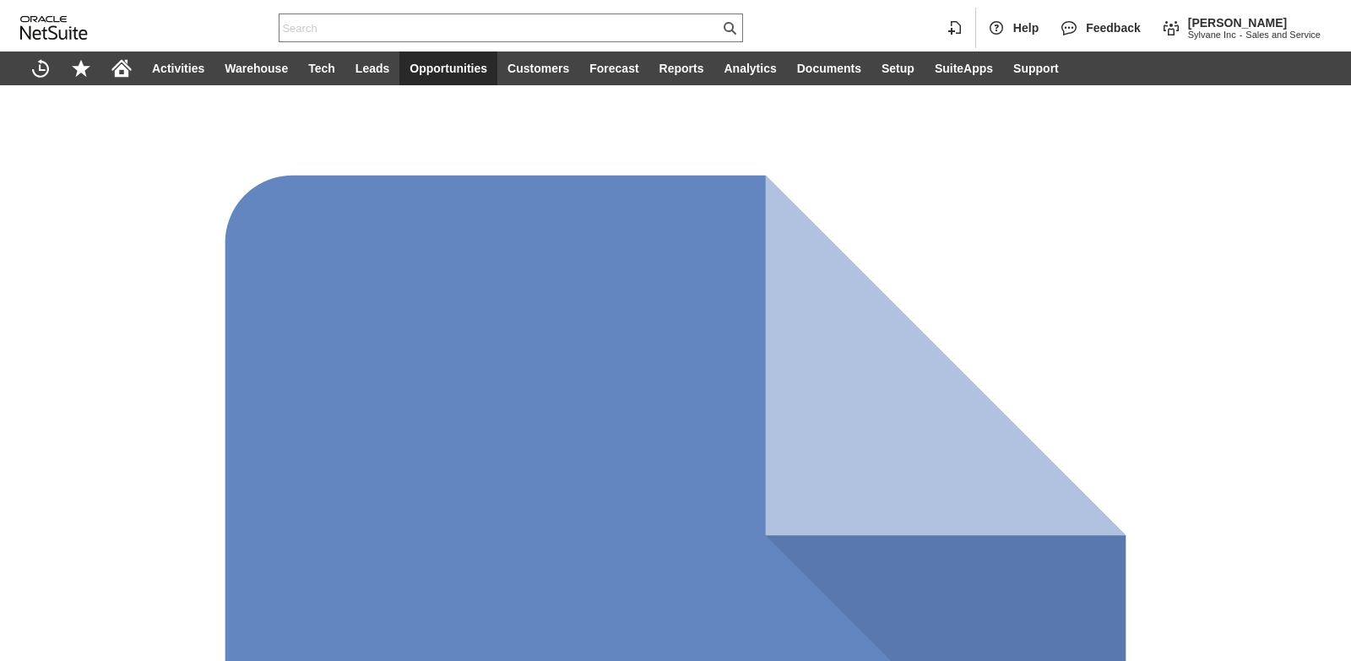
type input "Intelligent Recommendations ⁰"
type input "Sylvane - [DOMAIN_NAME]"
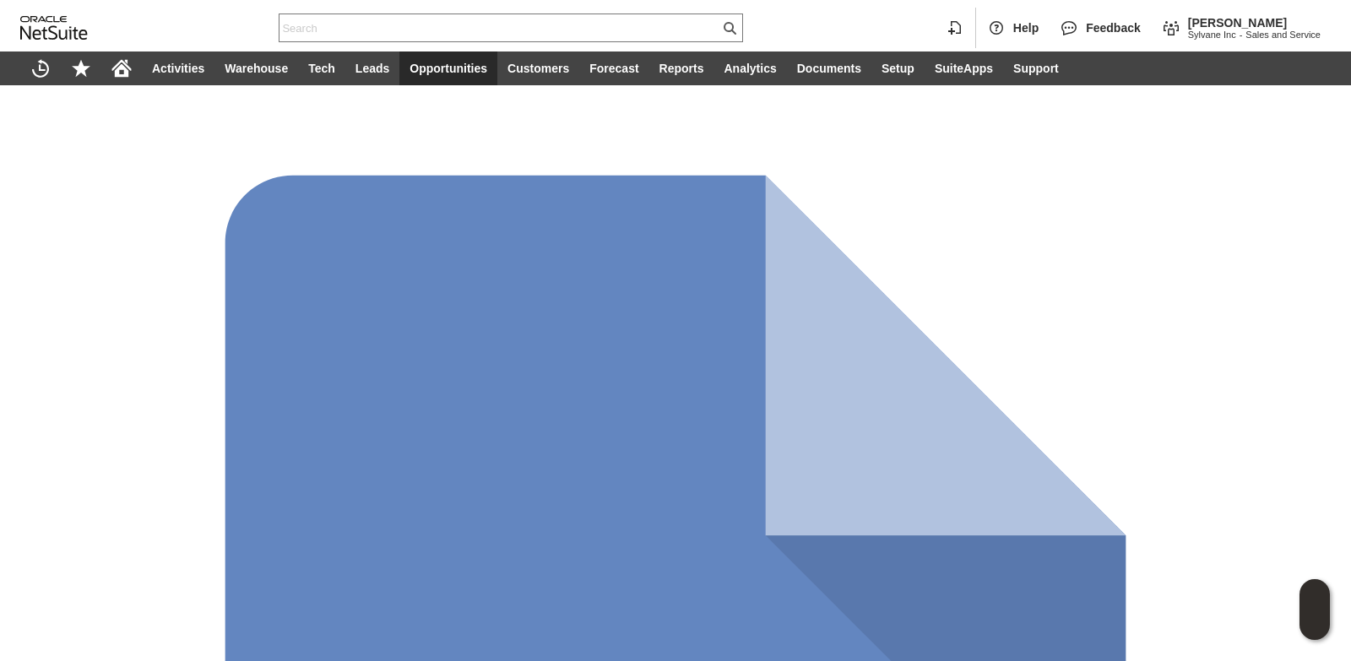
paste input "sa13474"
type input "sa13474"
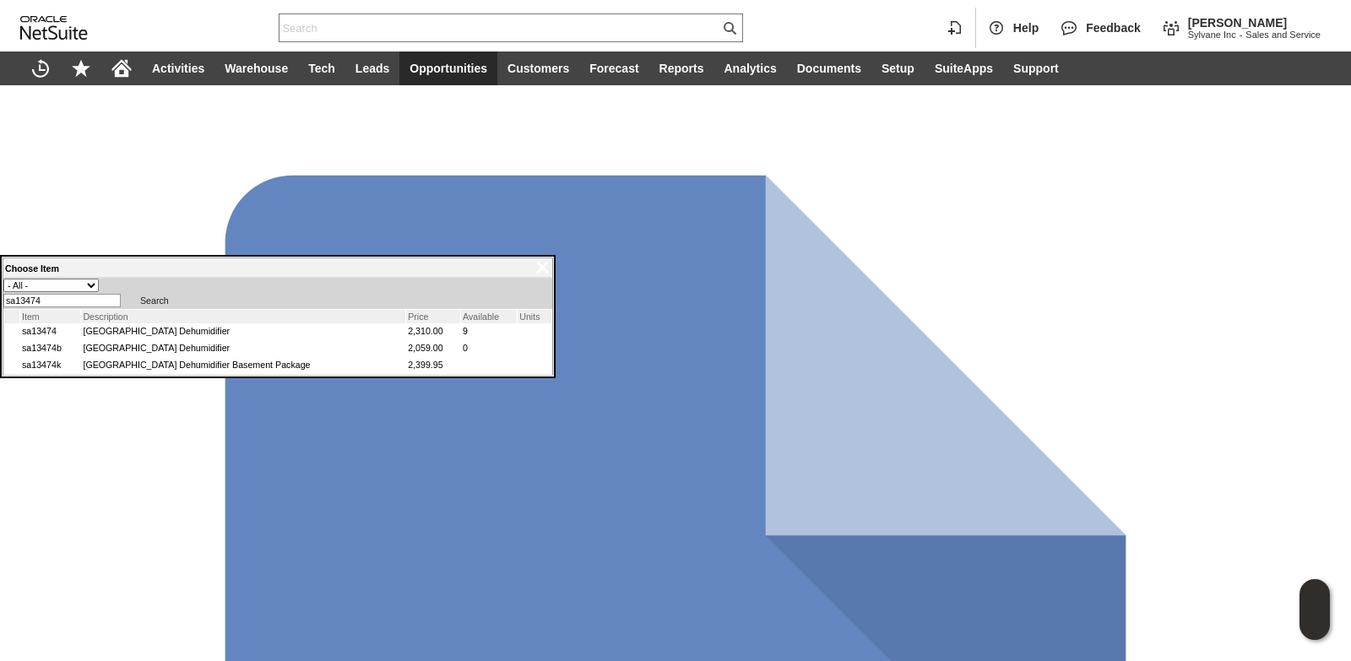
scroll to position [0, 0]
click at [57, 336] on link "sa13474" at bounding box center [39, 331] width 35 height 10
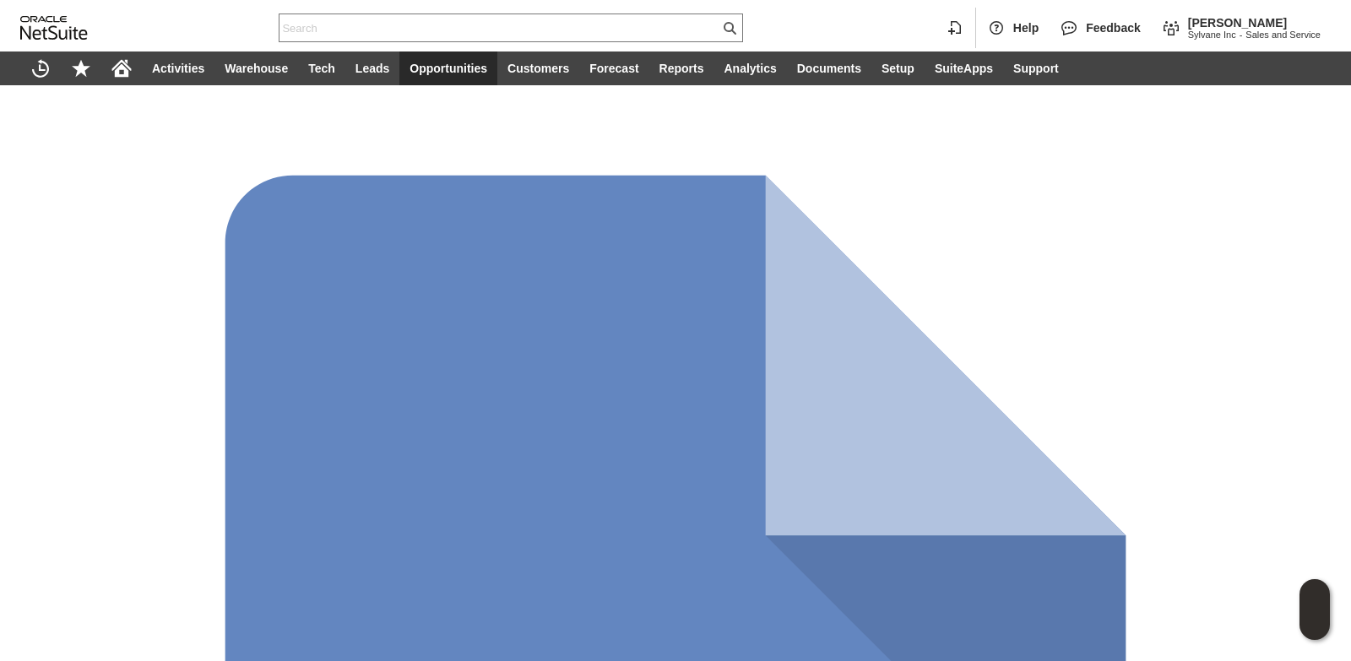
type input "Custom"
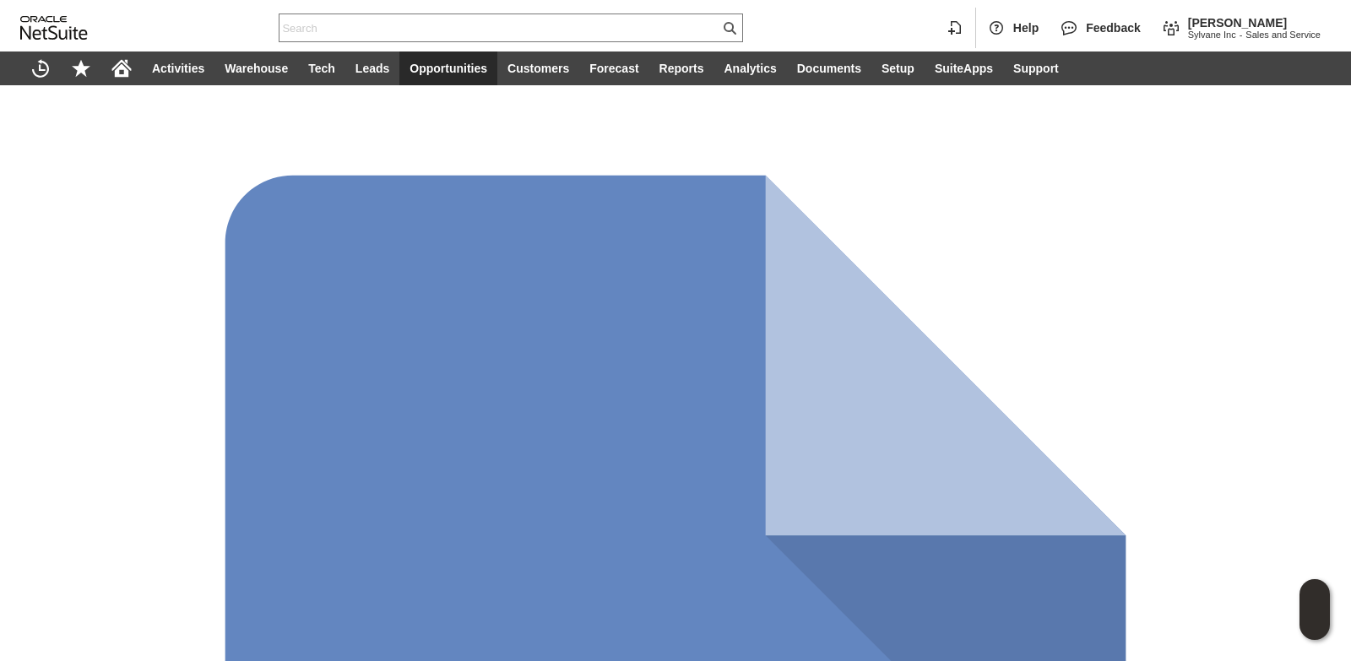
type input "1,882.00"
type input "Intelligent Recommendations¹⁰"
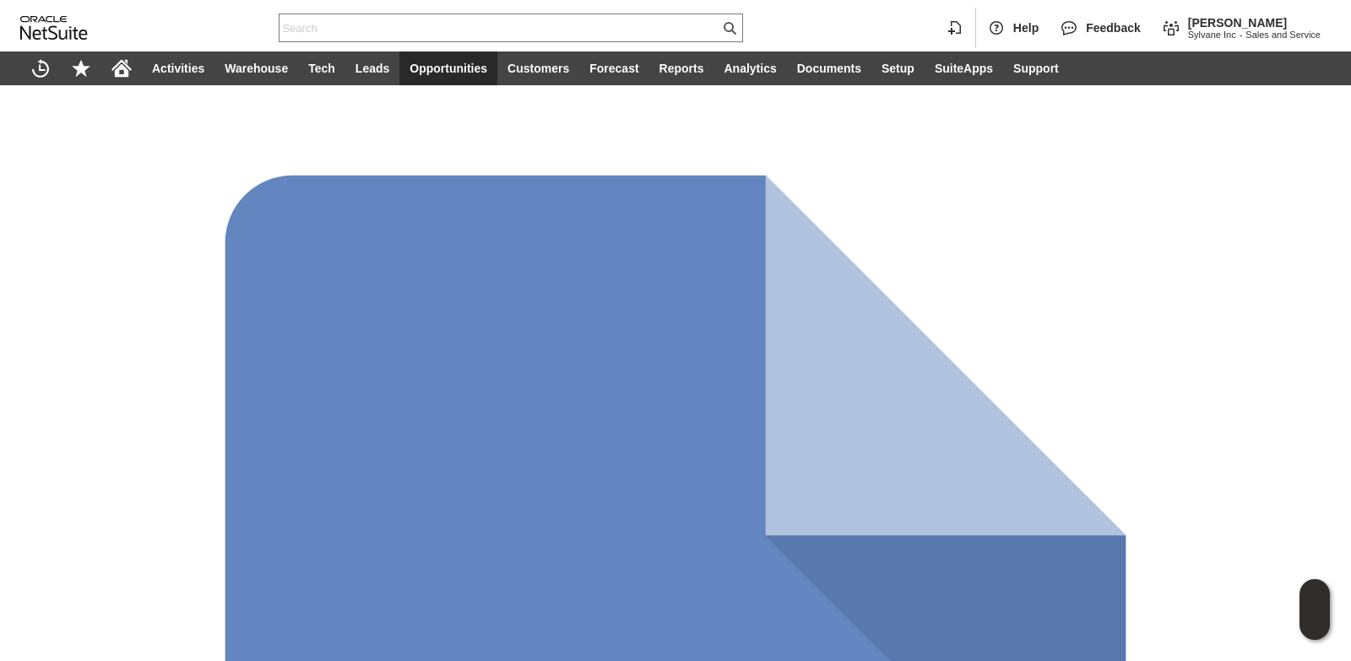
checkbox input "true"
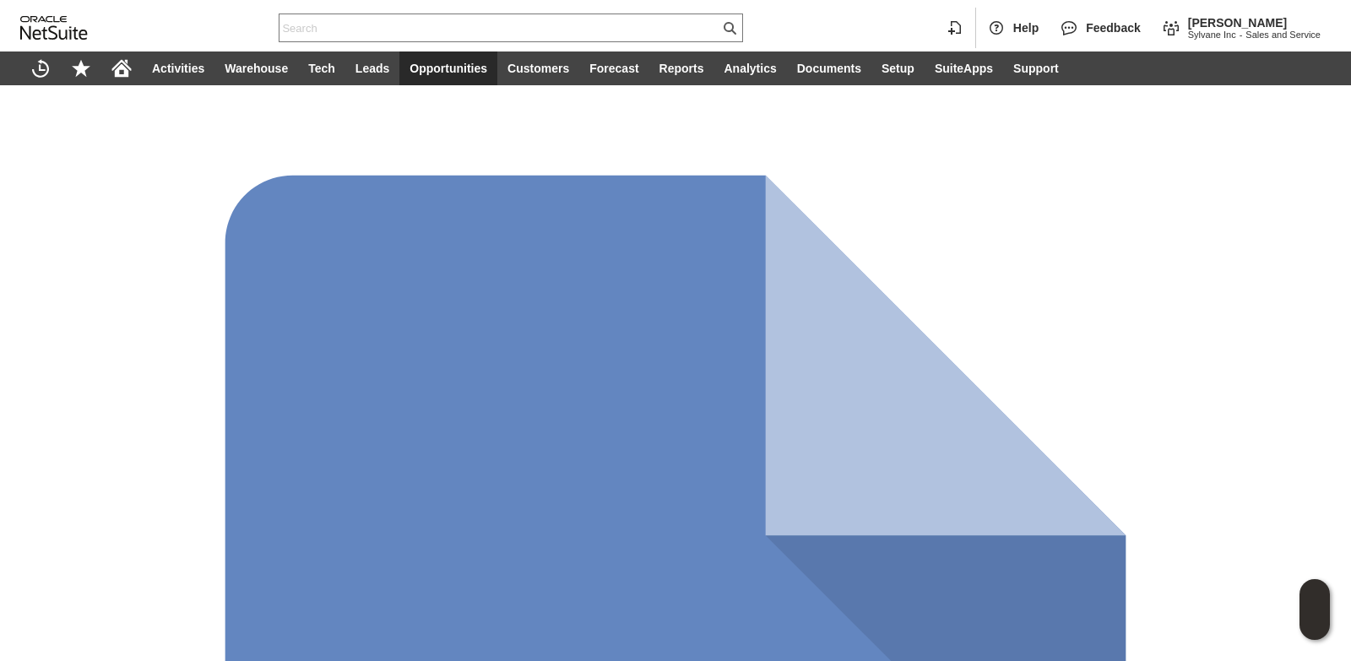
scroll to position [0, 0]
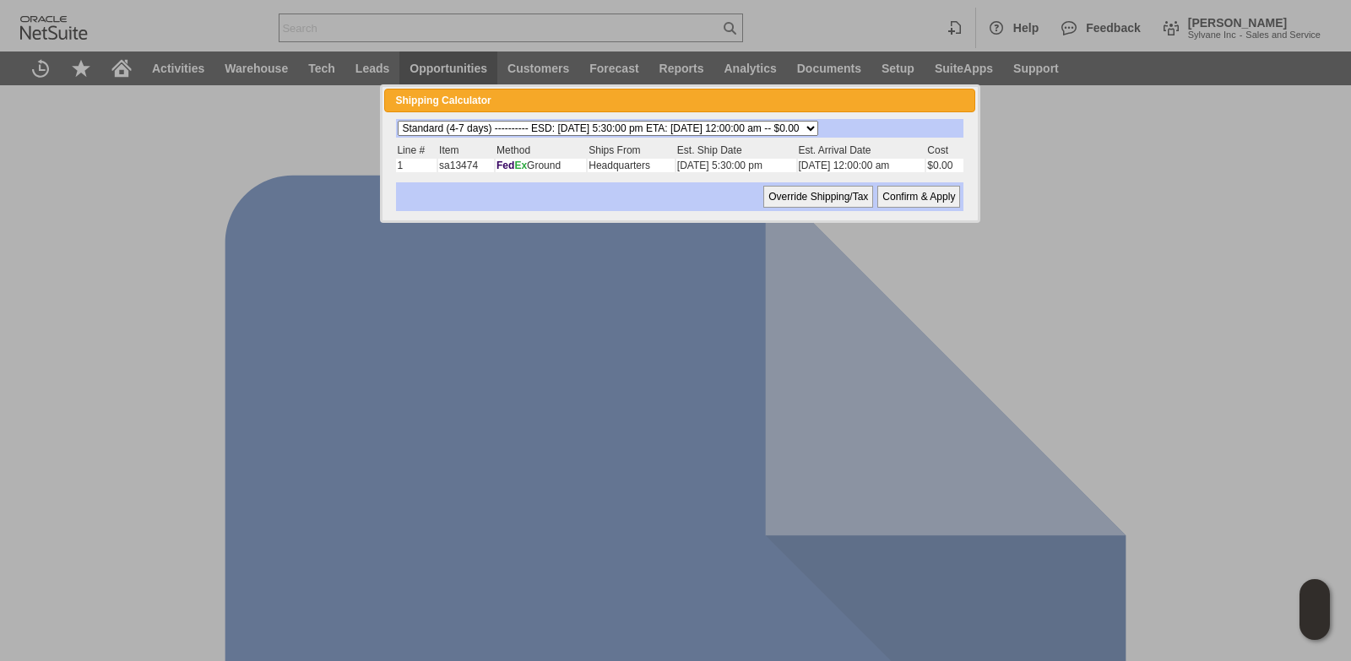
click at [818, 131] on select "Standard (4-7 days) ---------- ESD: [DATE] 5:30:00 pm ETA: [DATE] 12:00:00 am -…" at bounding box center [608, 128] width 420 height 15
select select "3 Day ------------------------ ESD: [DATE] 5:30:00 pm ETA: [DATE] 12:00:00 am -…"
click at [398, 121] on select "Standard (4-7 days) ---------- ESD: [DATE] 5:30:00 pm ETA: [DATE] 12:00:00 am -…" at bounding box center [608, 128] width 420 height 15
click at [900, 204] on input "Confirm & Apply" at bounding box center [918, 197] width 83 height 22
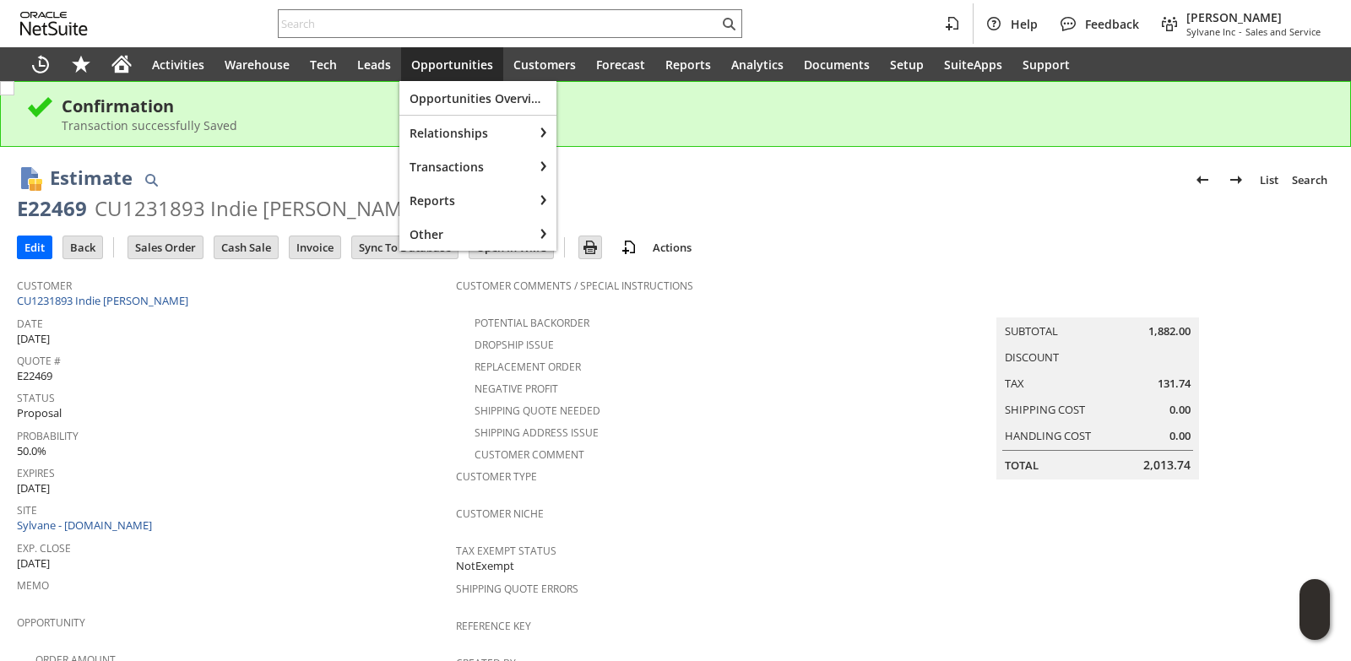
click at [468, 64] on span "Opportunities" at bounding box center [452, 65] width 82 height 16
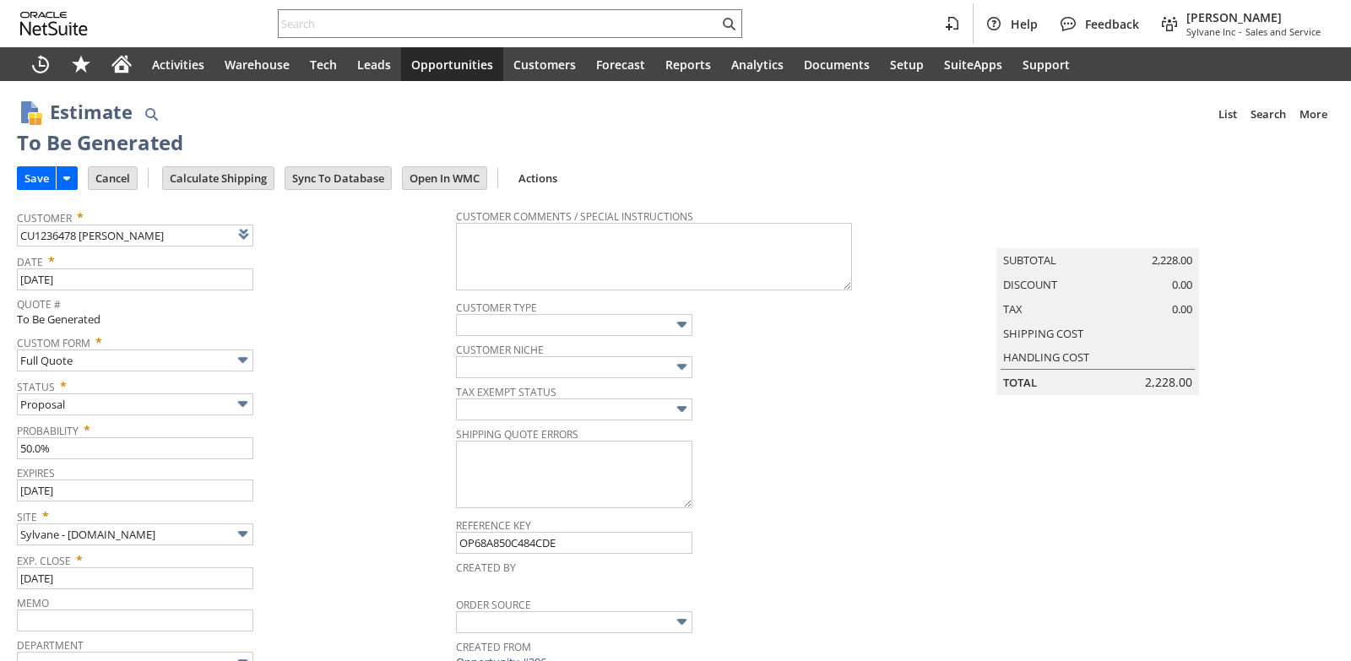
type input "[DATE]"
type input "Make Copy"
type input "Intelligent Recommendations ⁰"
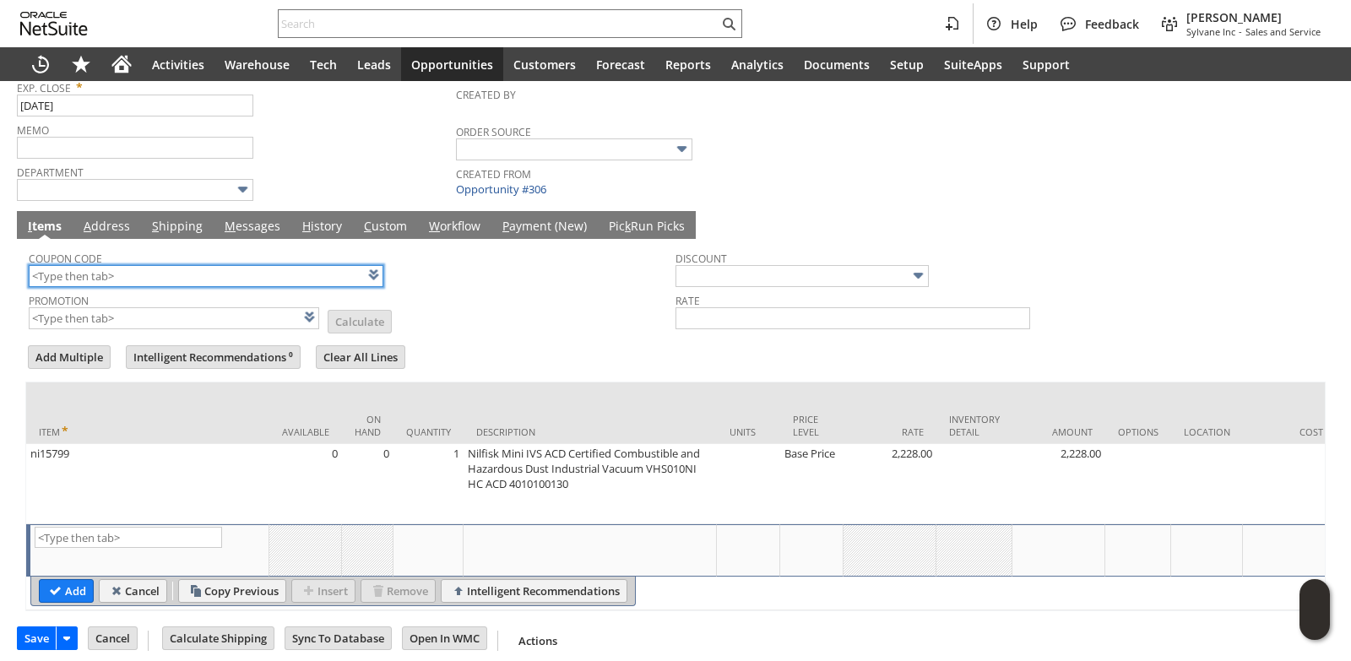
click at [123, 273] on input "text" at bounding box center [206, 276] width 355 height 22
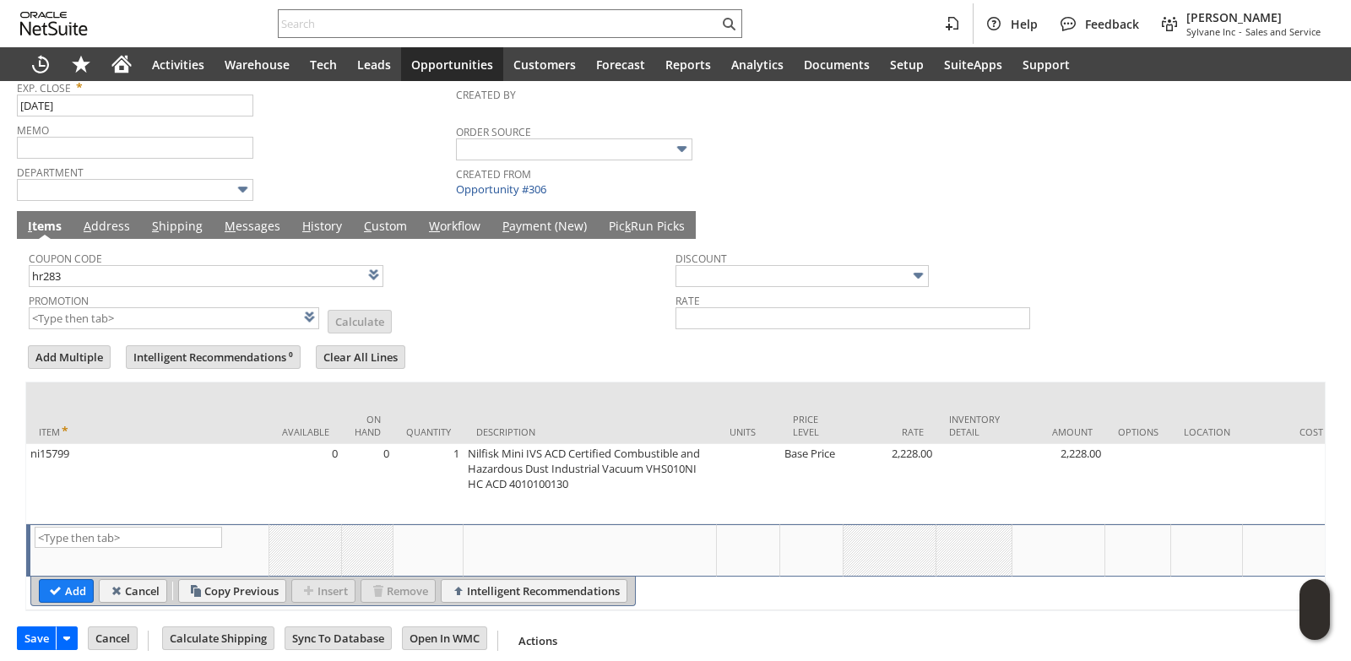
click at [486, 349] on form "Add Multiple Intelligent Recommendations ⁰ Clear All Lines Line Items All Item …" at bounding box center [675, 477] width 1300 height 268
type input "HR283"
type input "Promo Code"
type input "-5.0%"
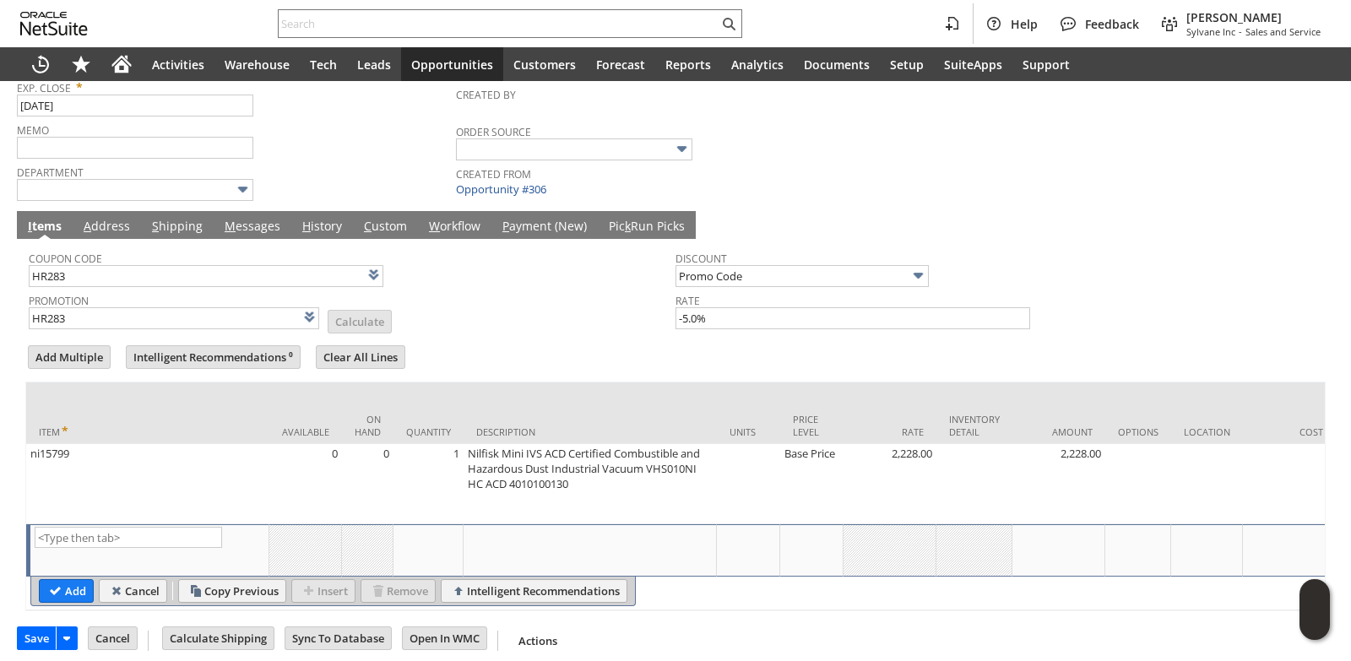
click at [246, 227] on link "M essages" at bounding box center [252, 227] width 64 height 19
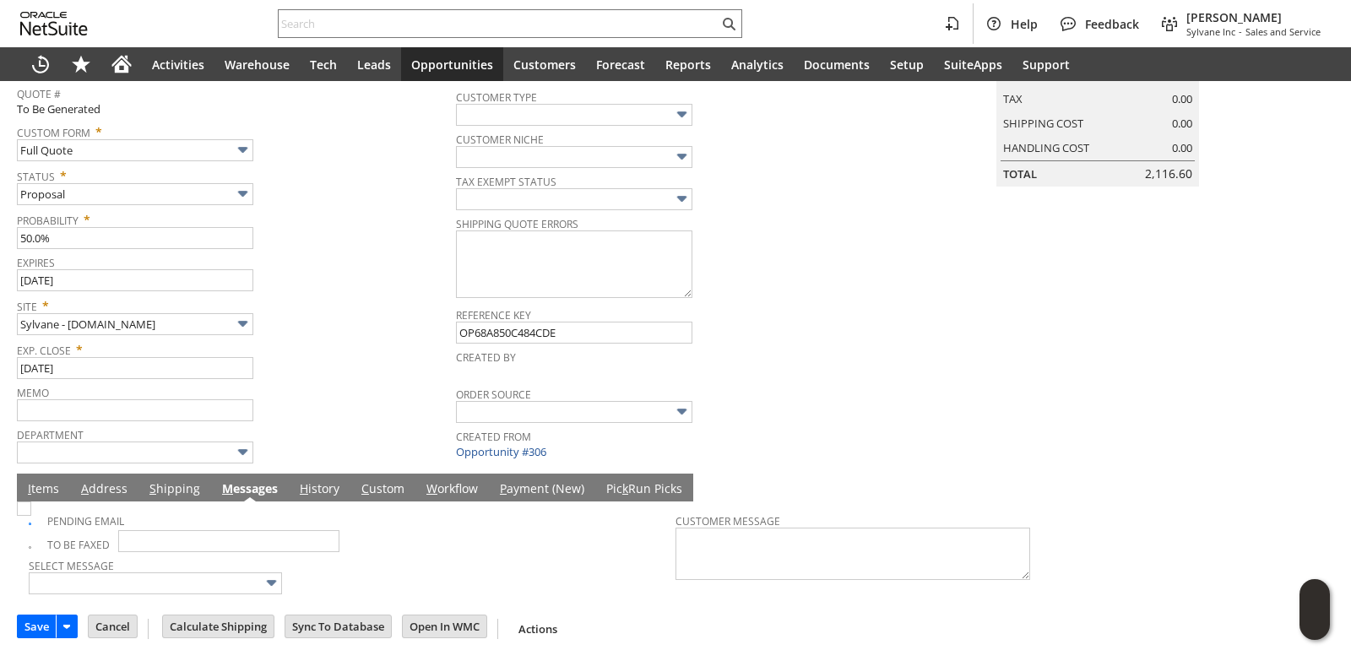
click at [51, 489] on link "I tems" at bounding box center [44, 489] width 40 height 19
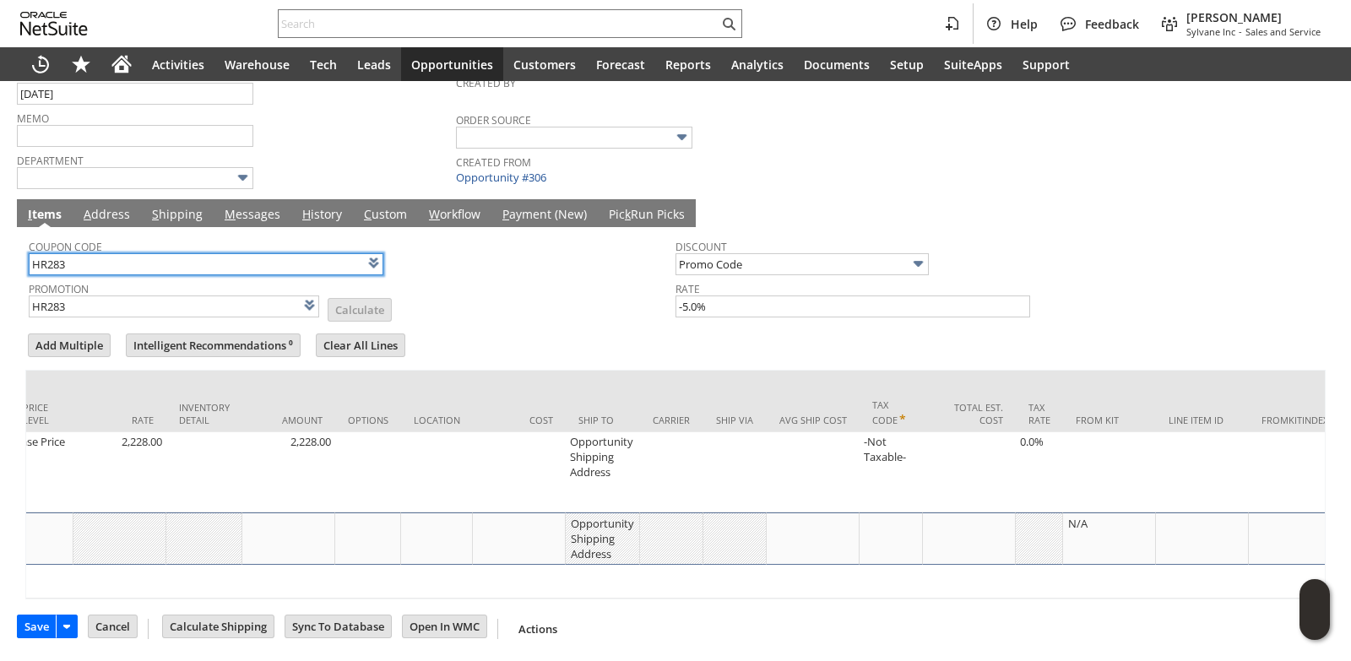
scroll to position [0, 773]
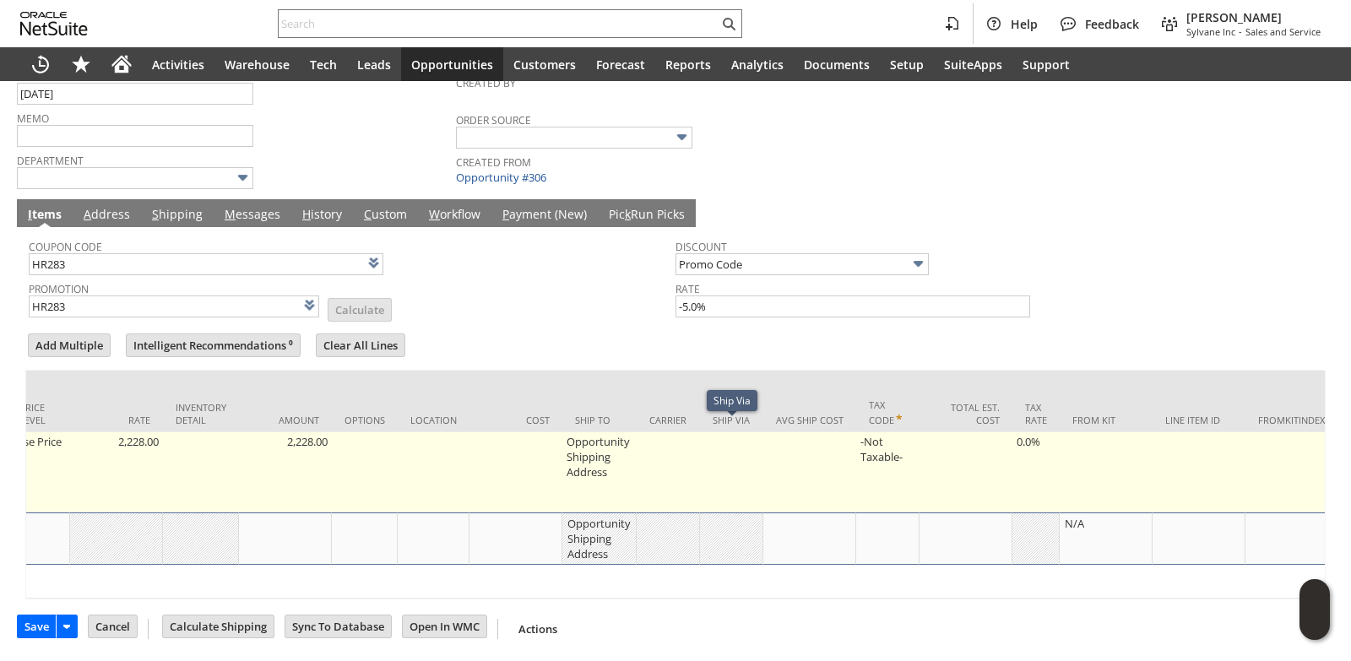
click at [595, 440] on td "Opportunity Shipping Address" at bounding box center [599, 472] width 74 height 80
type input "Opportunity Shipping Address"
type input "ni15799"
type input "OK"
type input "Make Copy"
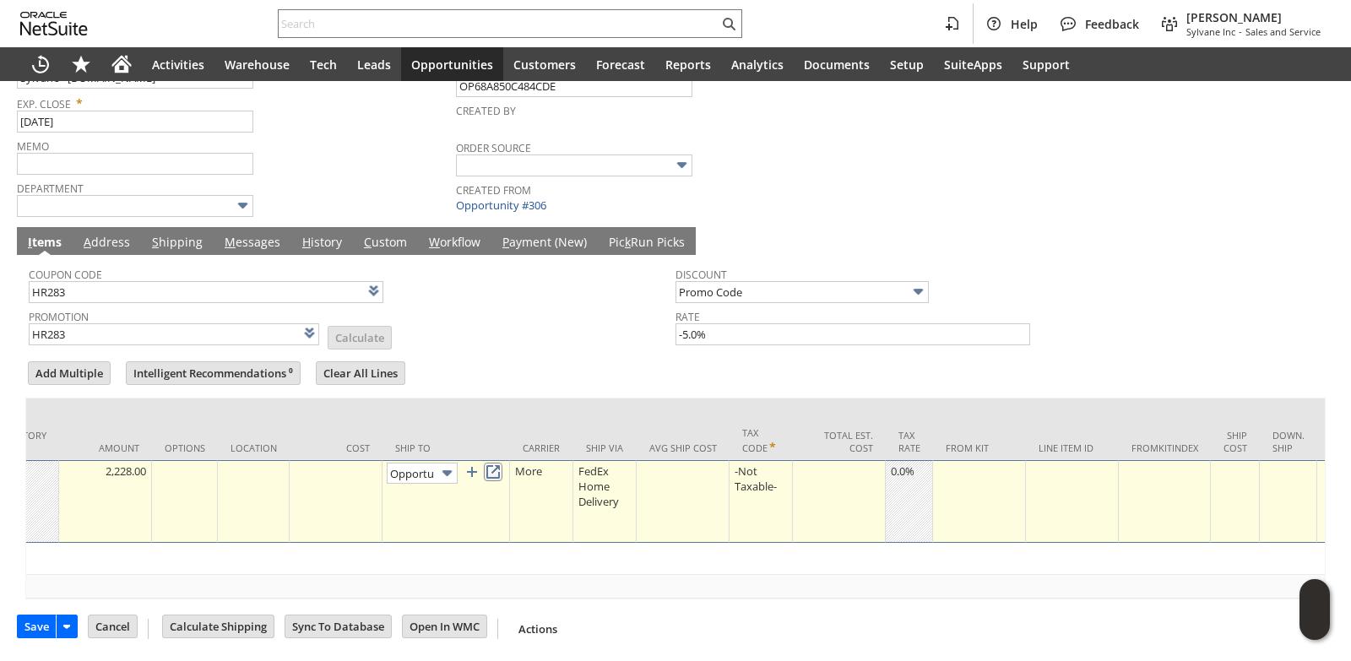
scroll to position [0, 105]
click at [499, 461] on link at bounding box center [493, 470] width 19 height 19
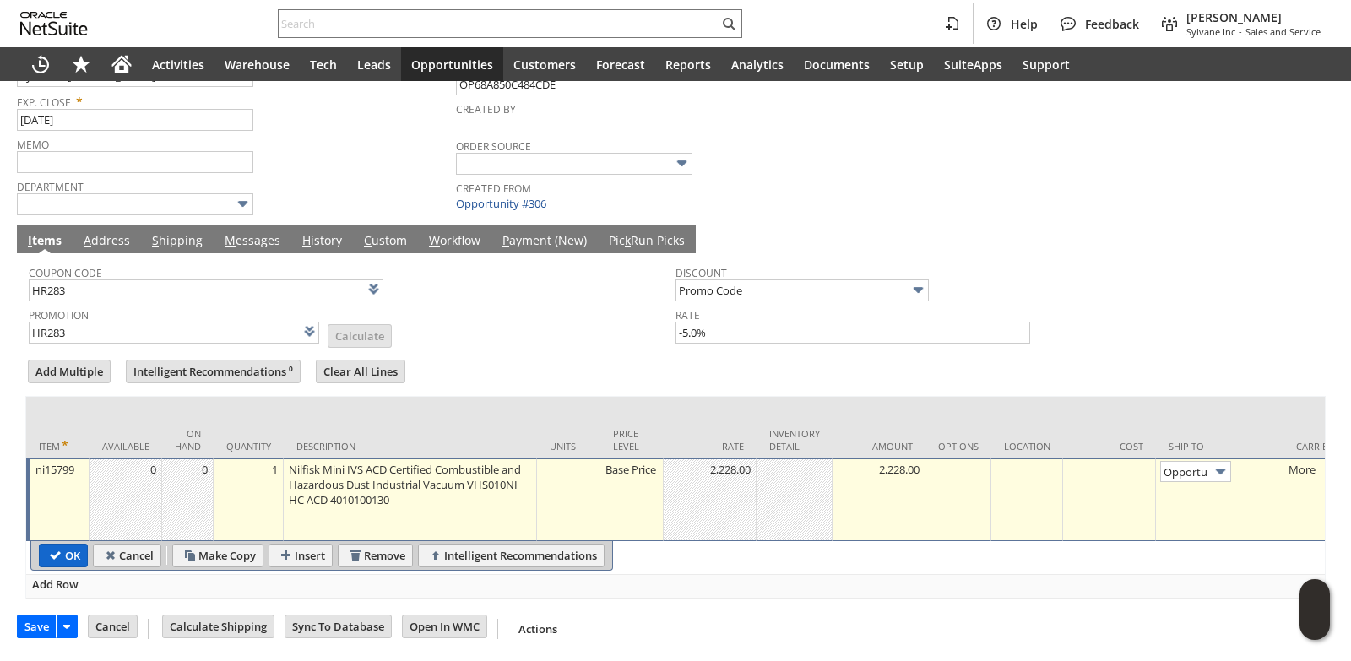
click at [60, 555] on input "OK" at bounding box center [63, 555] width 47 height 22
type input "Add"
type input "Copy Previous"
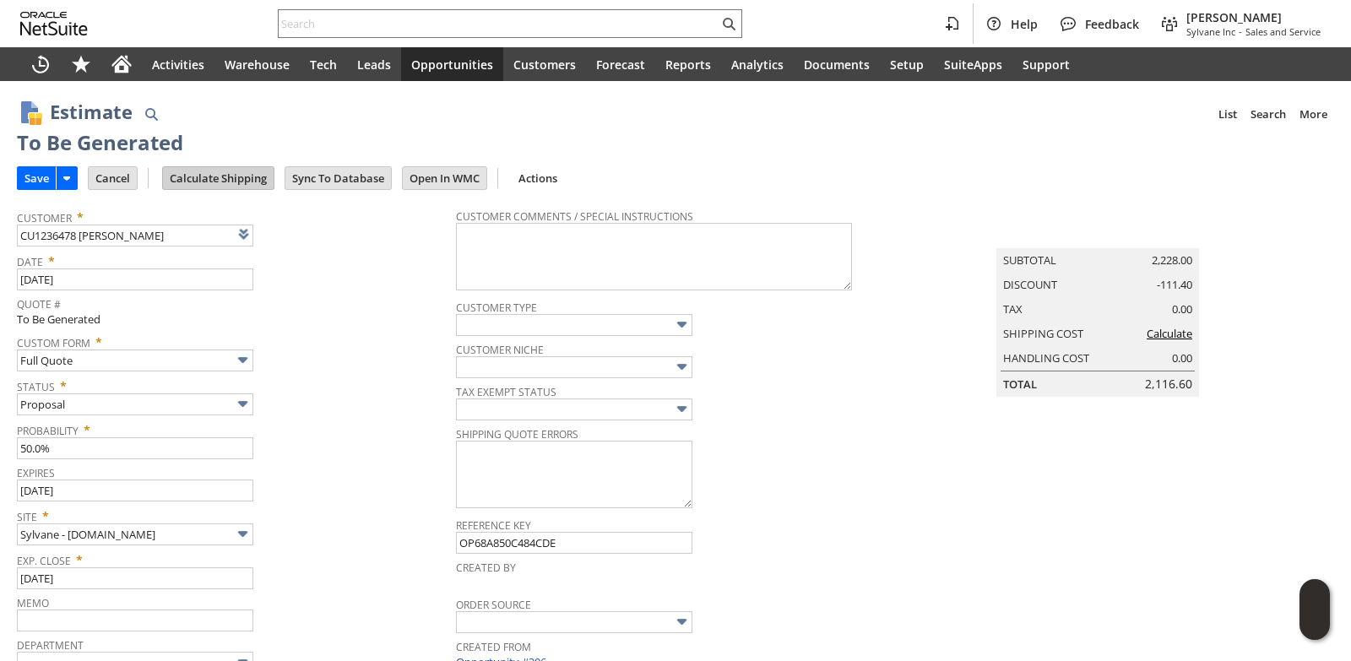
click at [240, 172] on input "Calculate Shipping" at bounding box center [218, 178] width 111 height 22
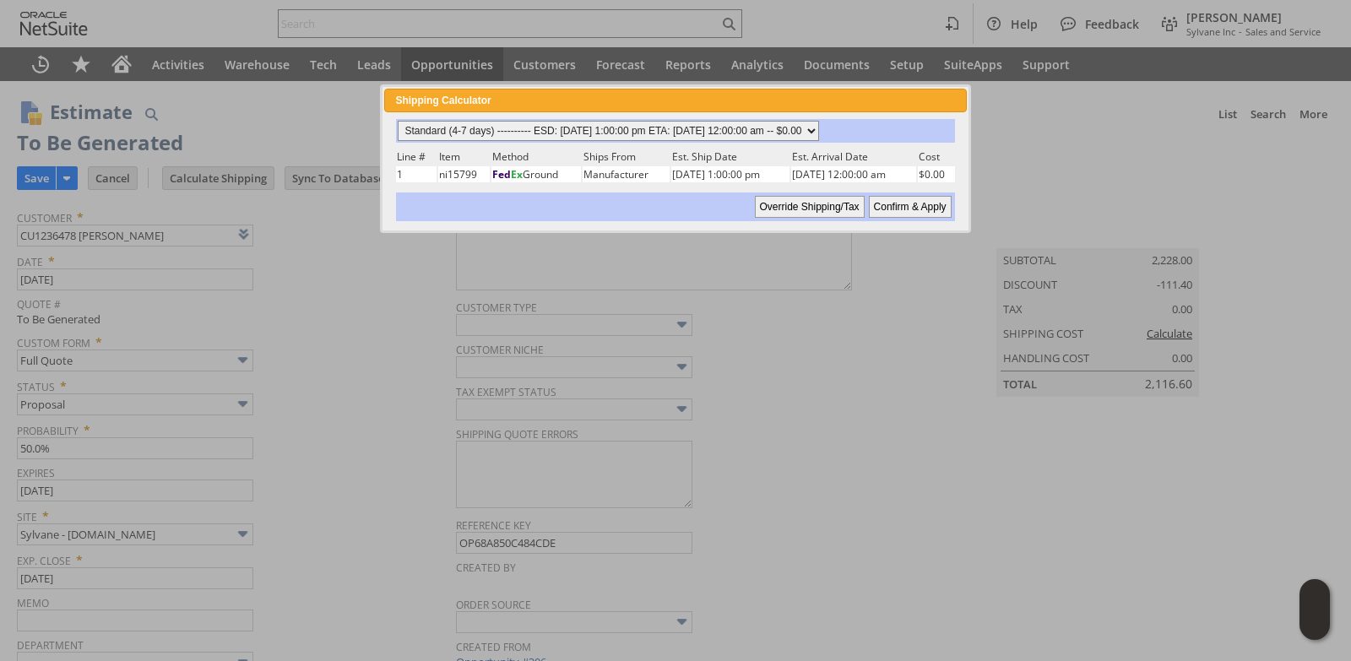
click at [819, 134] on select "Standard (4-7 days) ---------- ESD: 08/28/2025 1:00:00 pm ETA: 09/03/2025 12:00…" at bounding box center [608, 131] width 421 height 20
click at [398, 121] on select "Standard (4-7 days) ---------- ESD: 08/28/2025 1:00:00 pm ETA: 09/03/2025 12:00…" at bounding box center [608, 131] width 421 height 20
click at [900, 208] on input "Confirm & Apply" at bounding box center [910, 207] width 83 height 22
type input "NotExempt"
type input "Add"
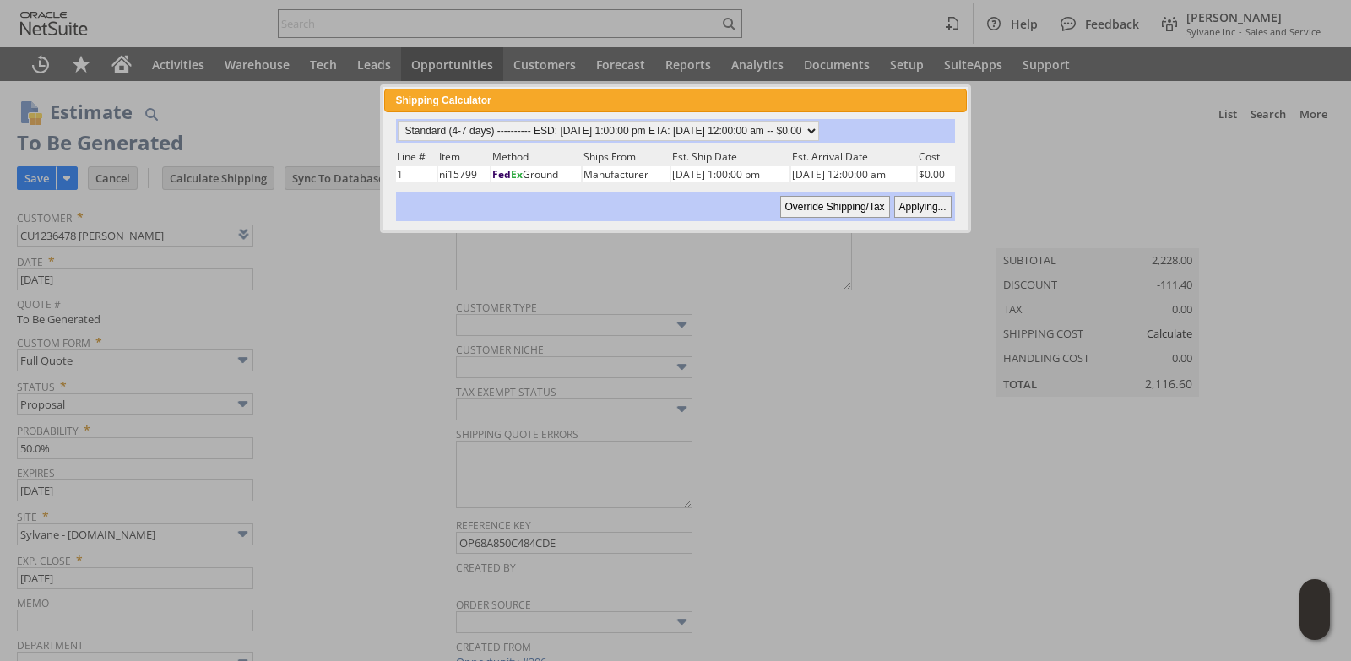
type input "Copy Previous"
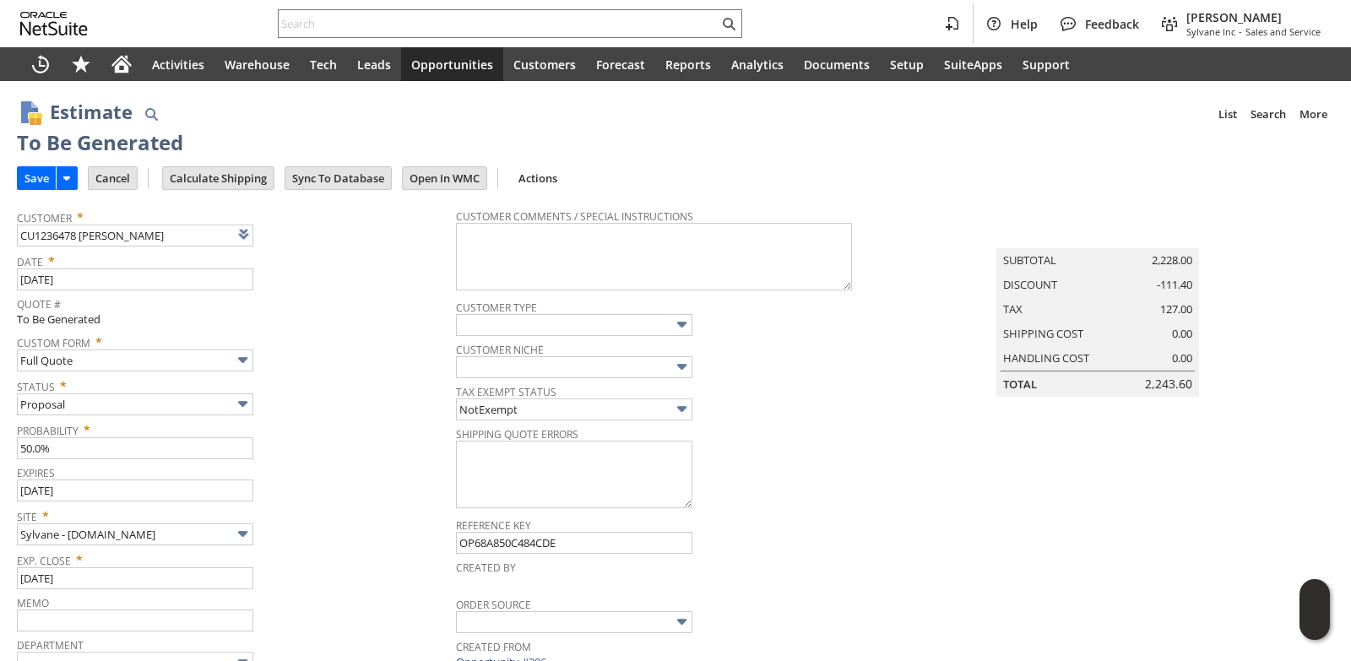
scroll to position [499, 0]
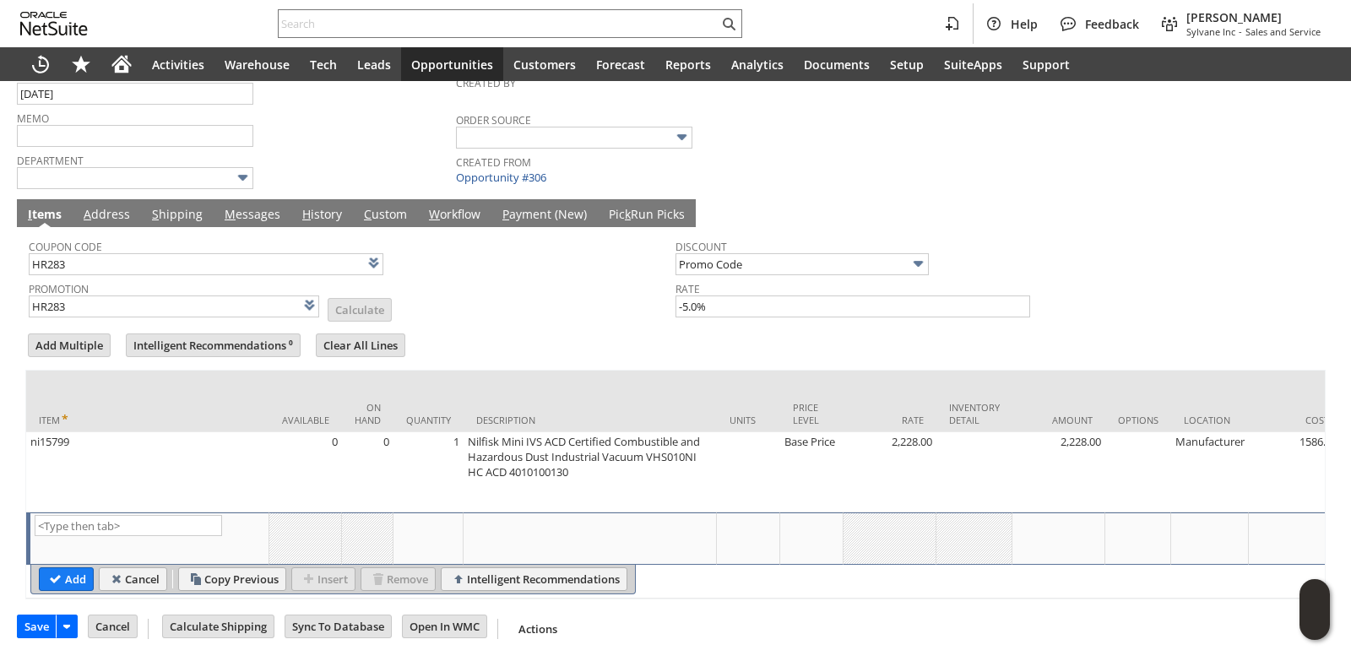
click at [262, 206] on link "M essages" at bounding box center [252, 215] width 64 height 19
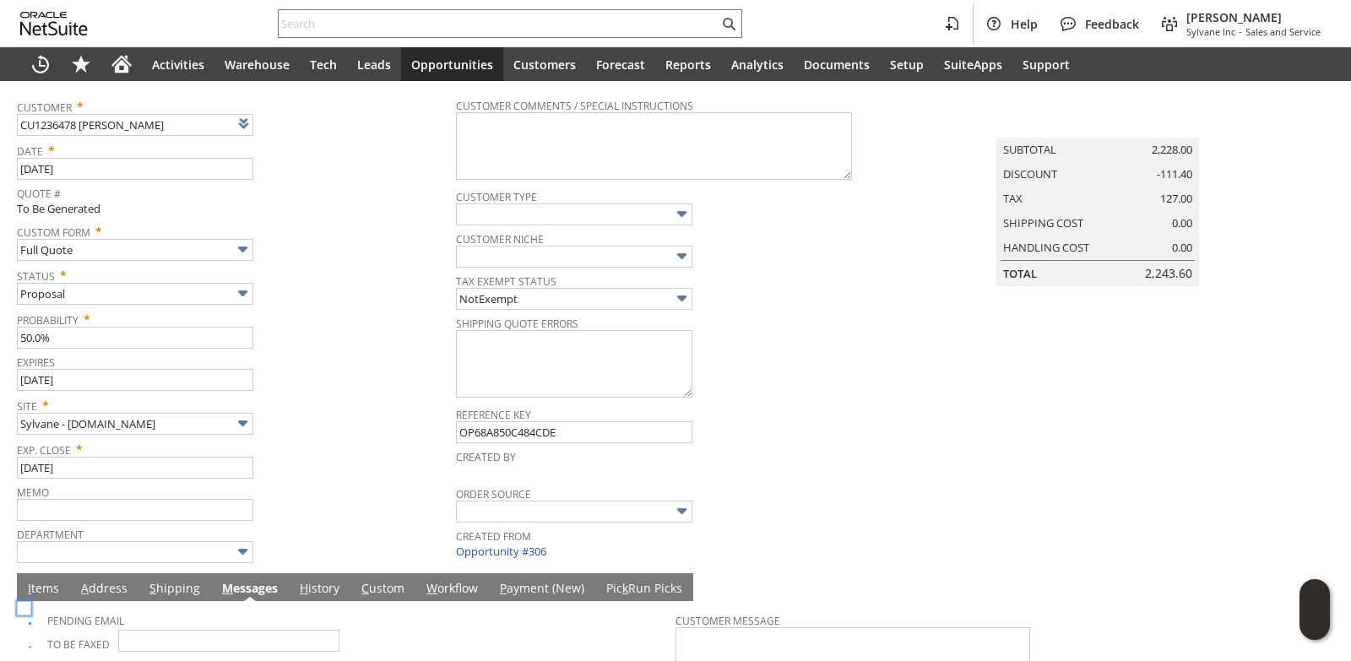
scroll to position [0, 0]
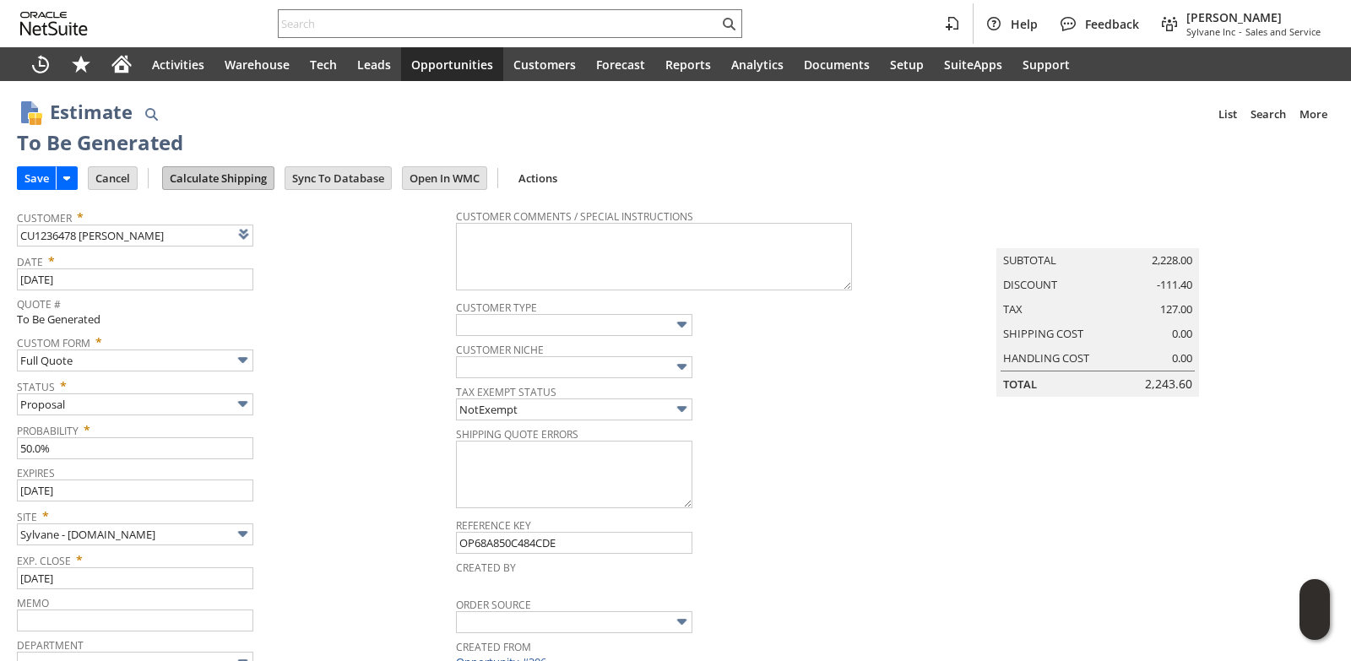
click at [224, 181] on input "Calculate Shipping" at bounding box center [218, 178] width 111 height 22
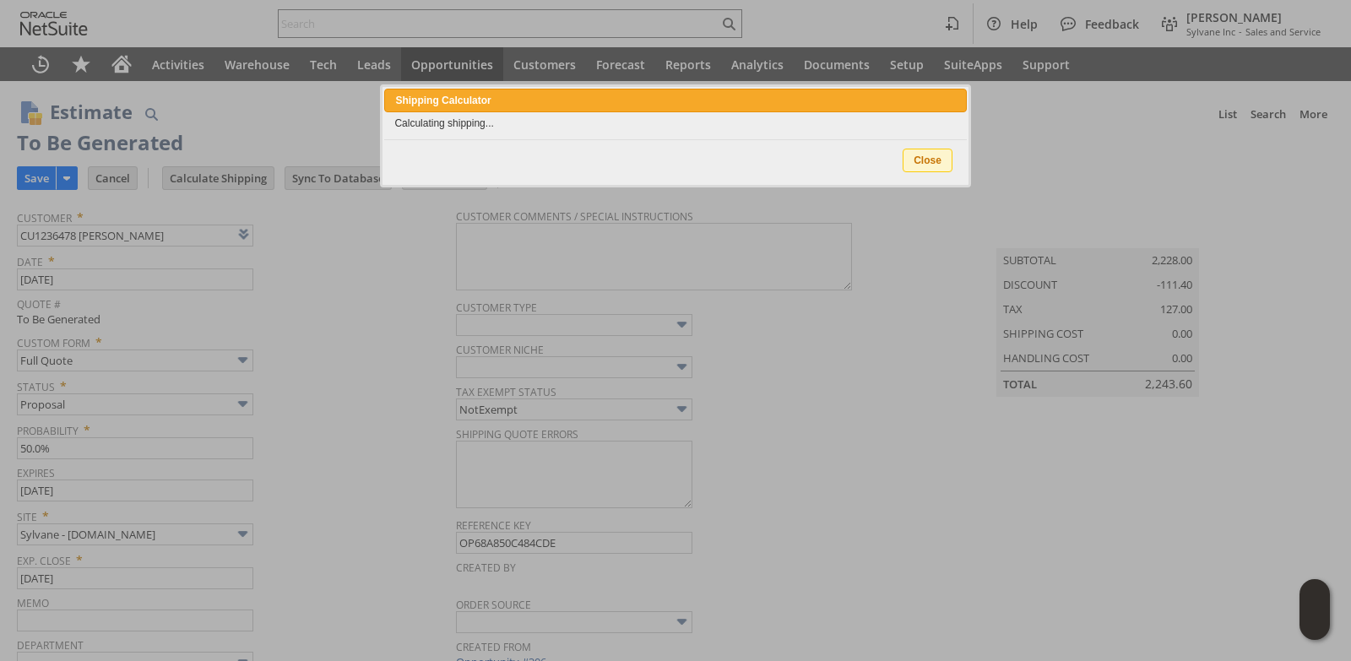
click at [912, 162] on span "Close" at bounding box center [927, 160] width 48 height 22
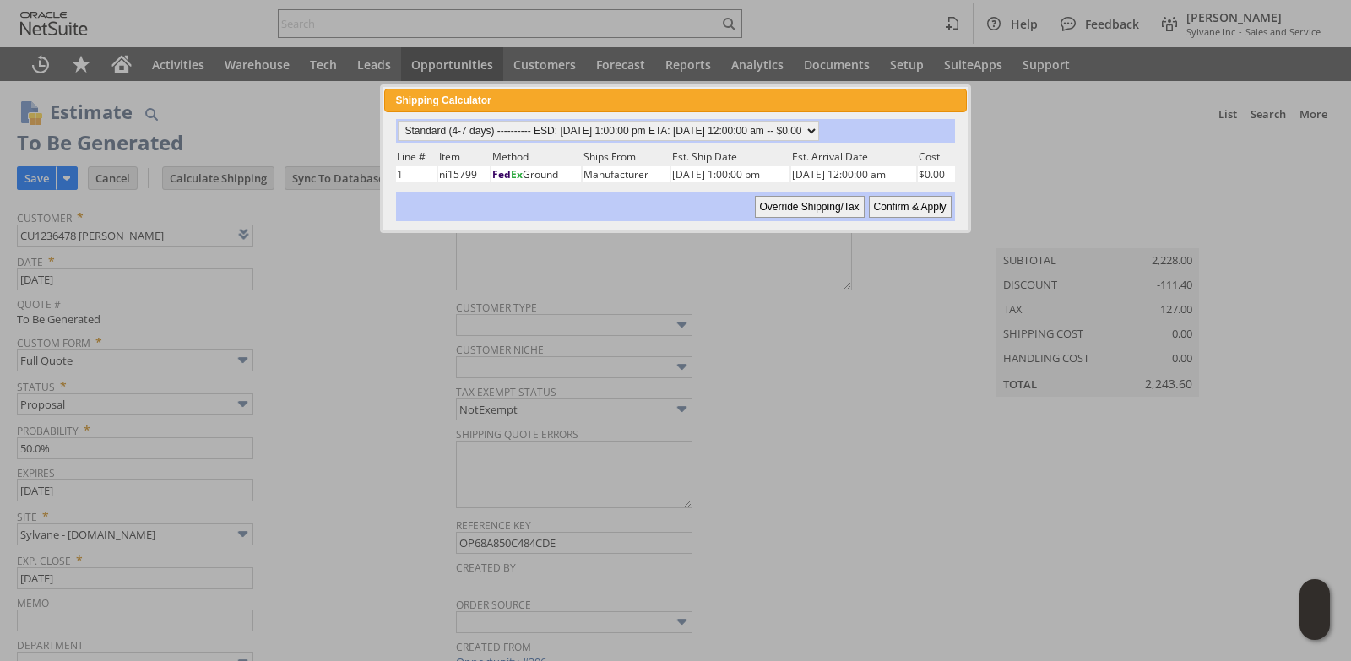
click at [927, 203] on input "Confirm & Apply" at bounding box center [910, 207] width 83 height 22
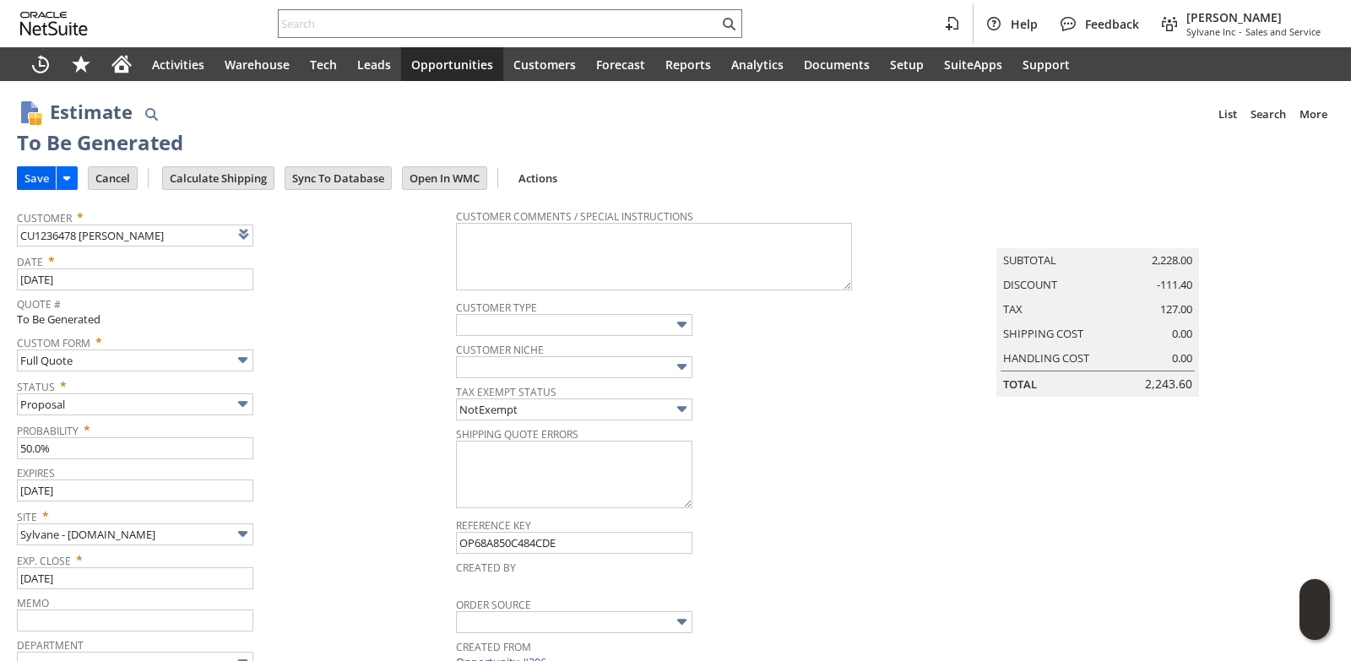
click at [32, 173] on input "Save" at bounding box center [37, 178] width 38 height 22
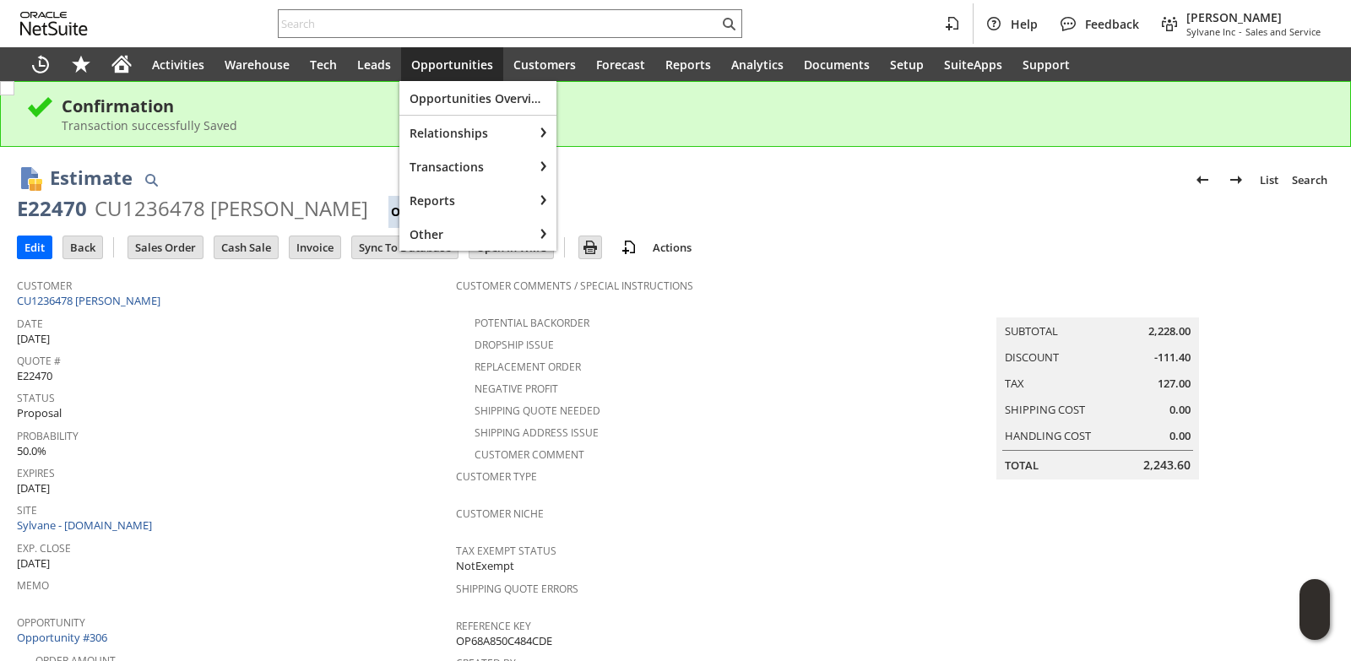
click at [445, 66] on span "Opportunities" at bounding box center [452, 65] width 82 height 16
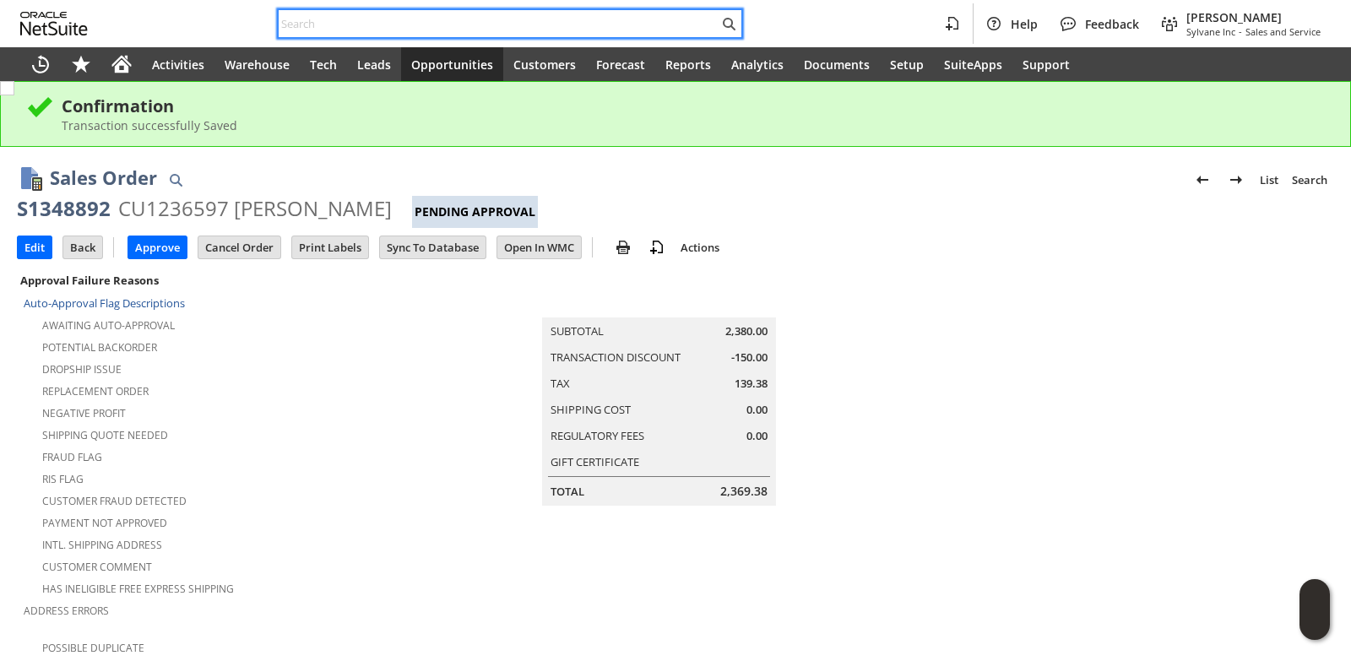
click at [338, 21] on input "text" at bounding box center [499, 24] width 440 height 20
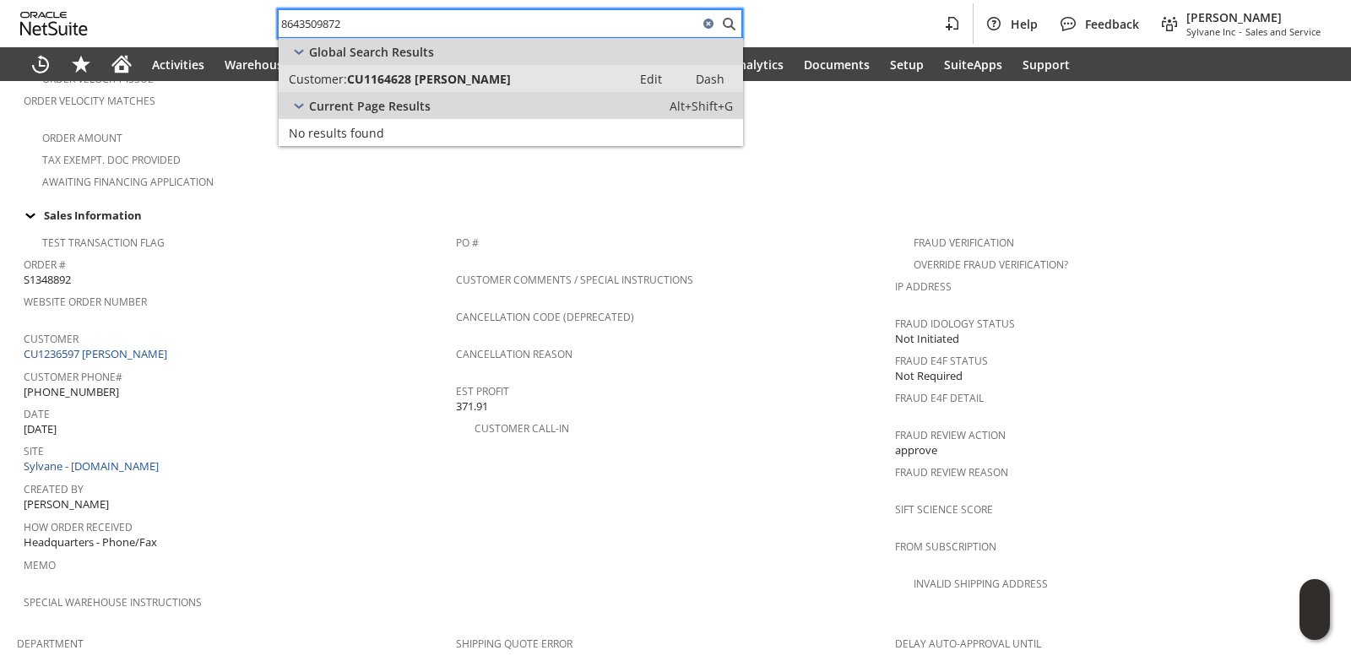
type input "8643509872"
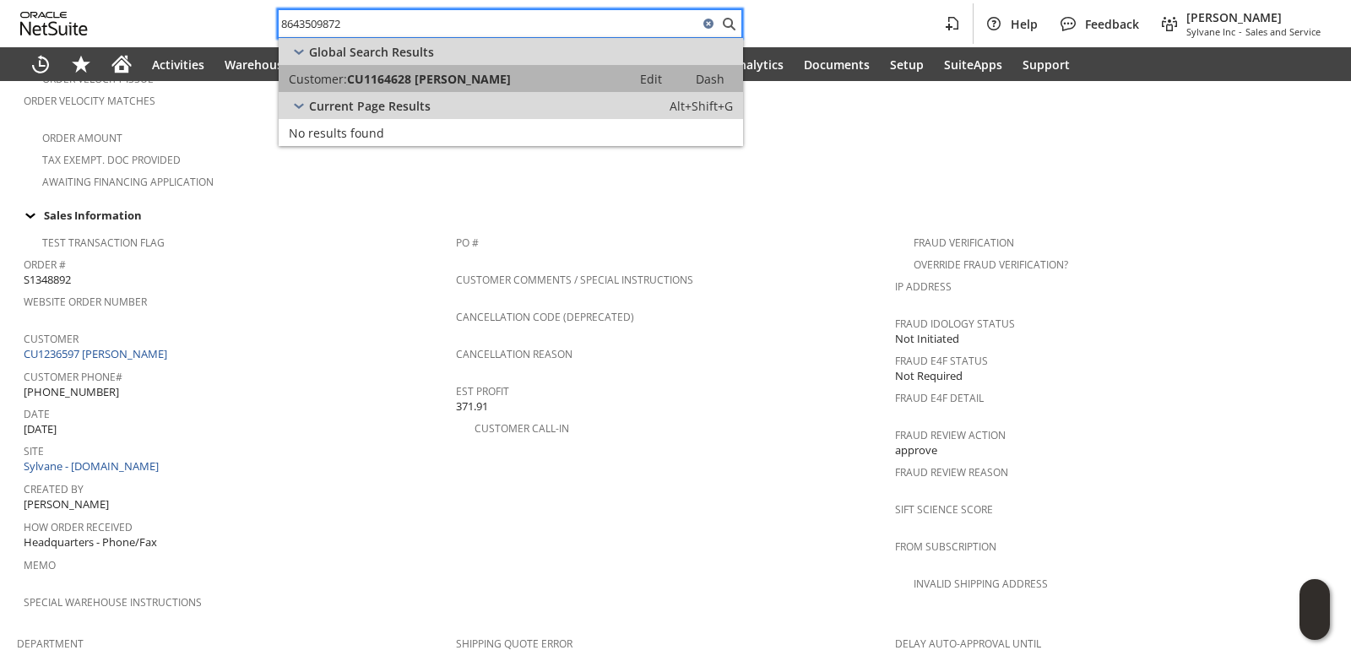
click at [398, 84] on span "CU1164628 [PERSON_NAME]" at bounding box center [429, 79] width 164 height 16
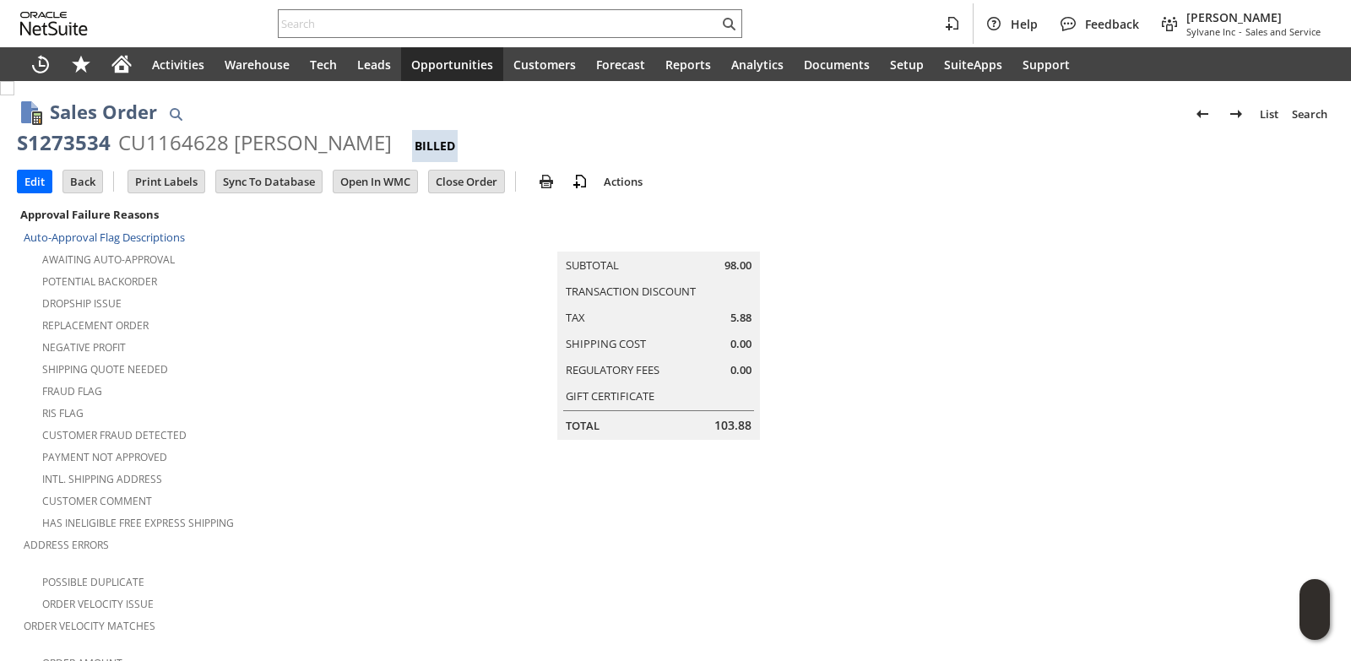
scroll to position [1103, 0]
